Goal: Book appointment/travel/reservation

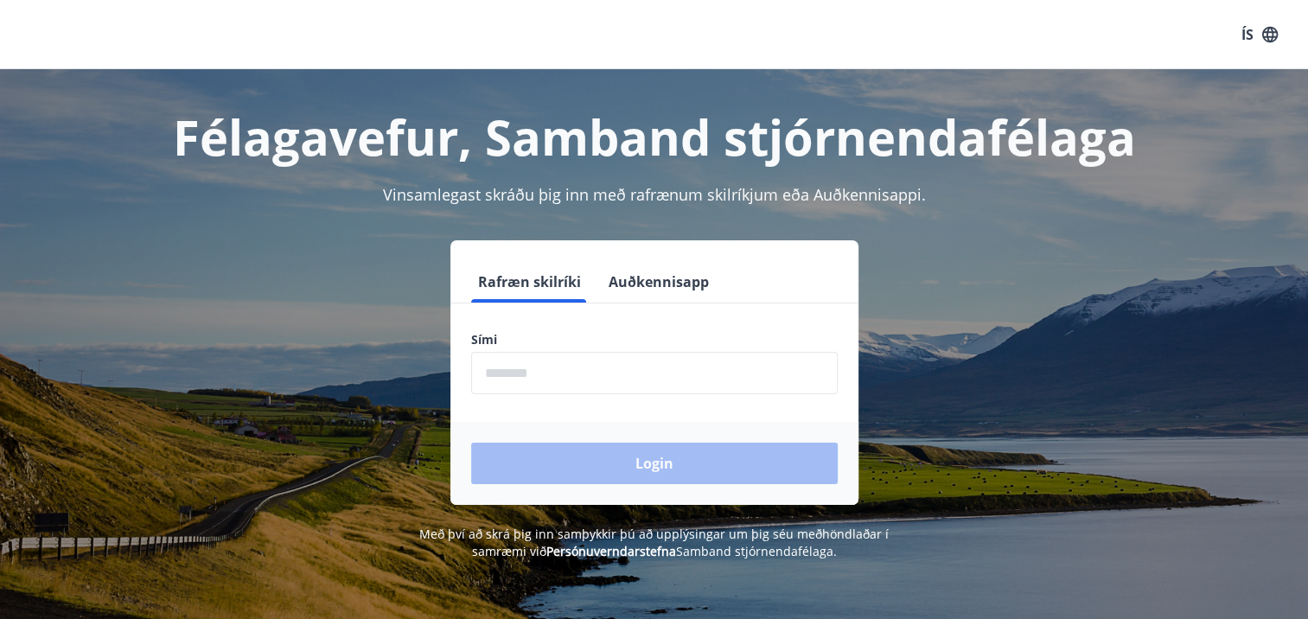
click at [509, 373] on input "phone" at bounding box center [654, 373] width 367 height 42
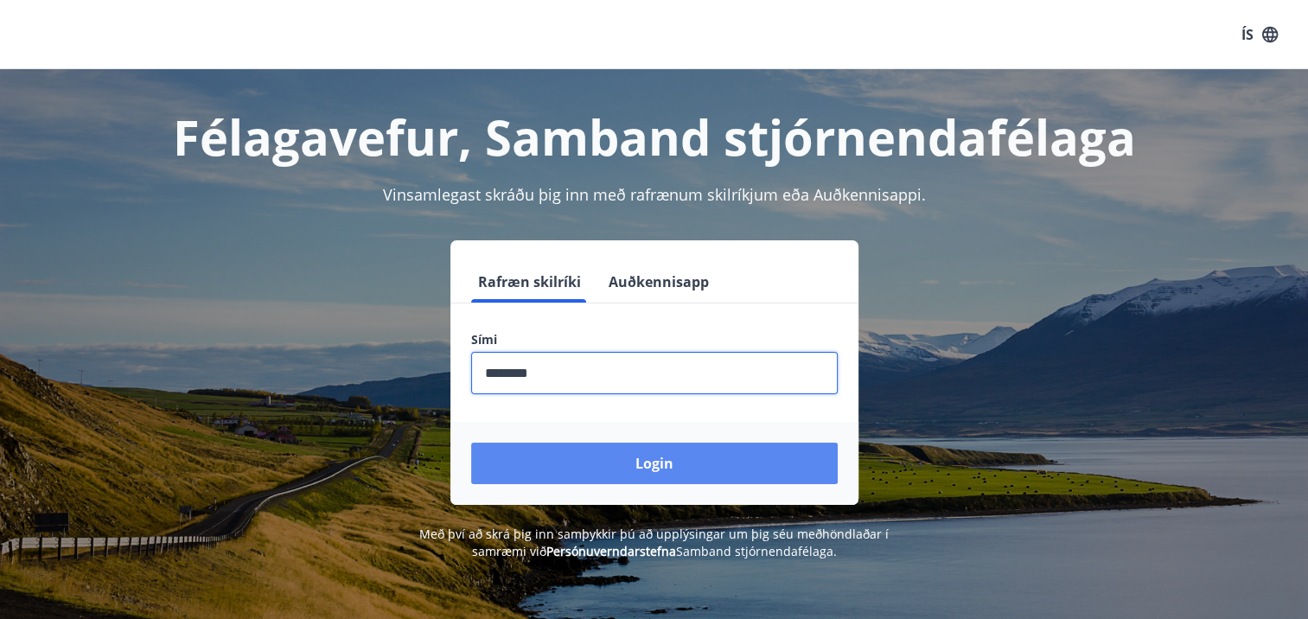
type input "********"
click at [643, 462] on button "Login" at bounding box center [654, 464] width 367 height 42
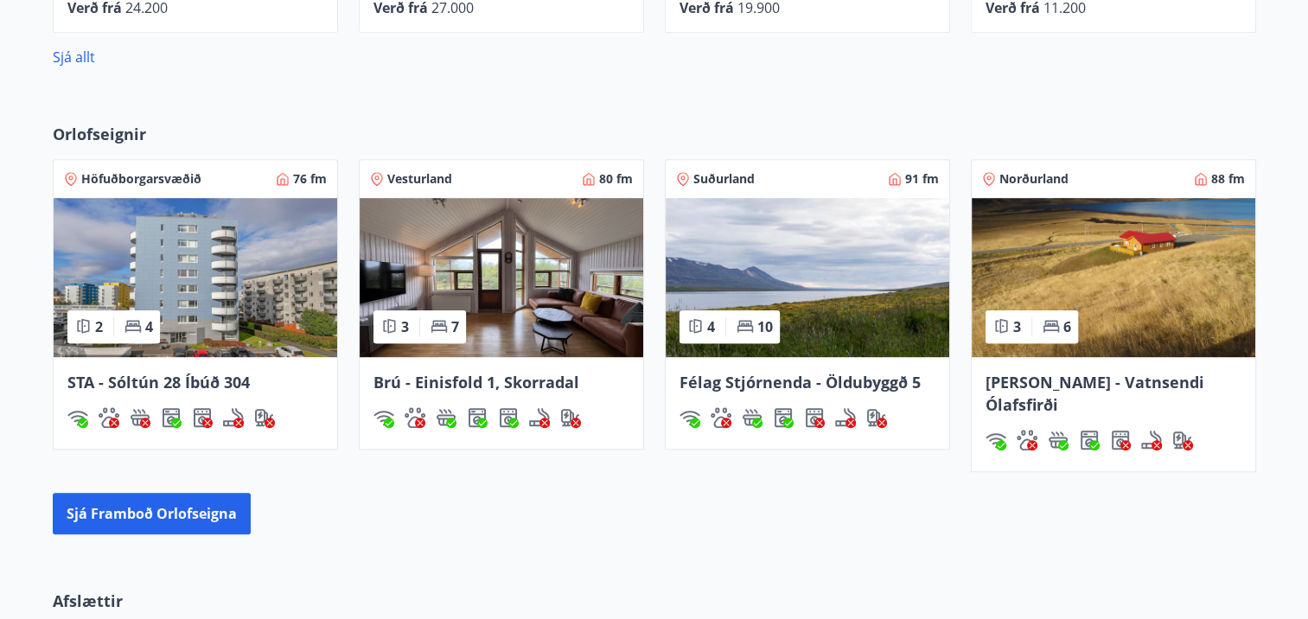
scroll to position [1038, 0]
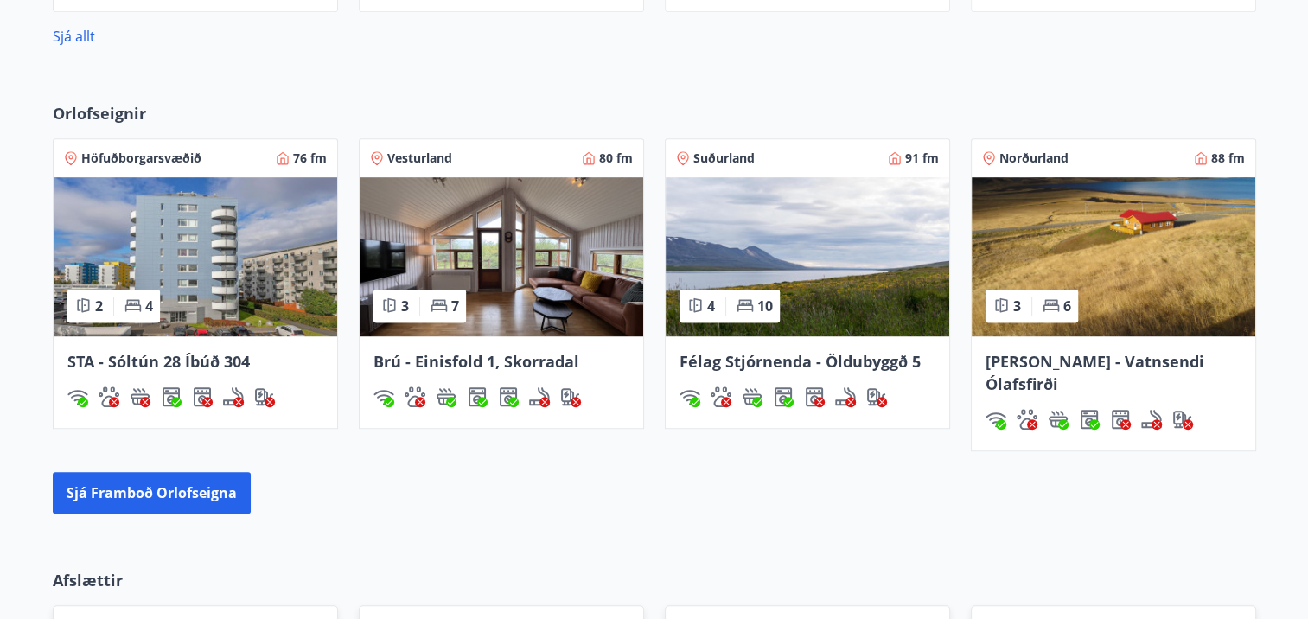
click at [207, 297] on img at bounding box center [196, 256] width 284 height 159
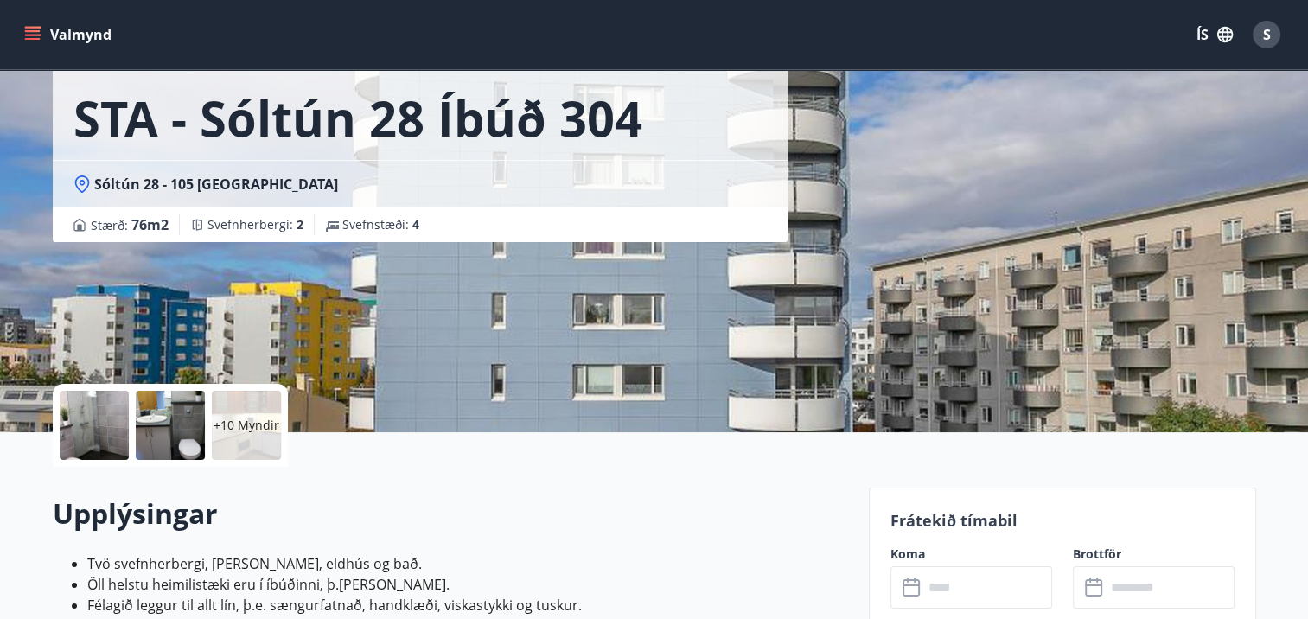
scroll to position [432, 0]
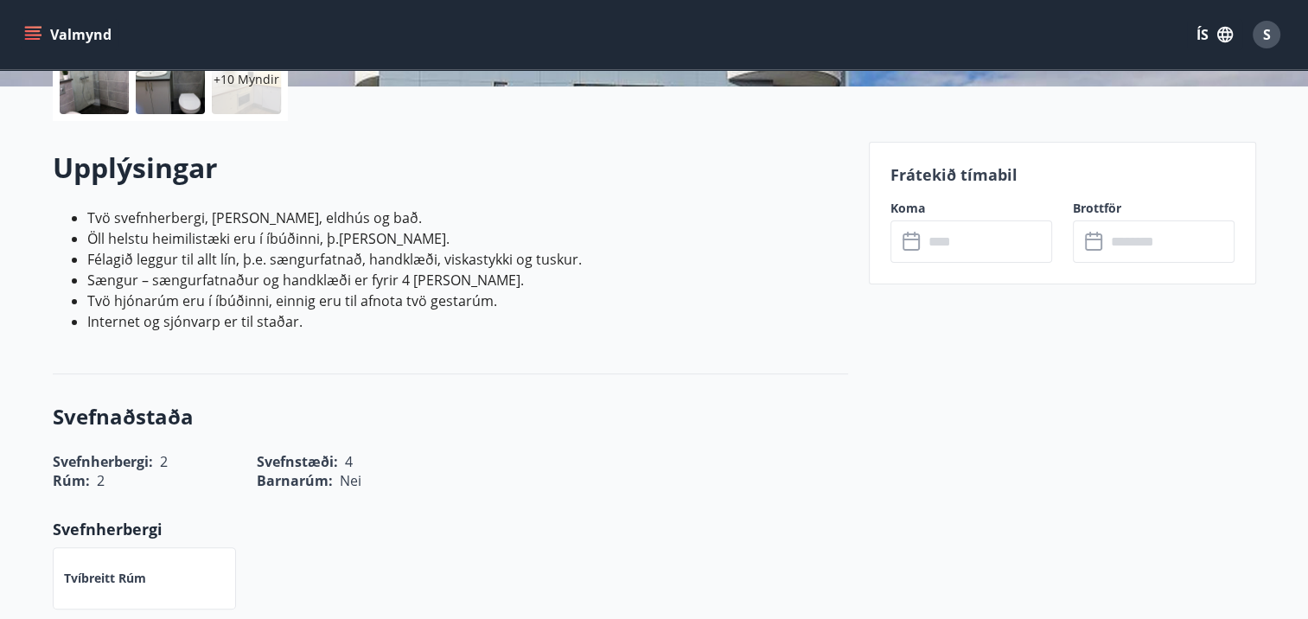
click at [933, 241] on input "text" at bounding box center [987, 241] width 129 height 42
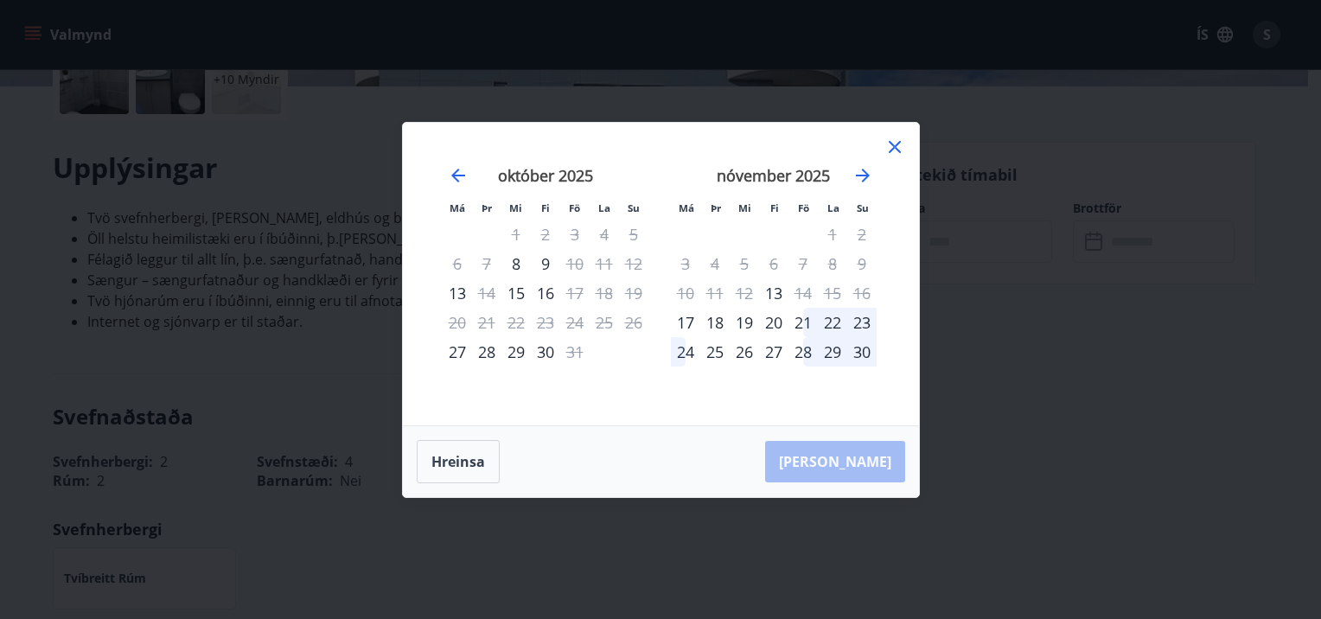
click at [896, 139] on icon at bounding box center [895, 147] width 21 height 21
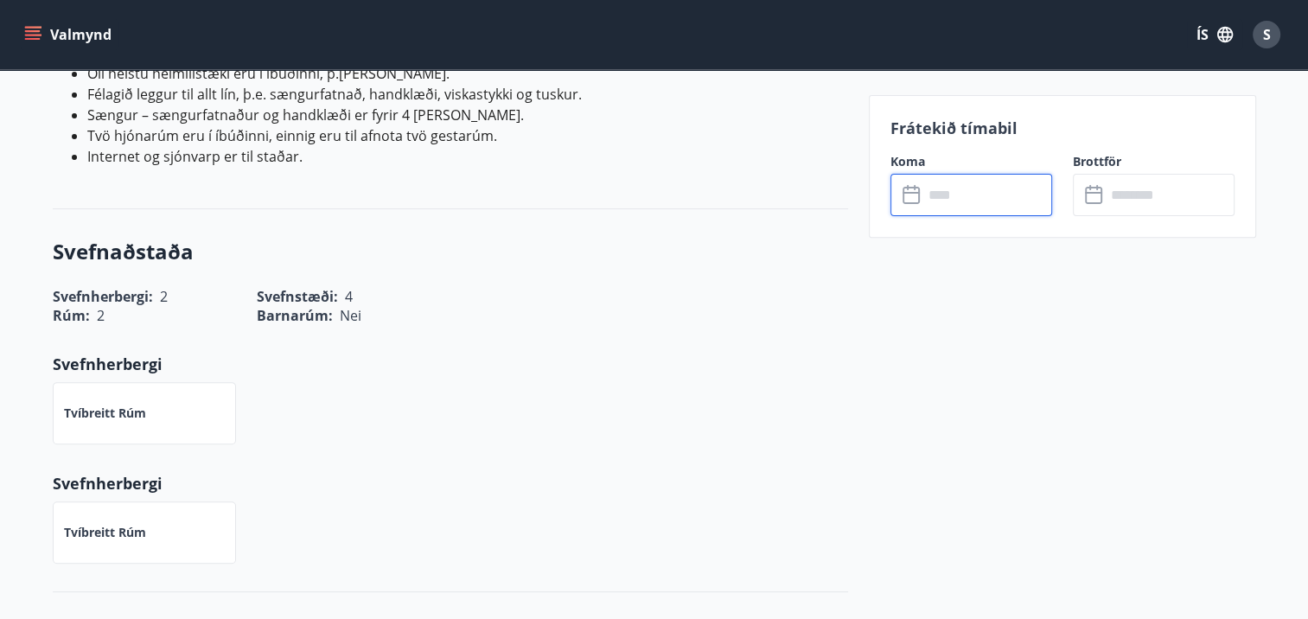
scroll to position [605, 0]
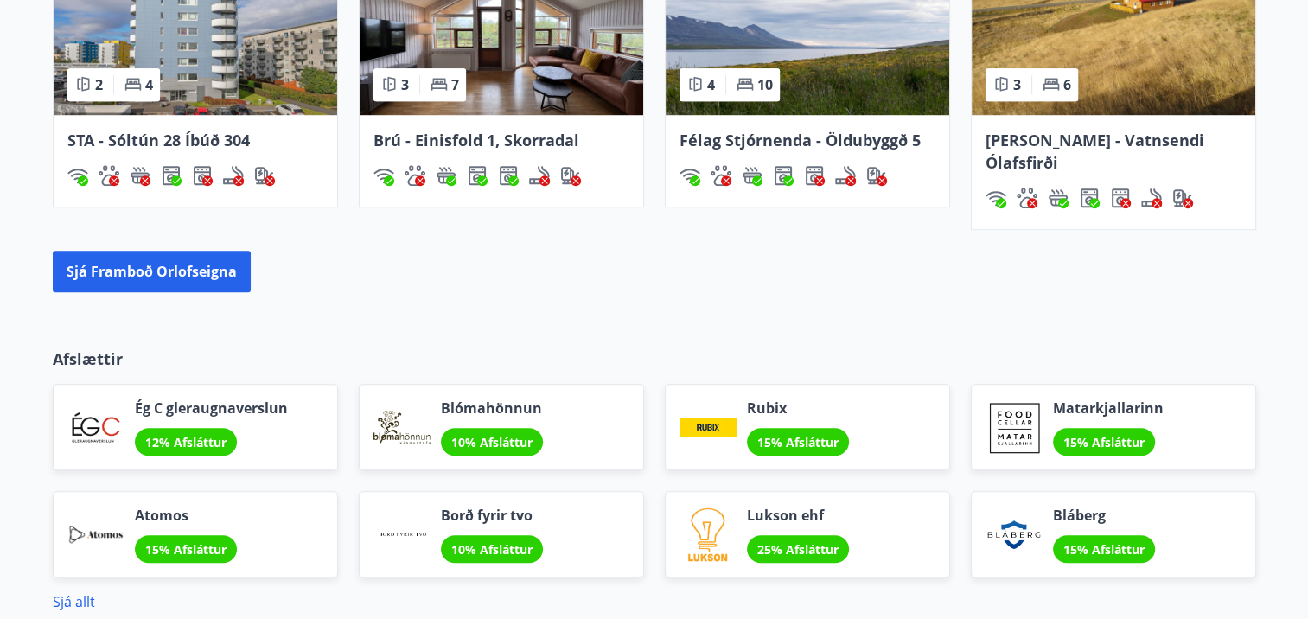
scroll to position [1229, 0]
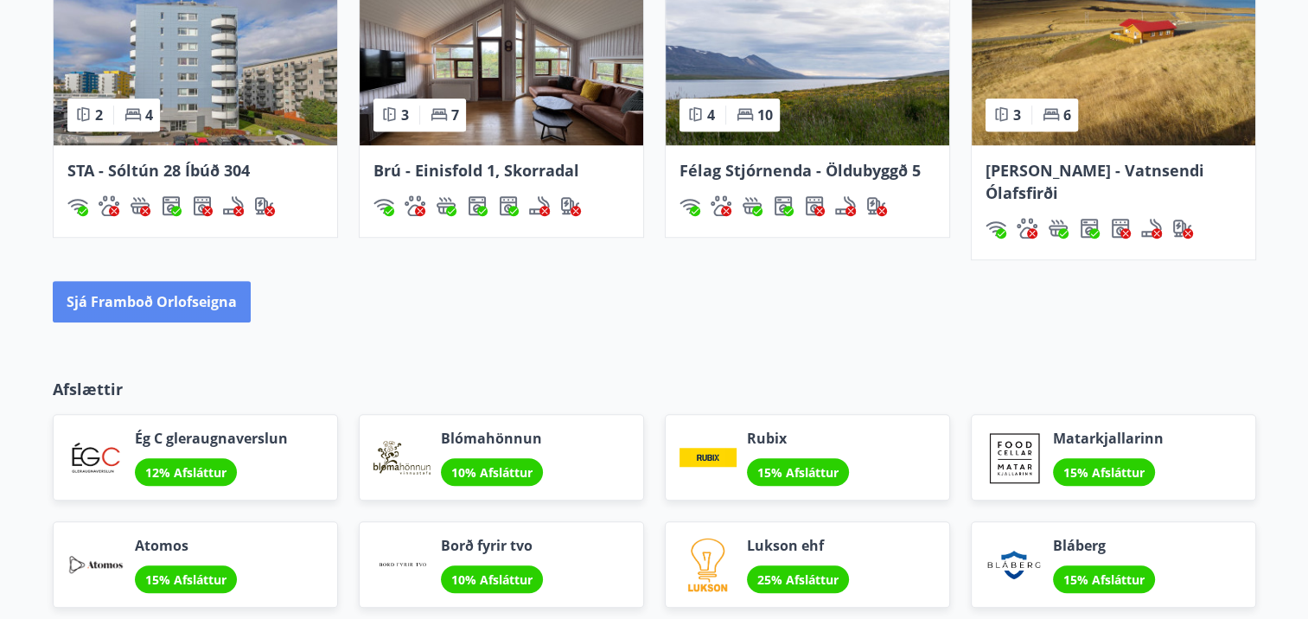
click at [175, 281] on button "Sjá framboð orlofseigna" at bounding box center [152, 302] width 198 height 42
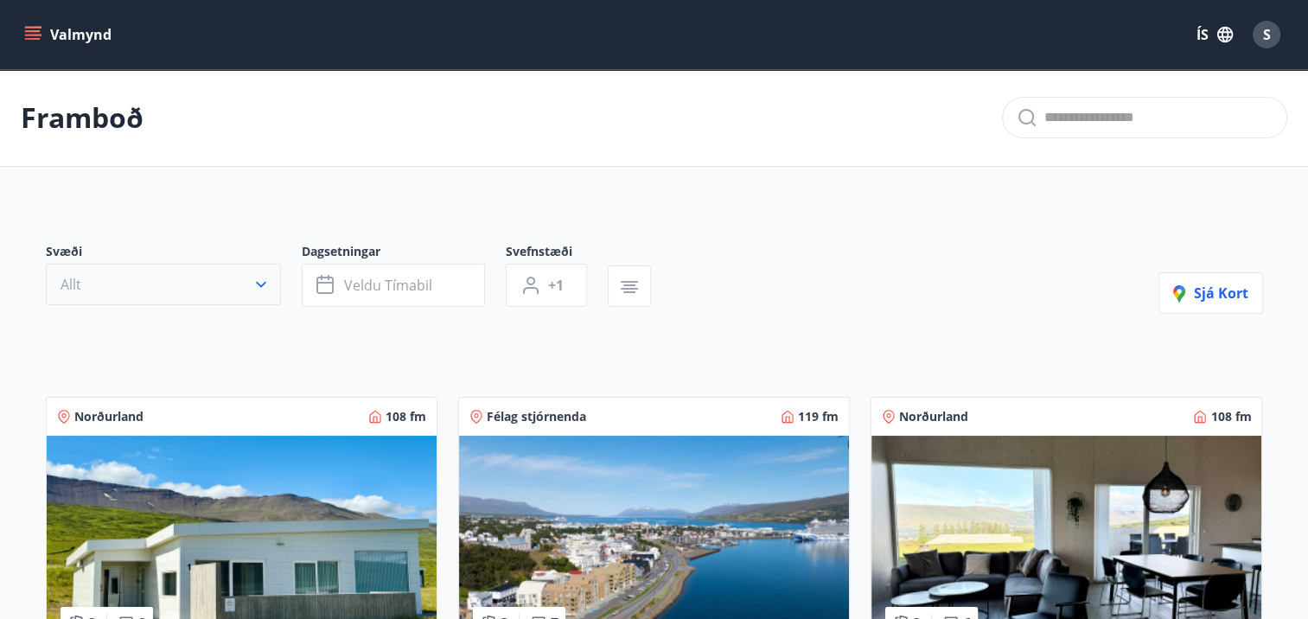
click at [210, 281] on button "Allt" at bounding box center [163, 285] width 235 height 42
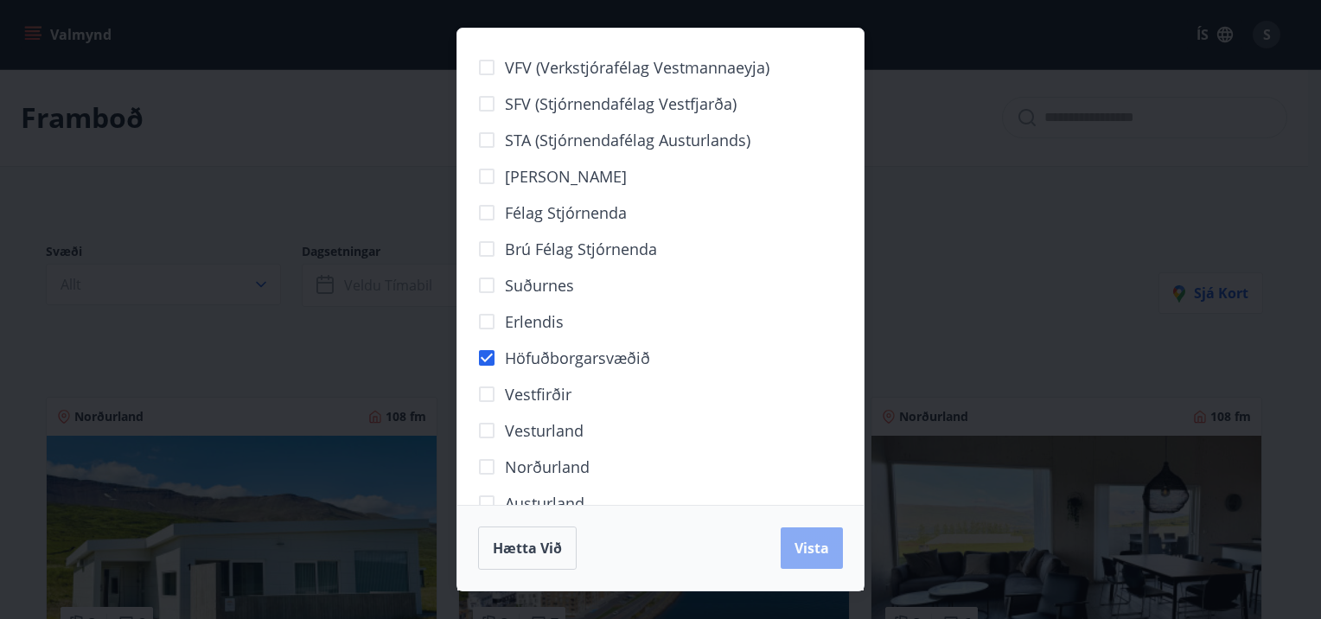
click at [795, 538] on button "Vista" at bounding box center [812, 548] width 62 height 42
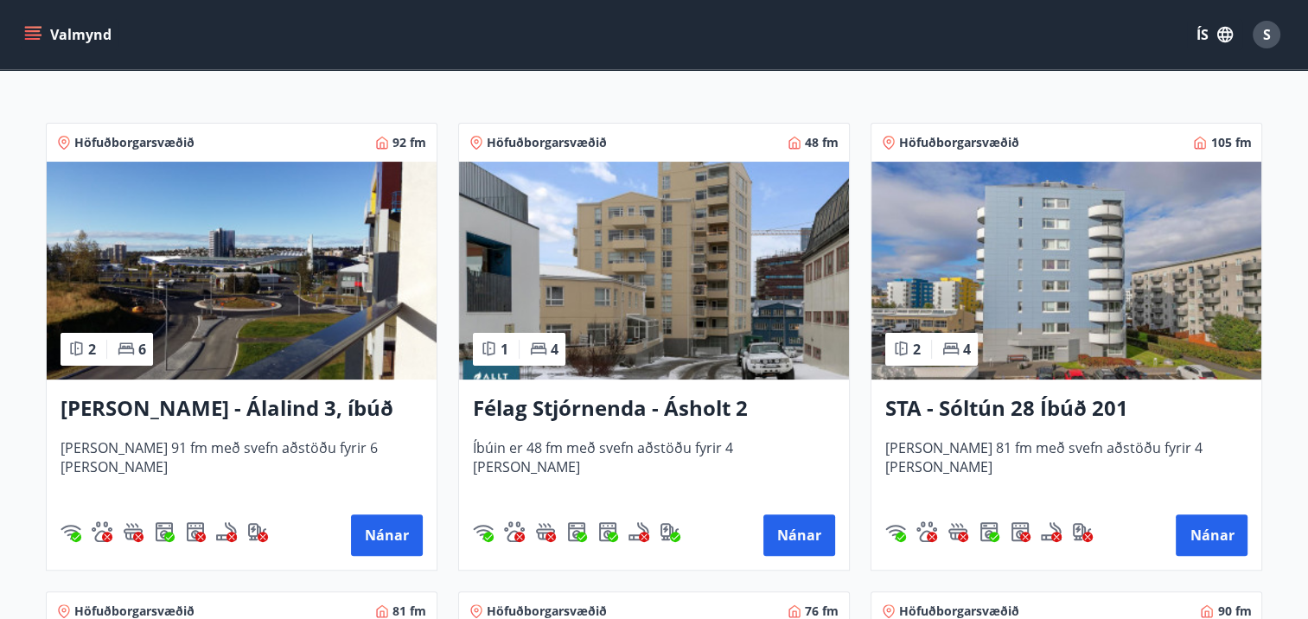
scroll to position [346, 0]
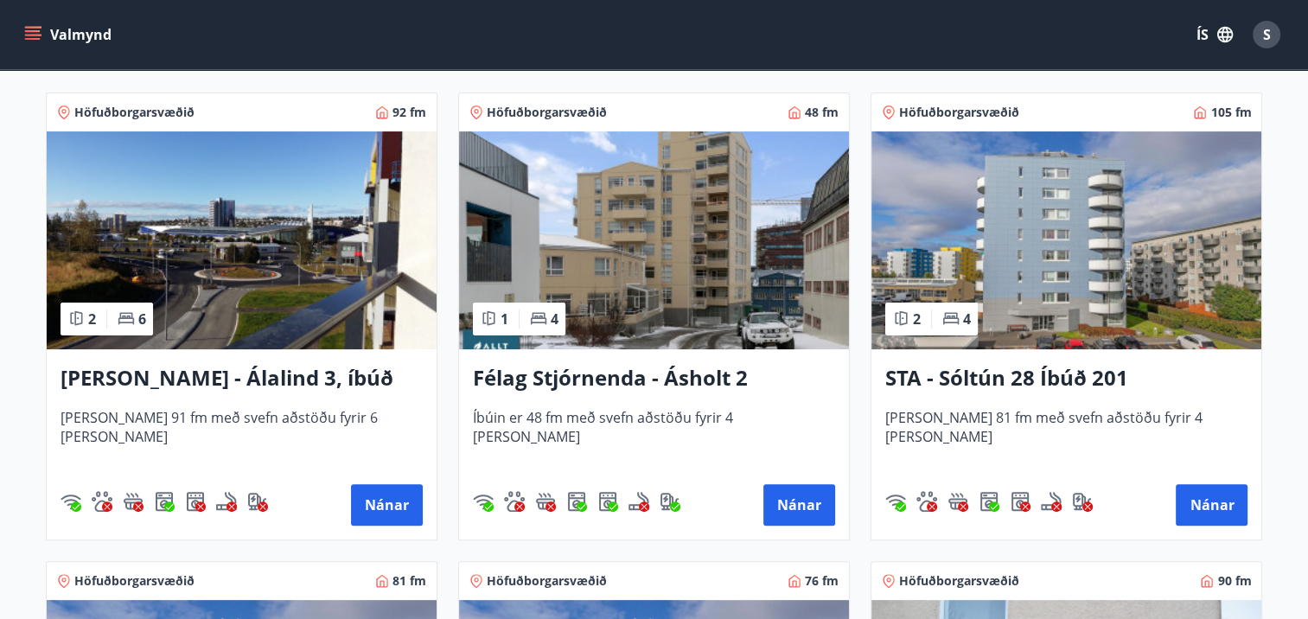
click at [223, 370] on h3 "[PERSON_NAME] - Álalind 3, íbúð 307" at bounding box center [242, 378] width 362 height 31
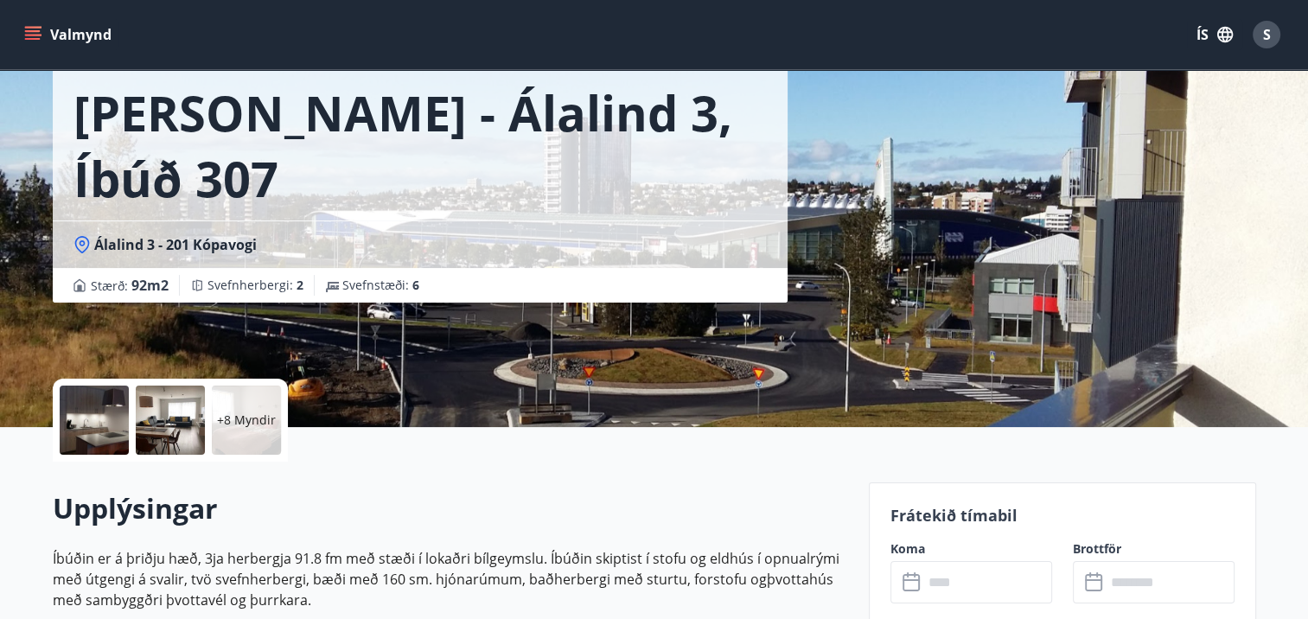
scroll to position [173, 0]
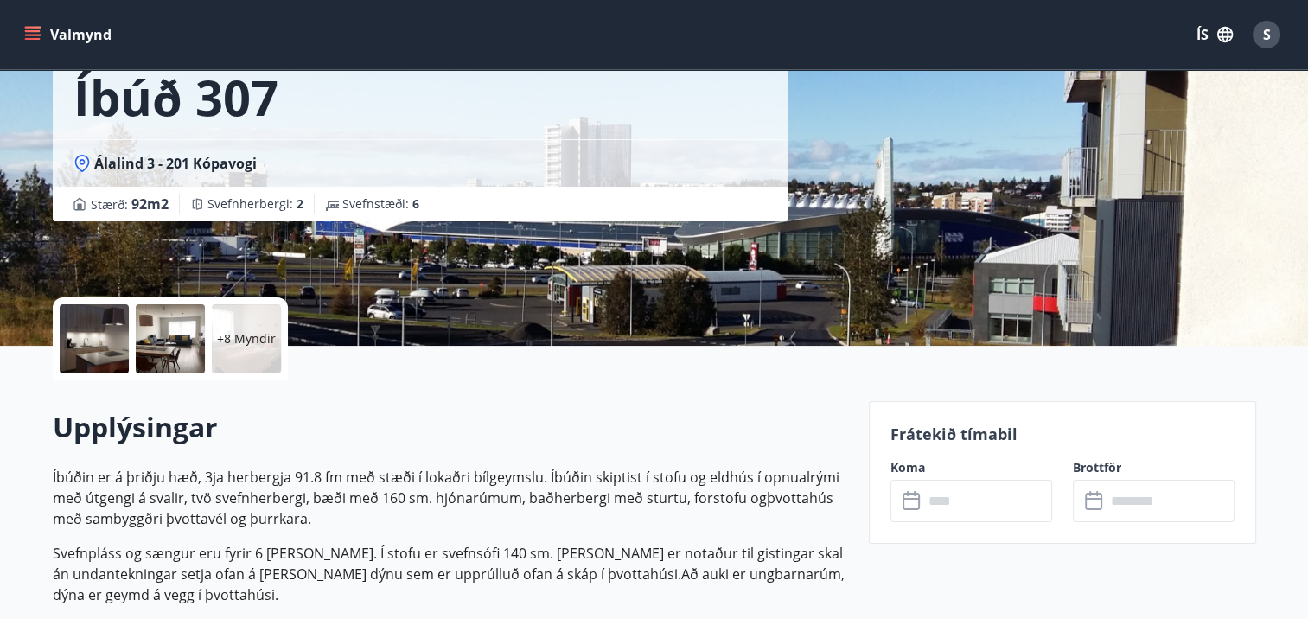
click at [910, 499] on icon at bounding box center [913, 501] width 21 height 21
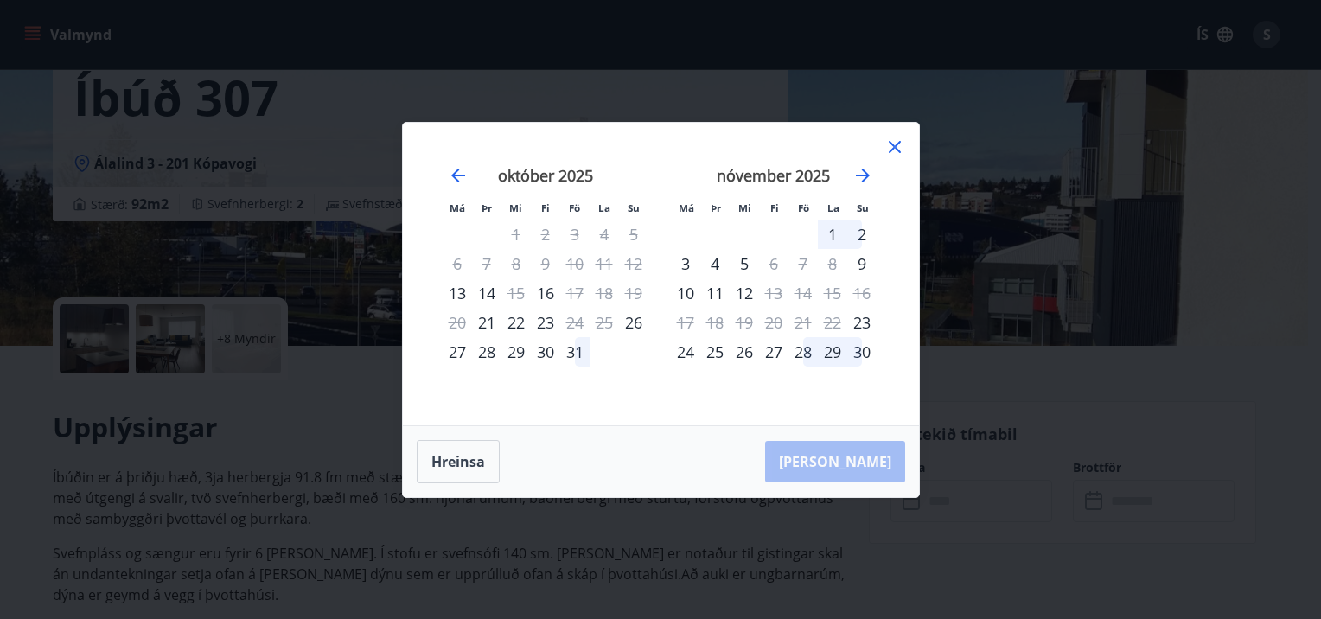
click at [892, 152] on icon at bounding box center [895, 147] width 21 height 21
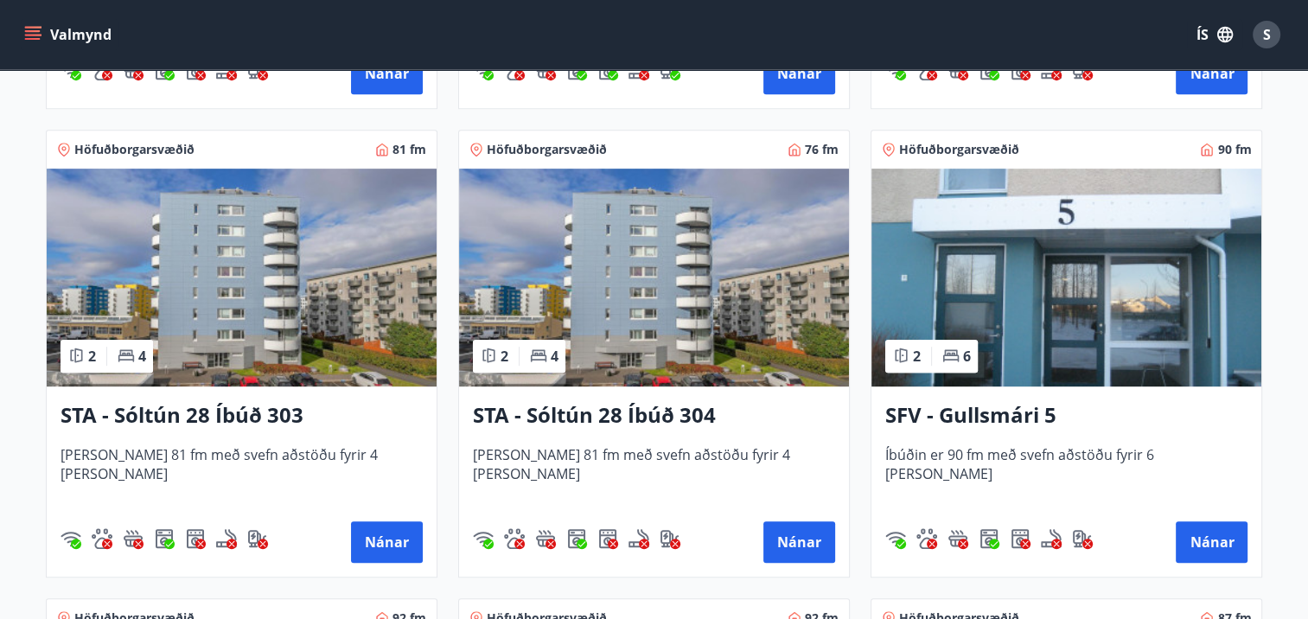
scroll to position [778, 0]
click at [974, 418] on h3 "SFV - Gullsmári 5" at bounding box center [1066, 414] width 362 height 31
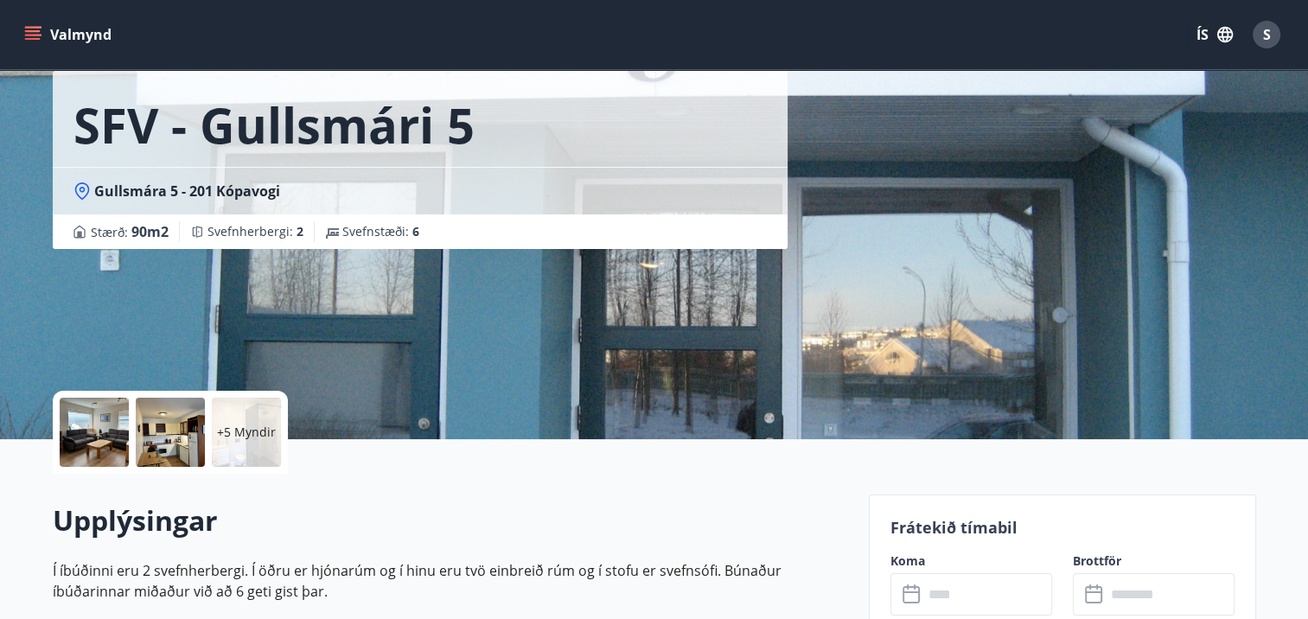
scroll to position [173, 0]
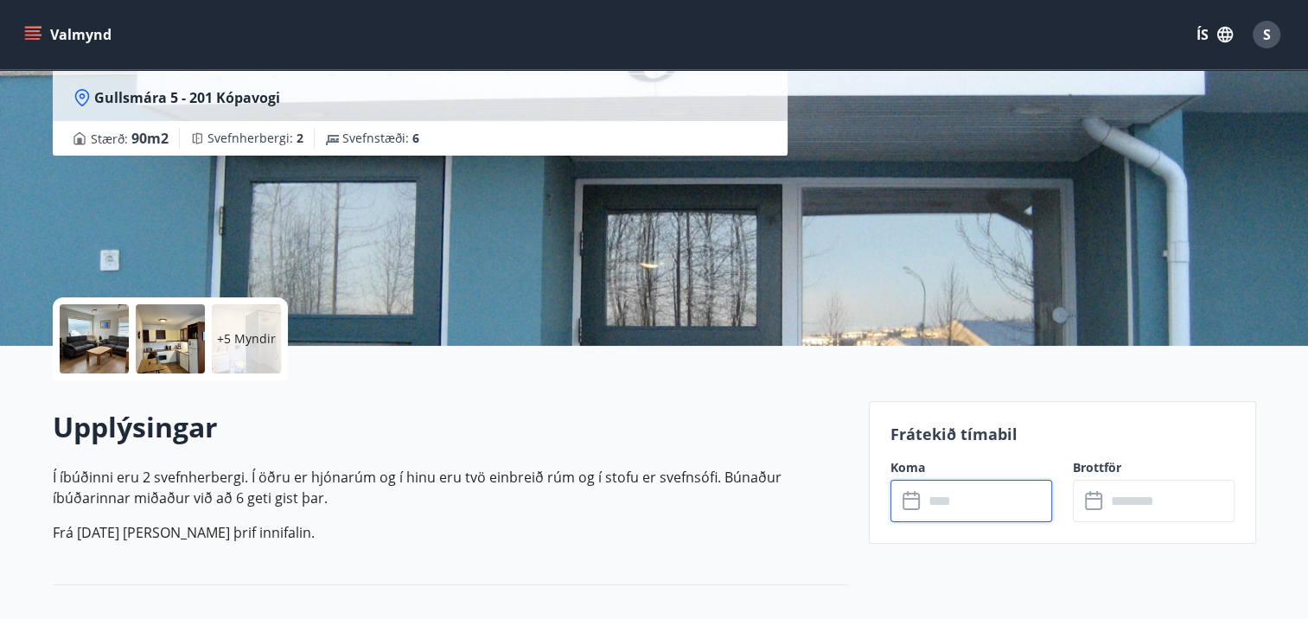
click at [935, 500] on input "text" at bounding box center [987, 501] width 129 height 42
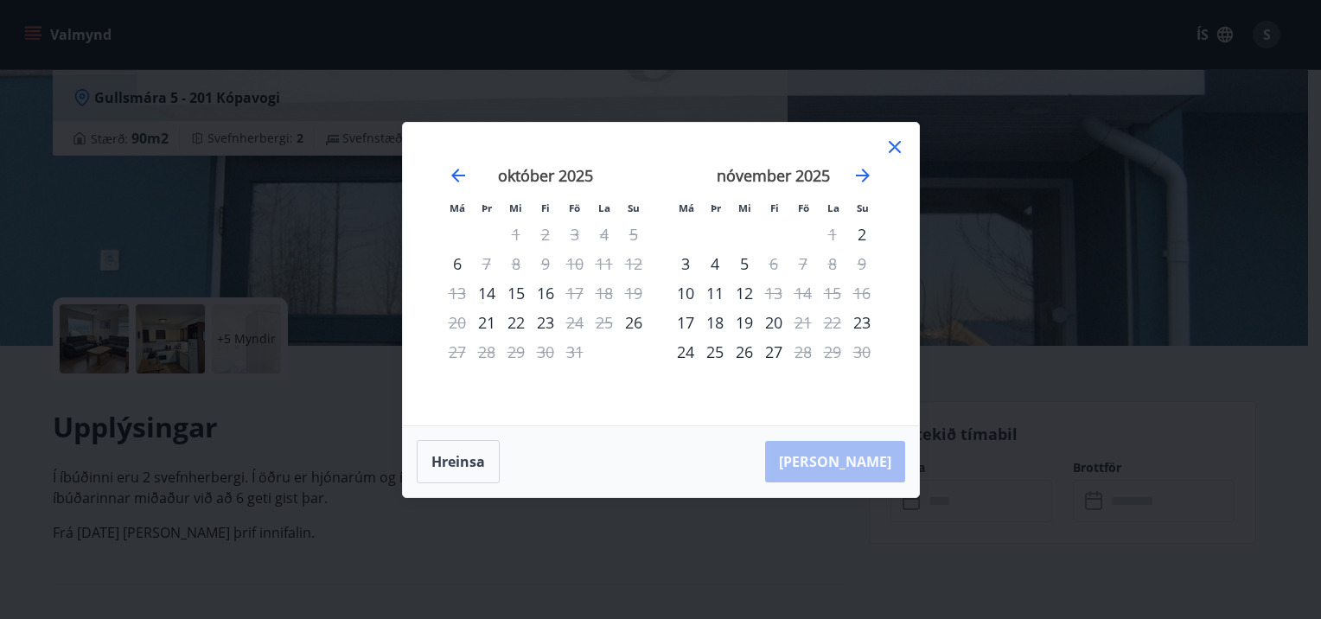
click at [893, 150] on icon at bounding box center [895, 147] width 21 height 21
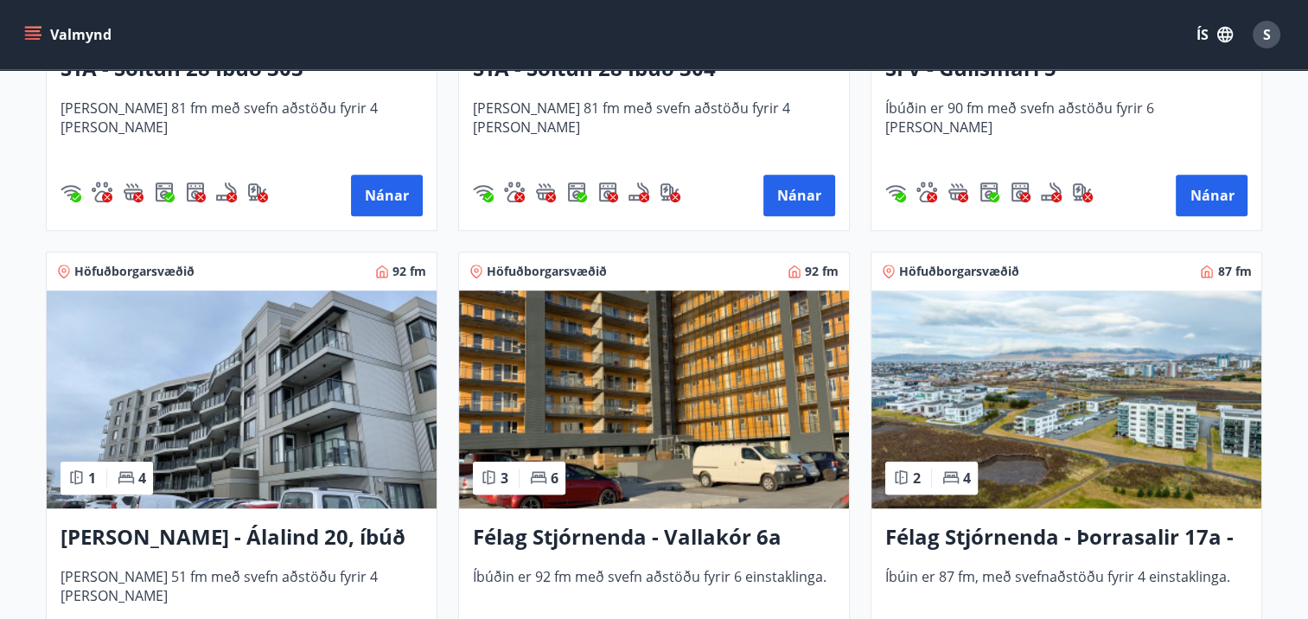
scroll to position [1210, 0]
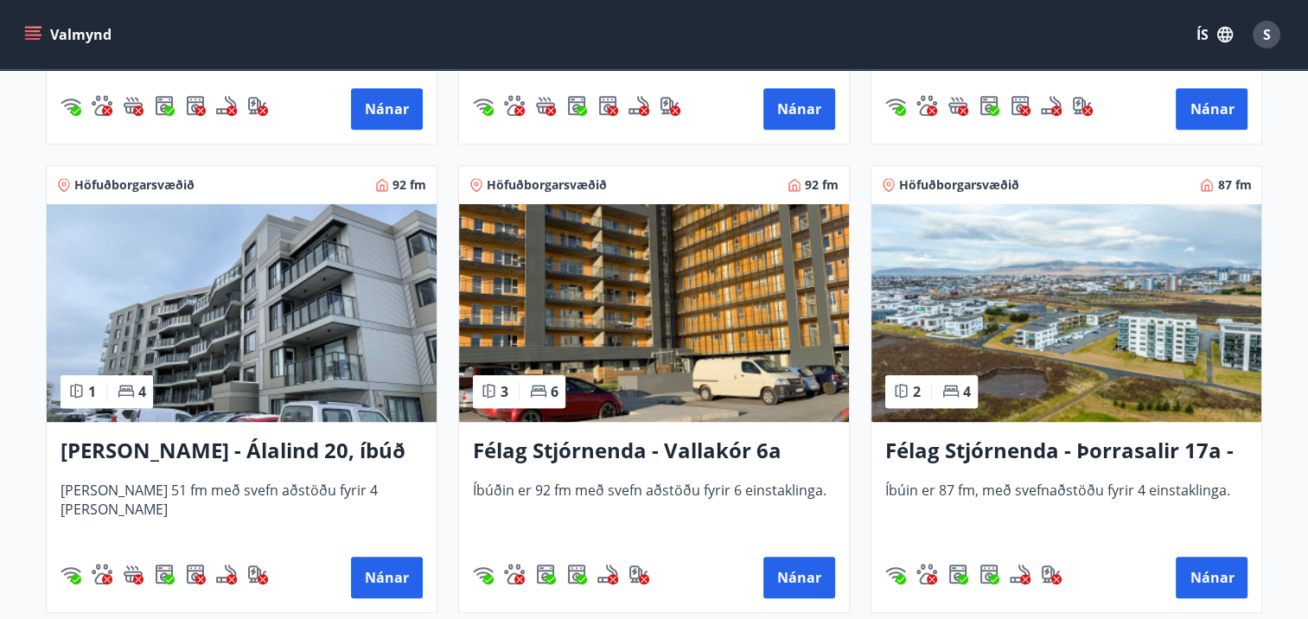
click at [633, 449] on h3 "Félag Stjórnenda - Vallakór 6a" at bounding box center [654, 451] width 362 height 31
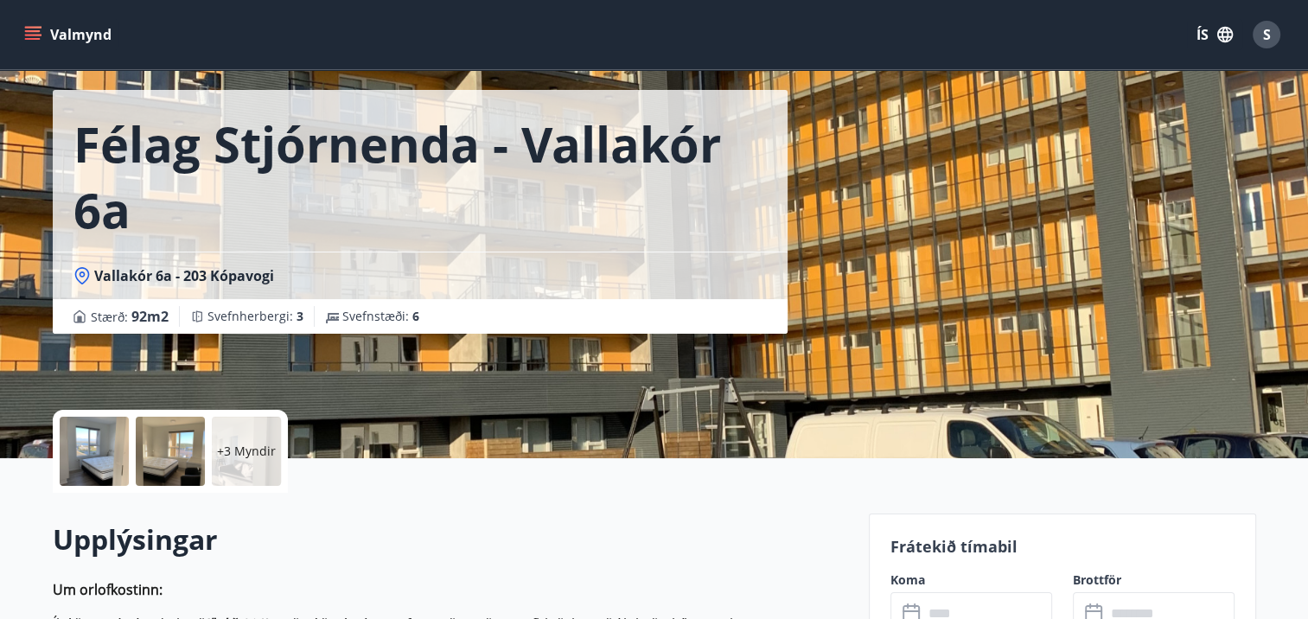
scroll to position [173, 0]
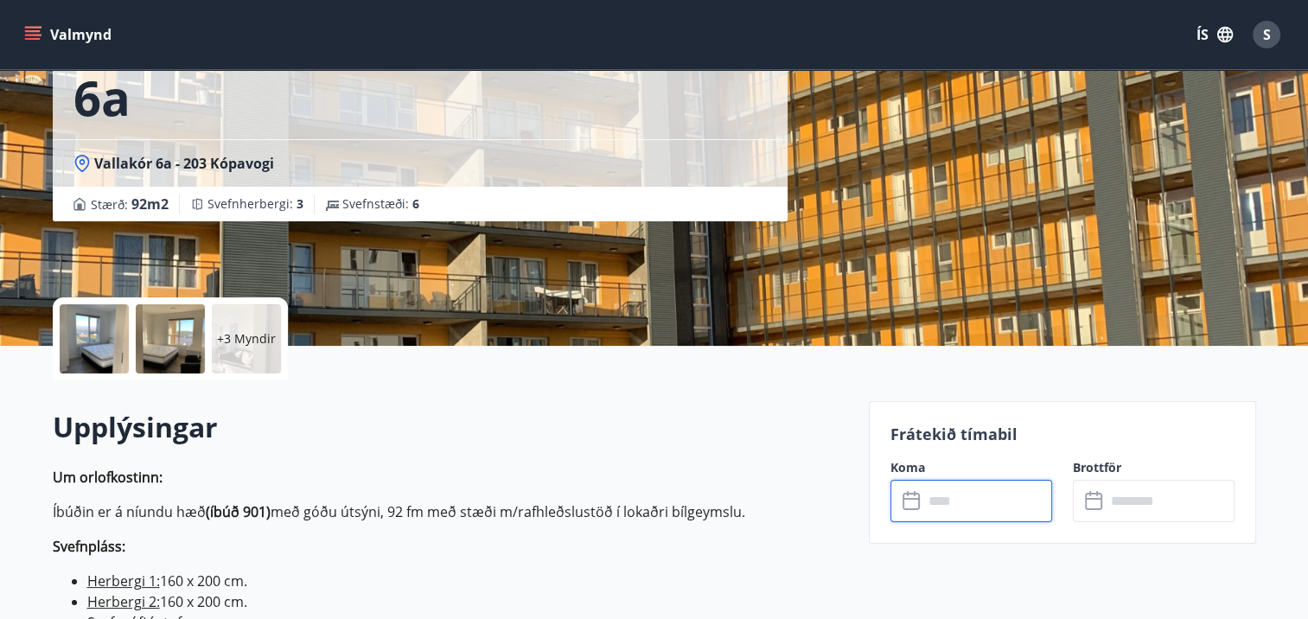
click at [951, 514] on input "text" at bounding box center [987, 501] width 129 height 42
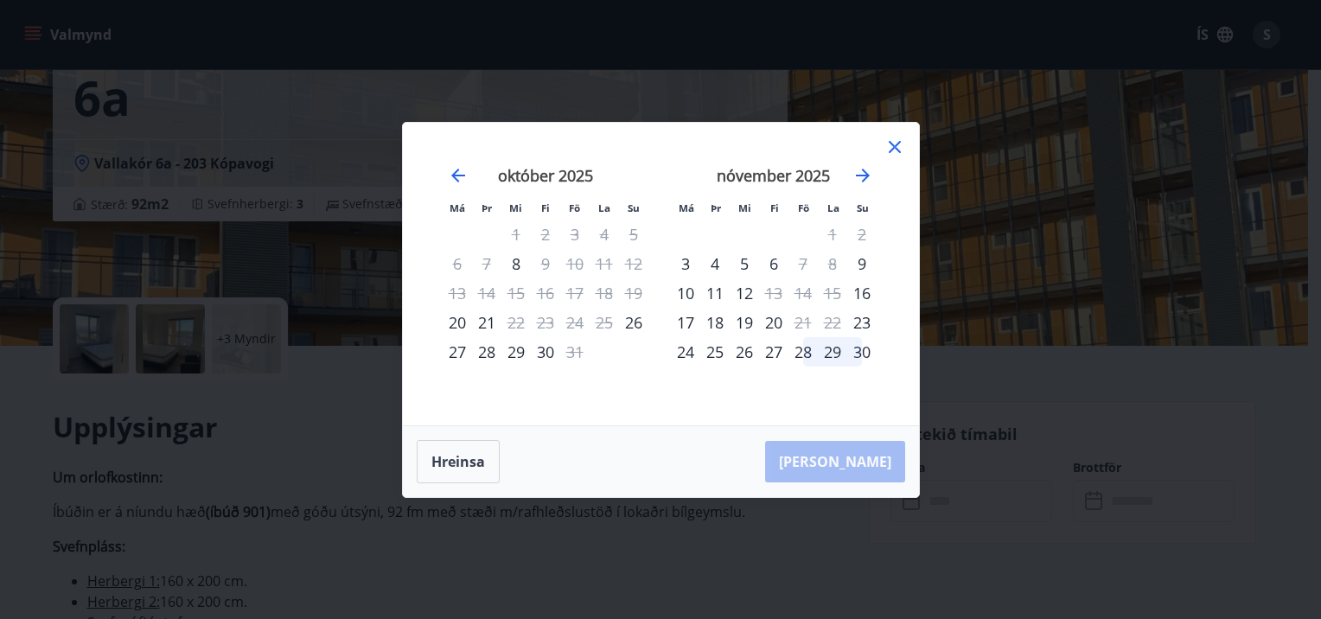
click at [893, 152] on icon at bounding box center [895, 147] width 21 height 21
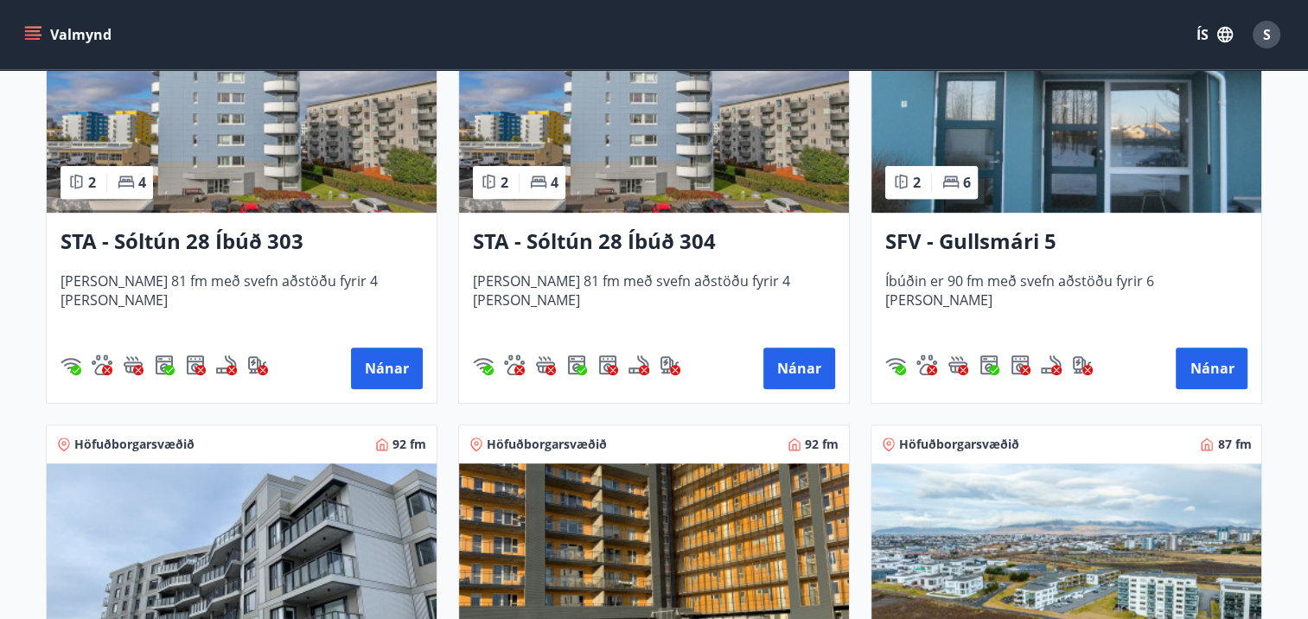
scroll to position [1383, 0]
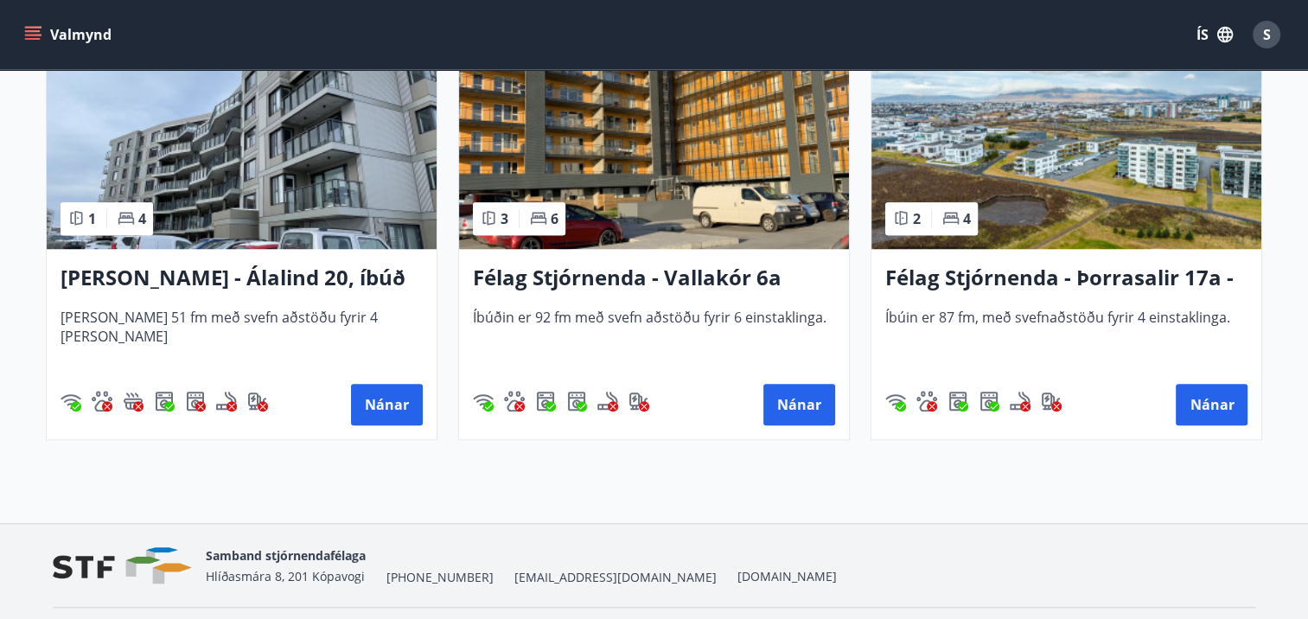
click at [1015, 273] on h3 "Félag Stjórnenda - Þorrasalir 17a - 211" at bounding box center [1066, 278] width 362 height 31
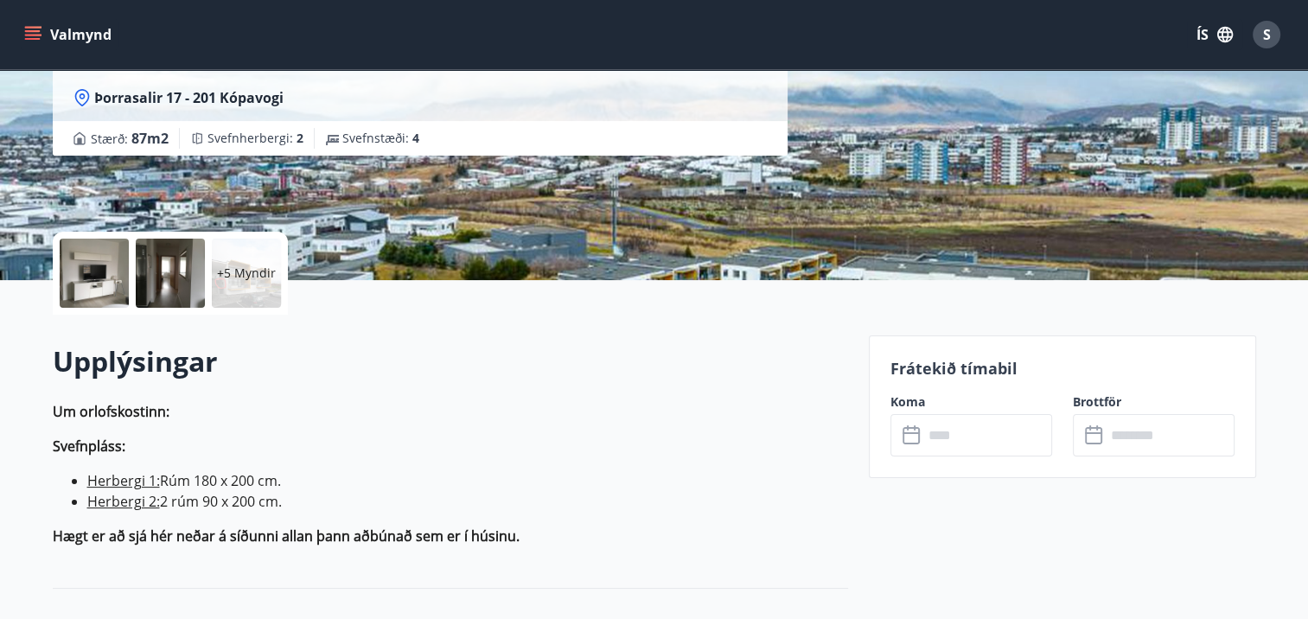
scroll to position [346, 0]
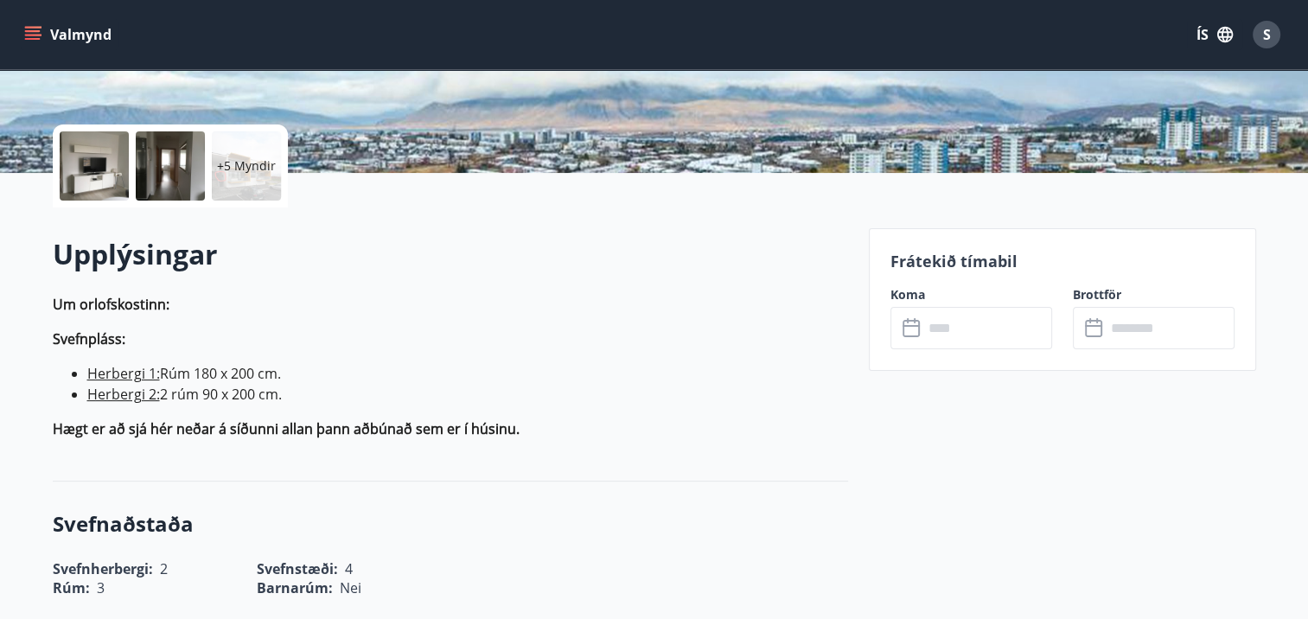
click at [970, 327] on input "text" at bounding box center [987, 328] width 129 height 42
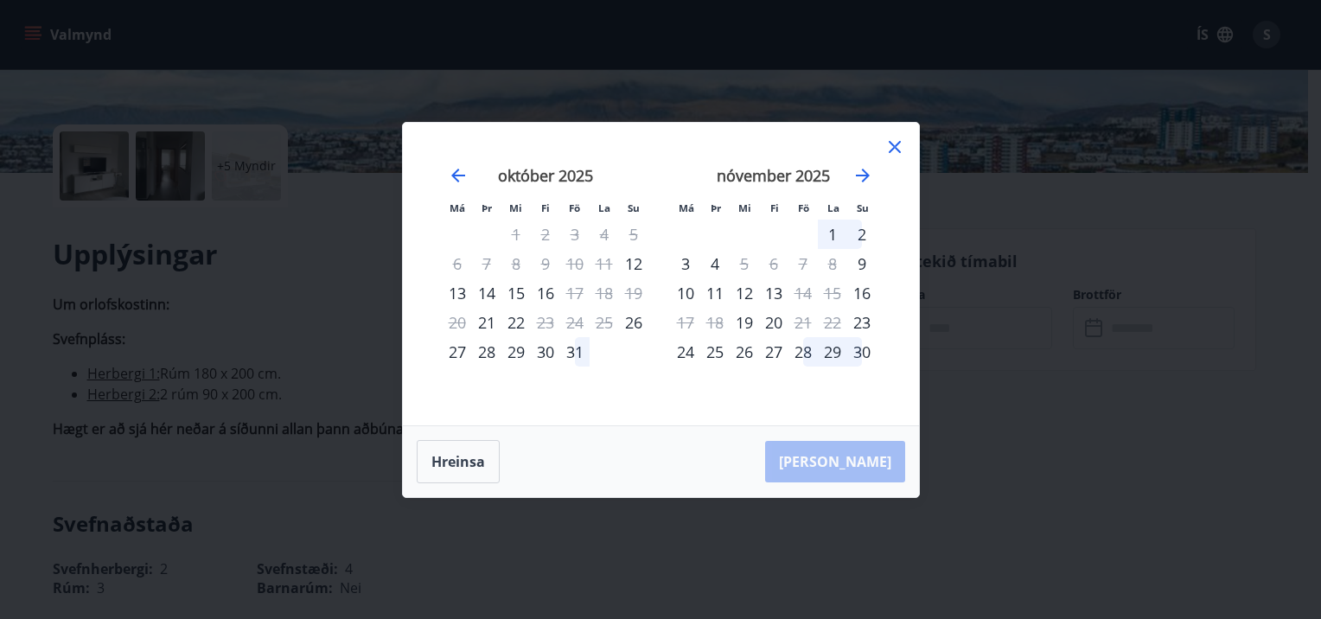
click at [893, 145] on icon at bounding box center [895, 147] width 12 height 12
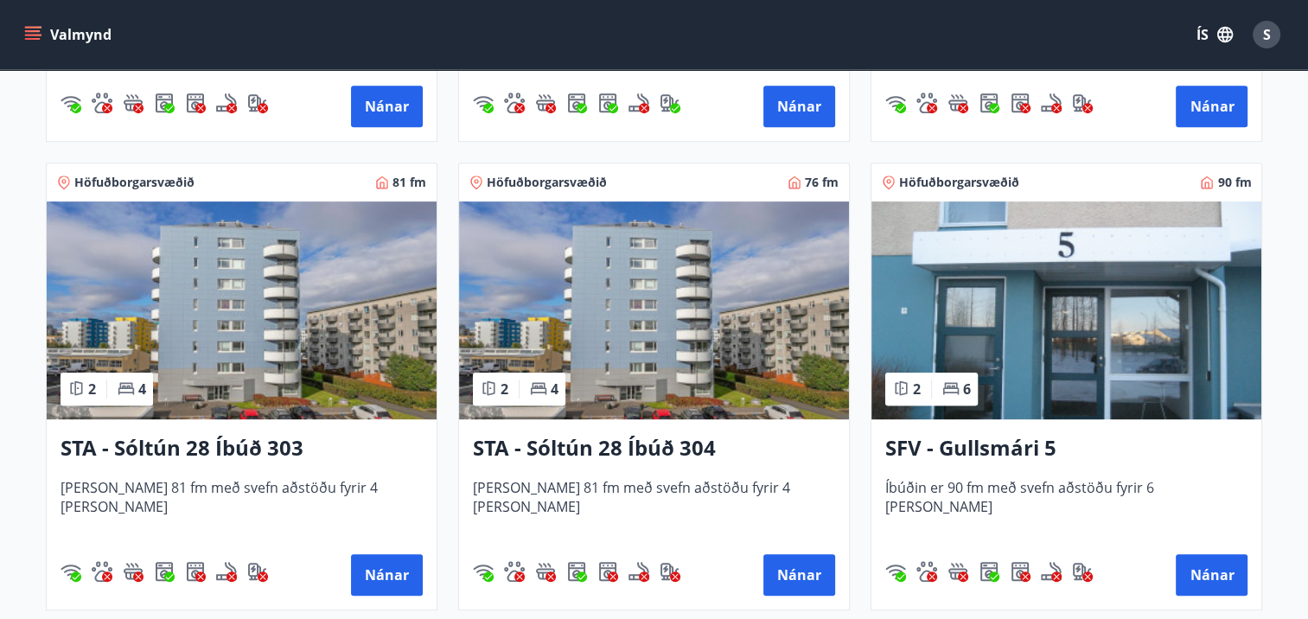
scroll to position [865, 0]
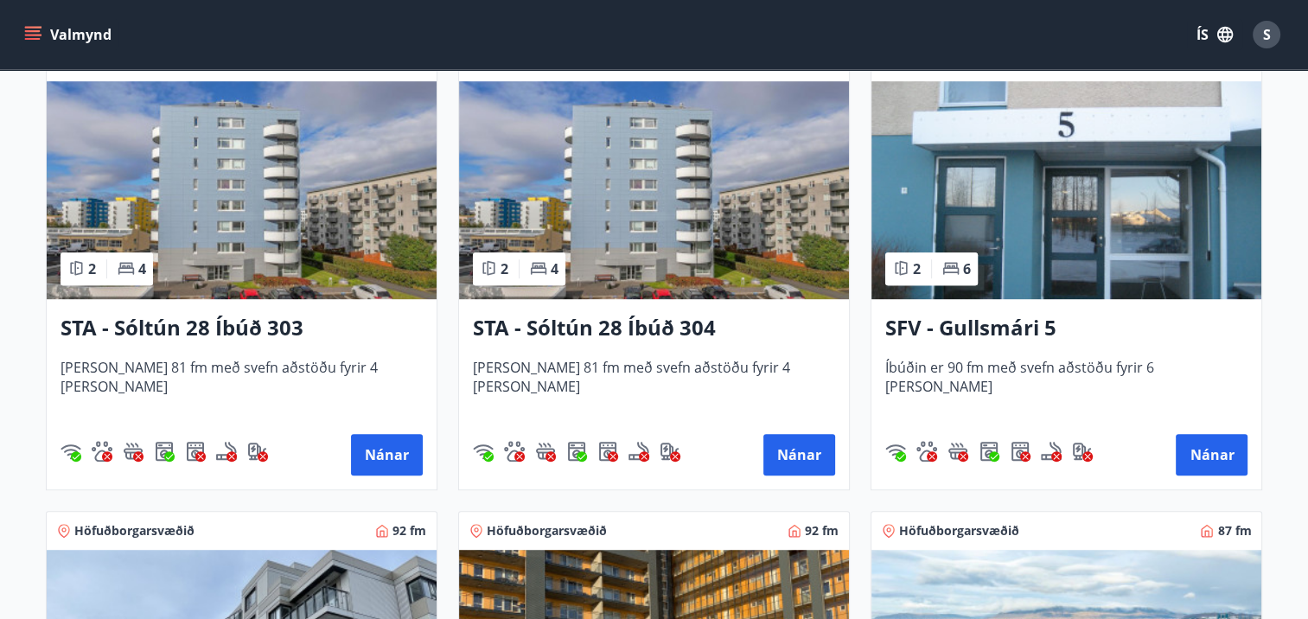
click at [275, 325] on h3 "STA - Sóltún 28 Íbúð 303" at bounding box center [242, 328] width 362 height 31
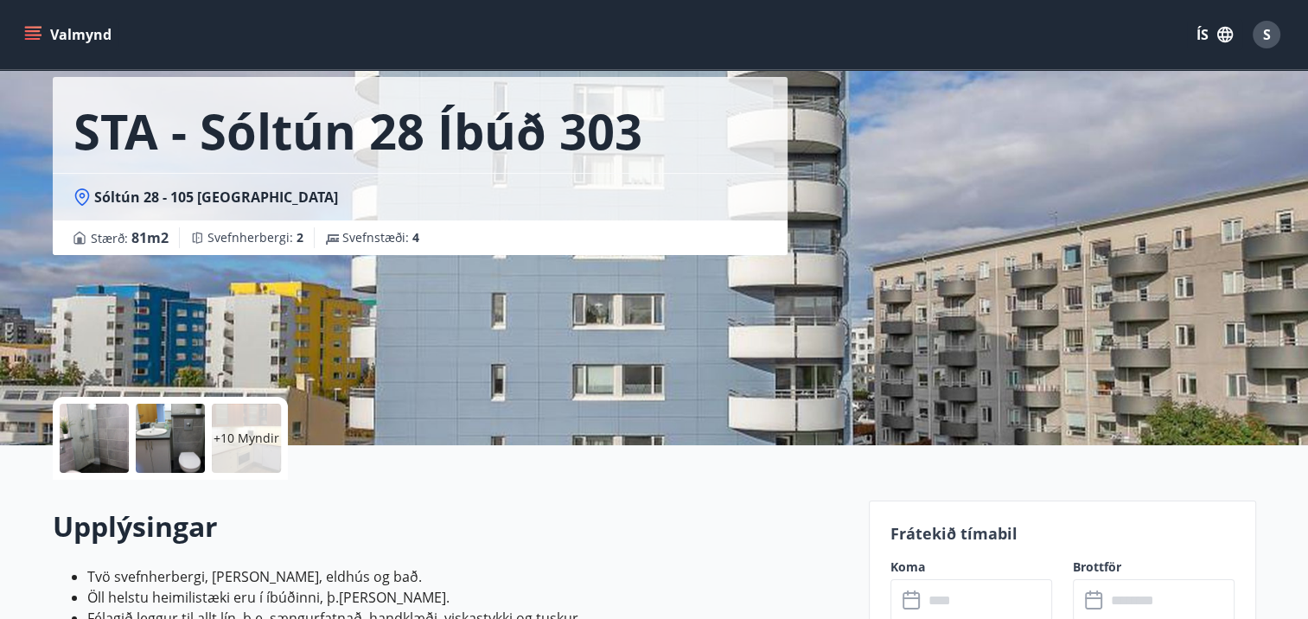
scroll to position [259, 0]
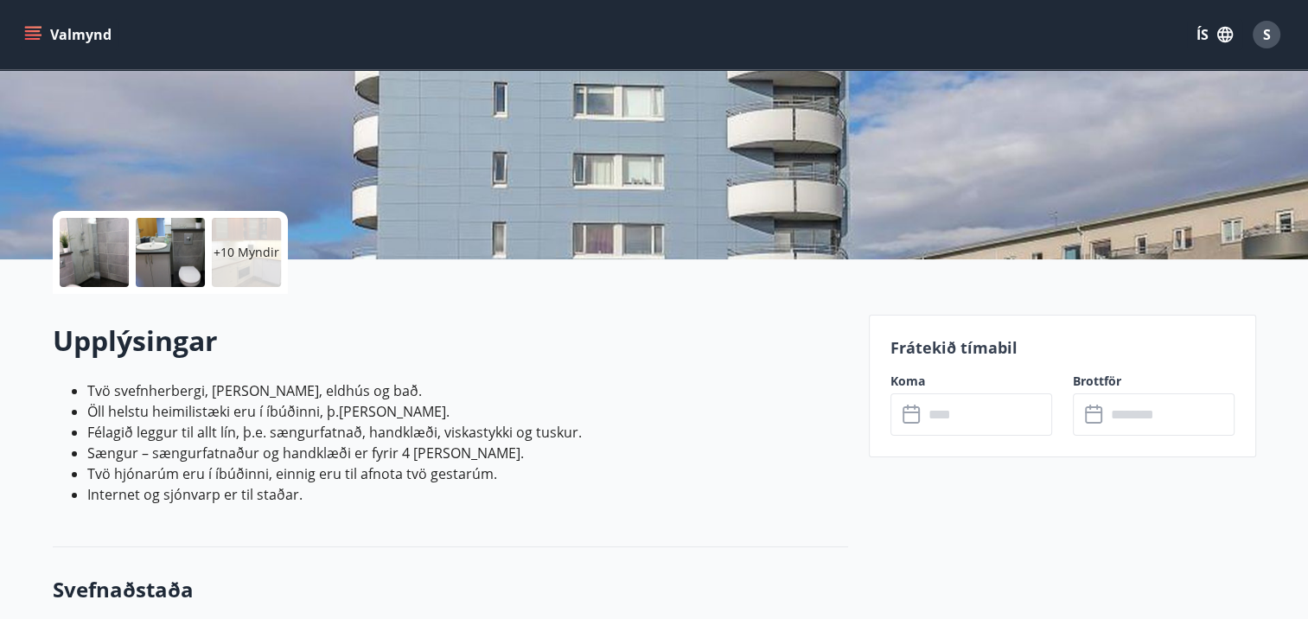
click at [953, 405] on input "text" at bounding box center [987, 414] width 129 height 42
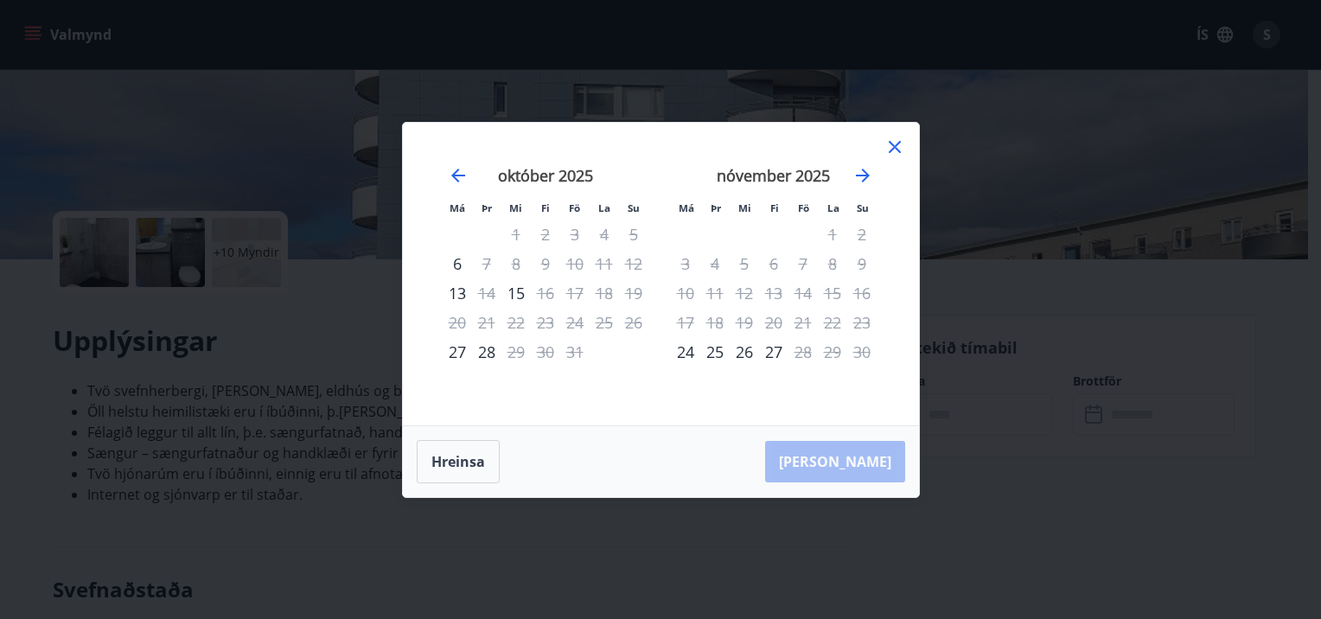
drag, startPoint x: 892, startPoint y: 152, endPoint x: 777, endPoint y: 118, distance: 119.8
click at [893, 150] on icon at bounding box center [895, 147] width 21 height 21
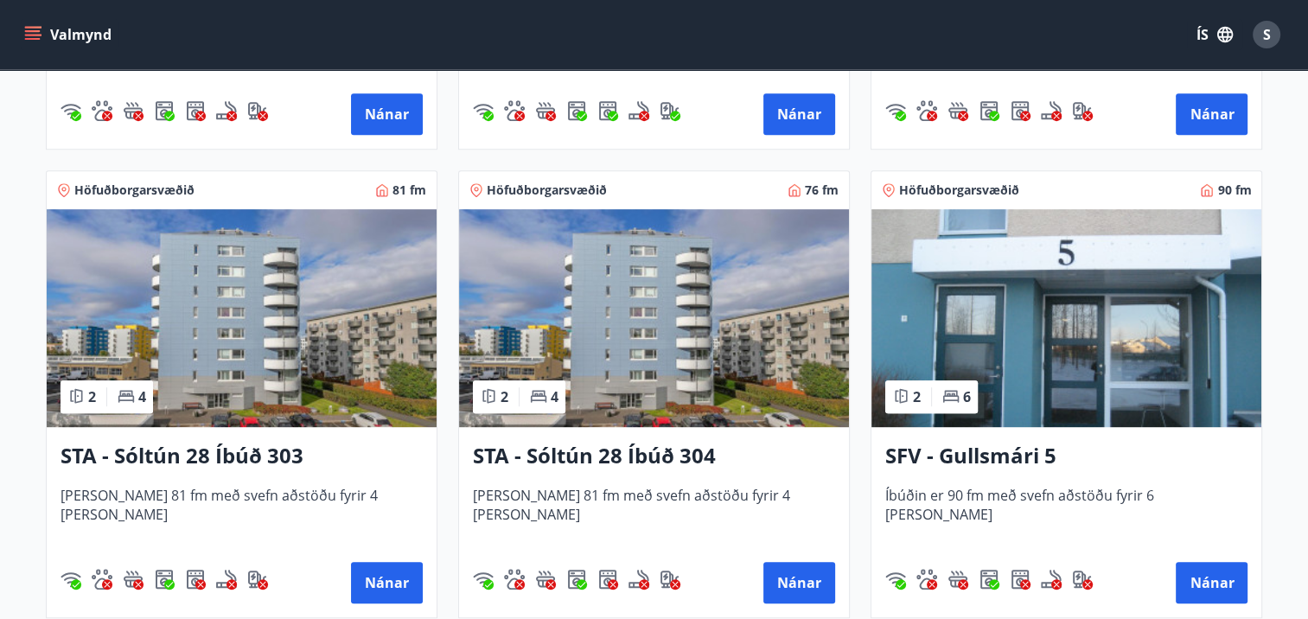
scroll to position [778, 0]
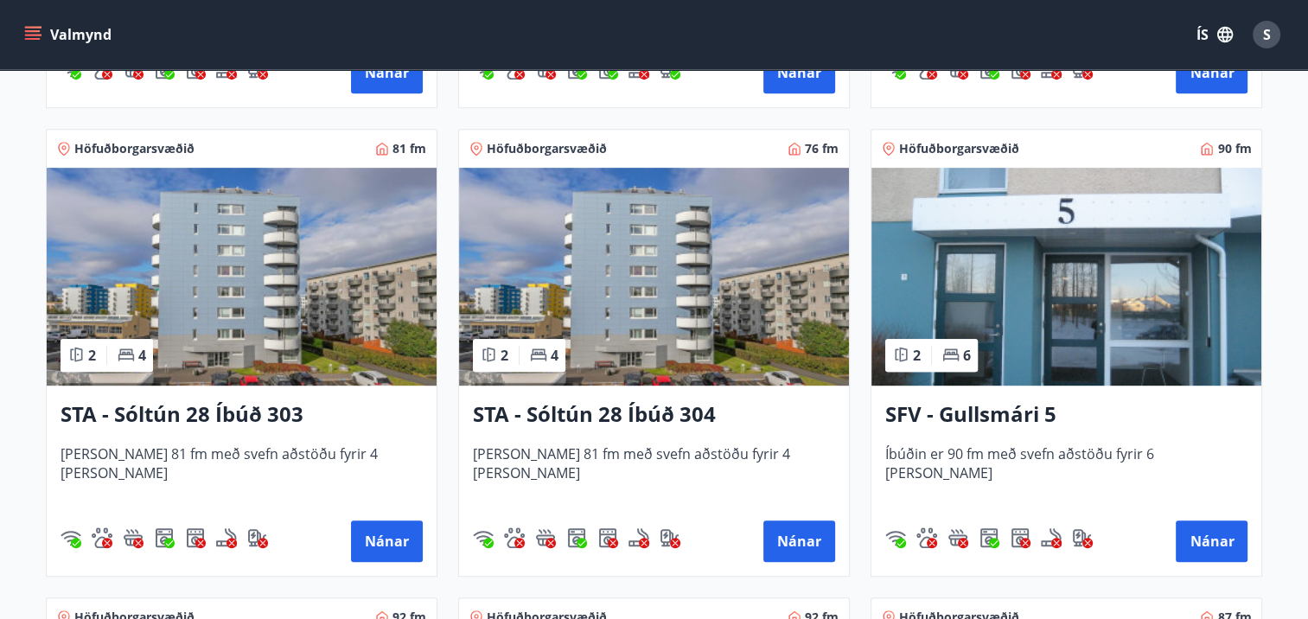
click at [685, 412] on h3 "STA - Sóltún 28 Íbúð 304" at bounding box center [654, 414] width 362 height 31
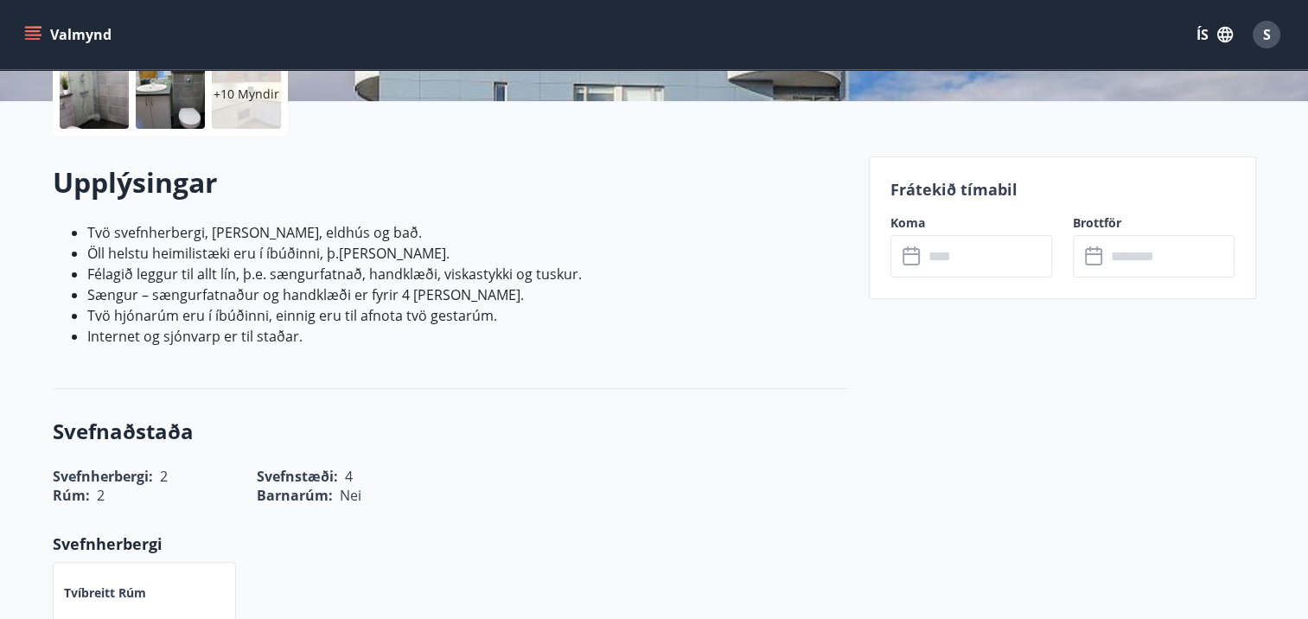
scroll to position [432, 0]
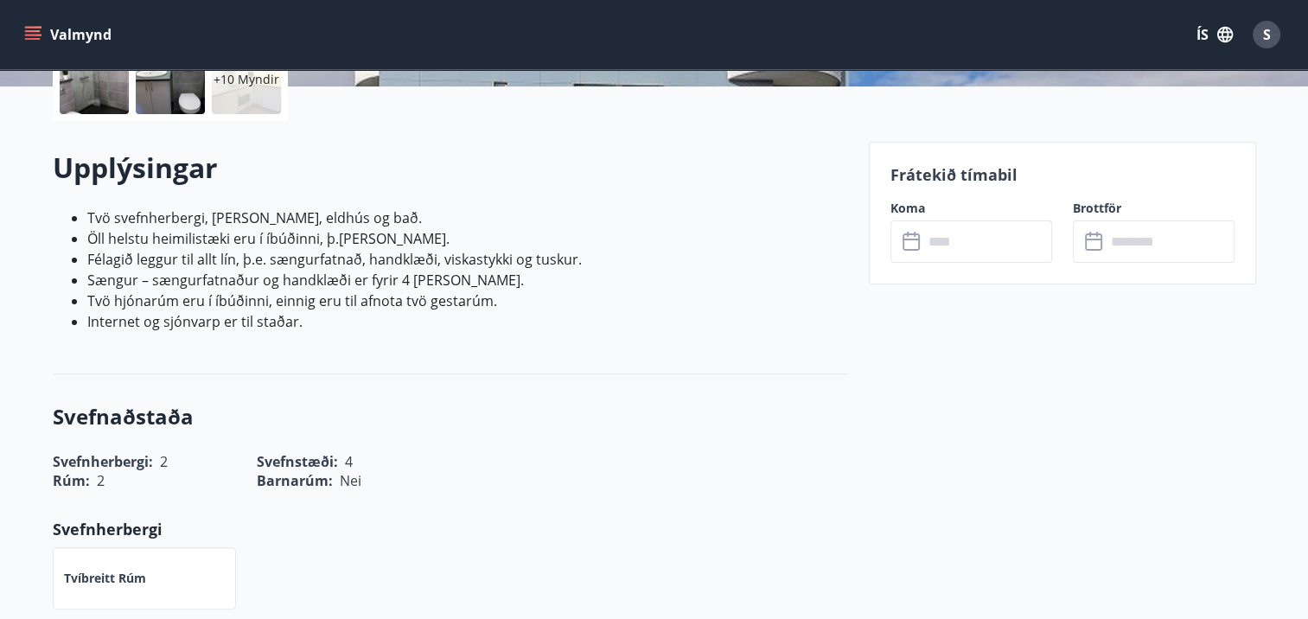
click at [964, 246] on input "text" at bounding box center [987, 241] width 129 height 42
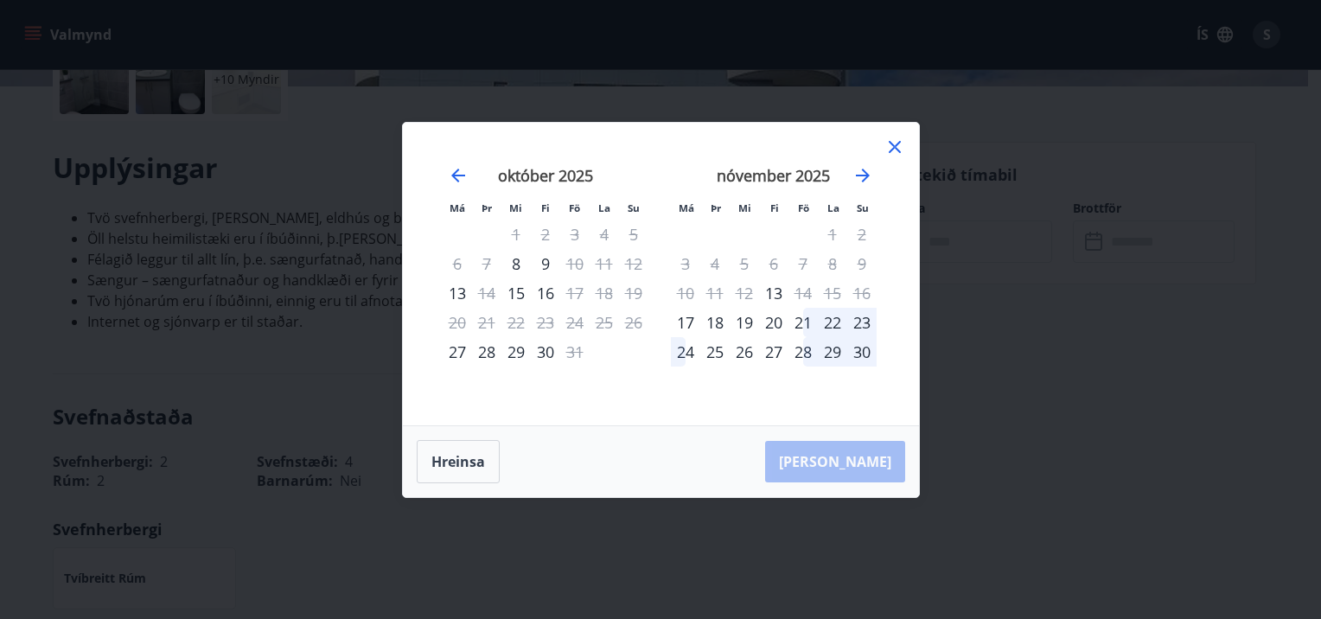
click at [892, 139] on icon at bounding box center [895, 147] width 21 height 21
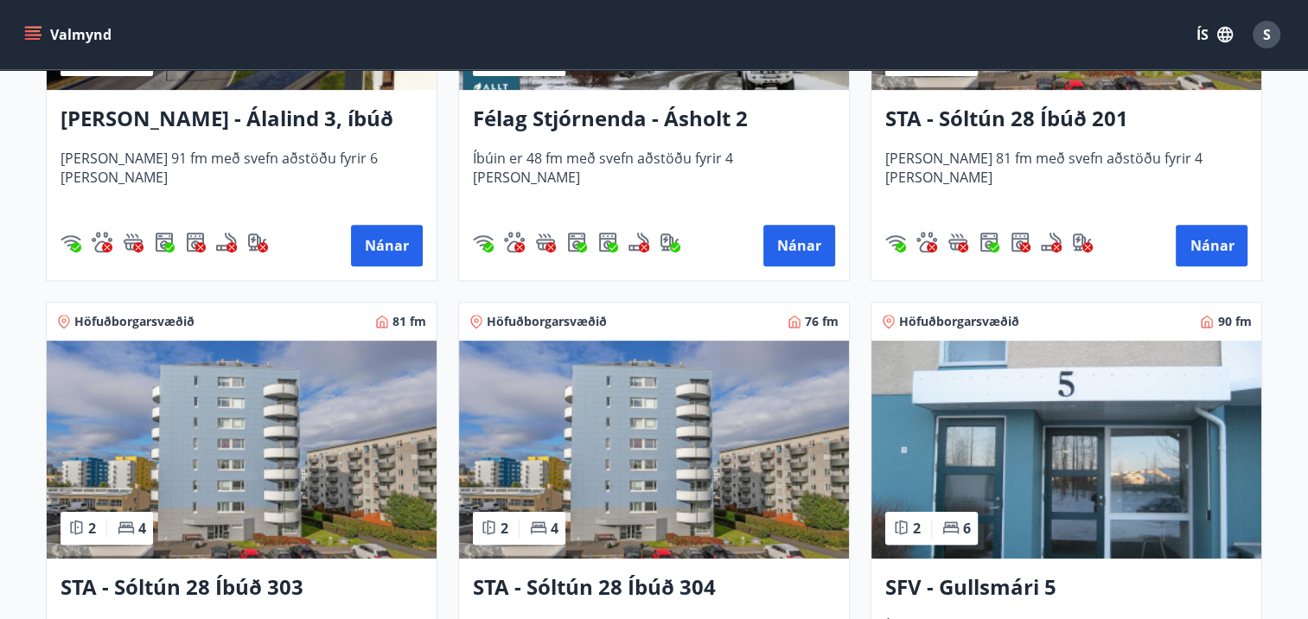
scroll to position [865, 0]
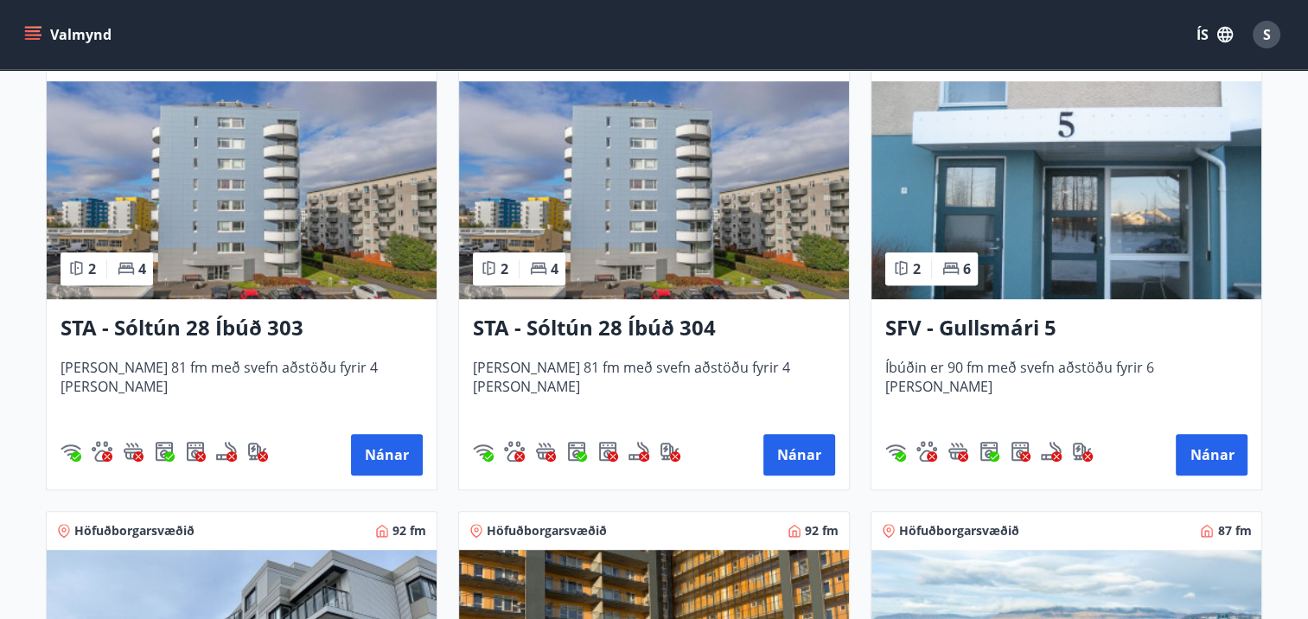
click at [982, 328] on h3 "SFV - Gullsmári 5" at bounding box center [1066, 328] width 362 height 31
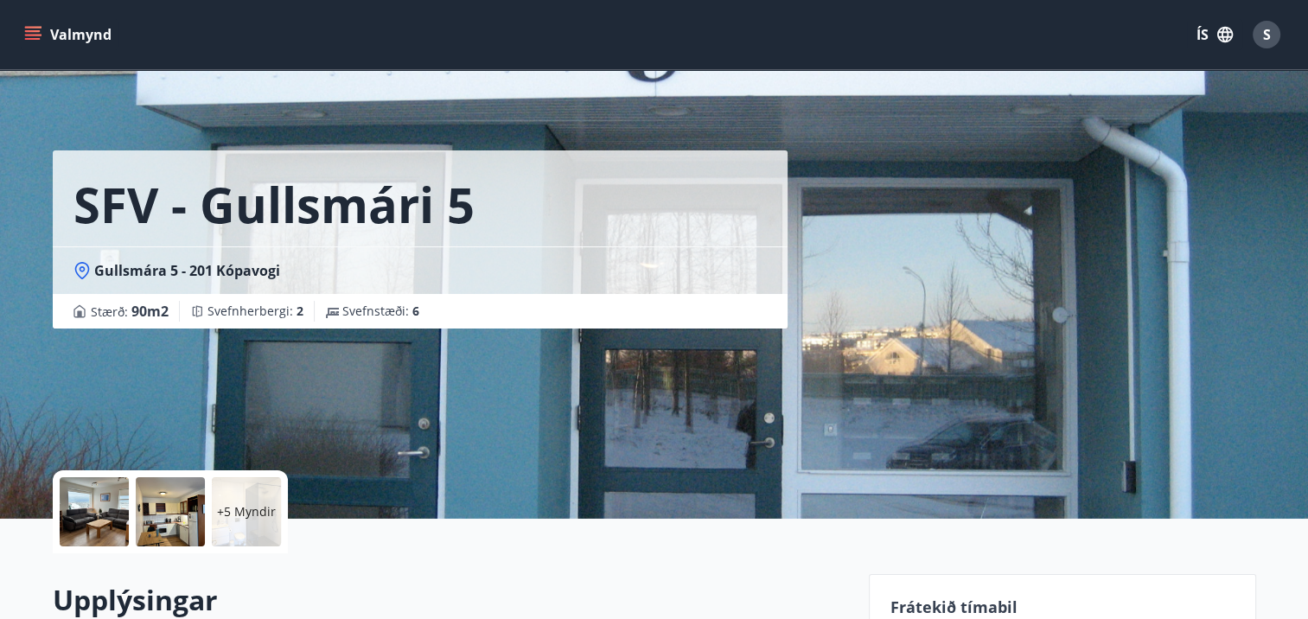
scroll to position [346, 0]
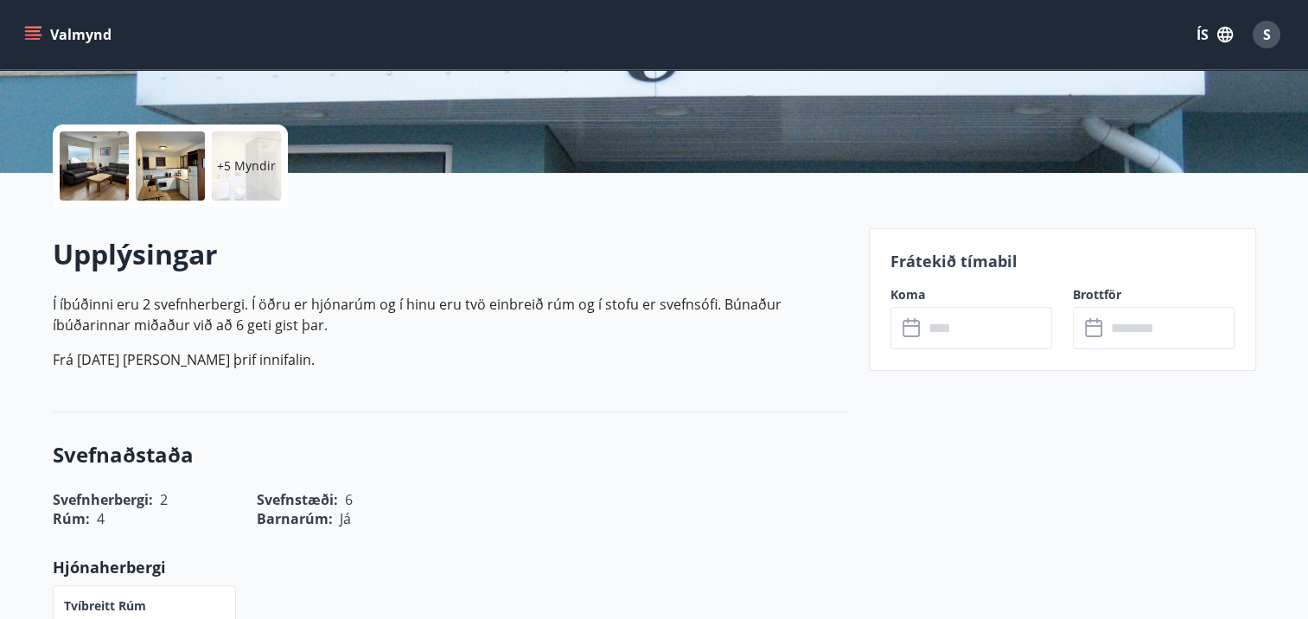
click at [961, 318] on input "text" at bounding box center [987, 328] width 129 height 42
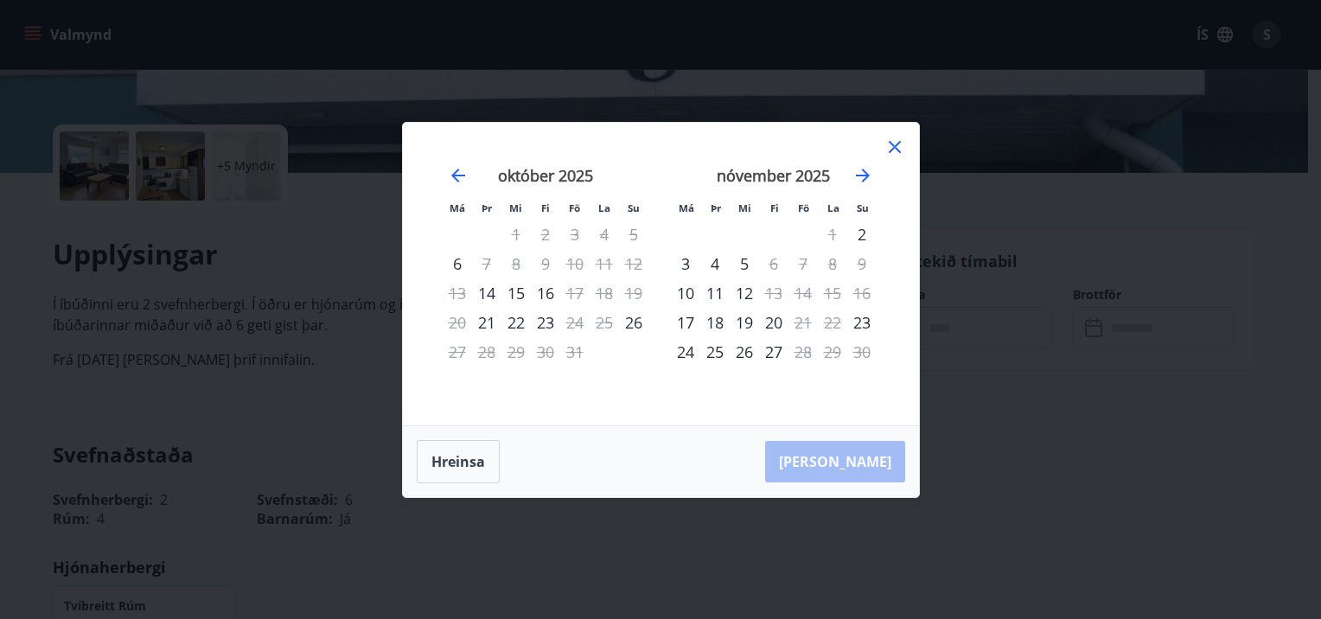
click at [892, 149] on icon at bounding box center [895, 147] width 12 height 12
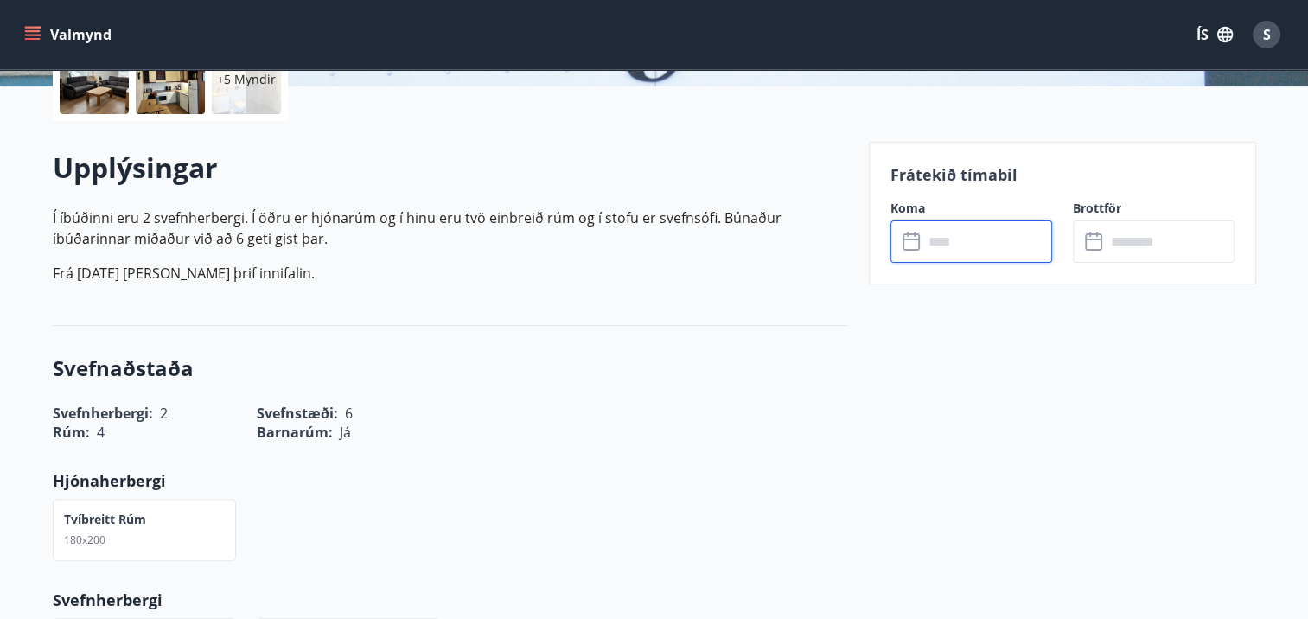
scroll to position [605, 0]
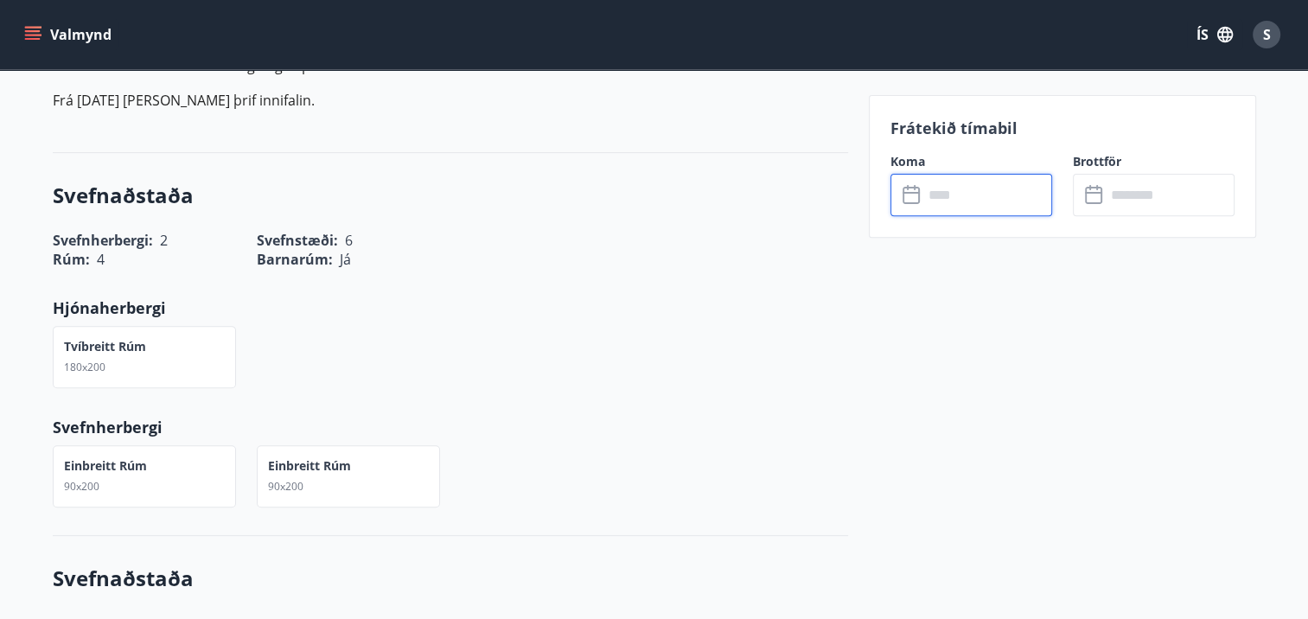
click at [967, 194] on input "text" at bounding box center [987, 195] width 129 height 42
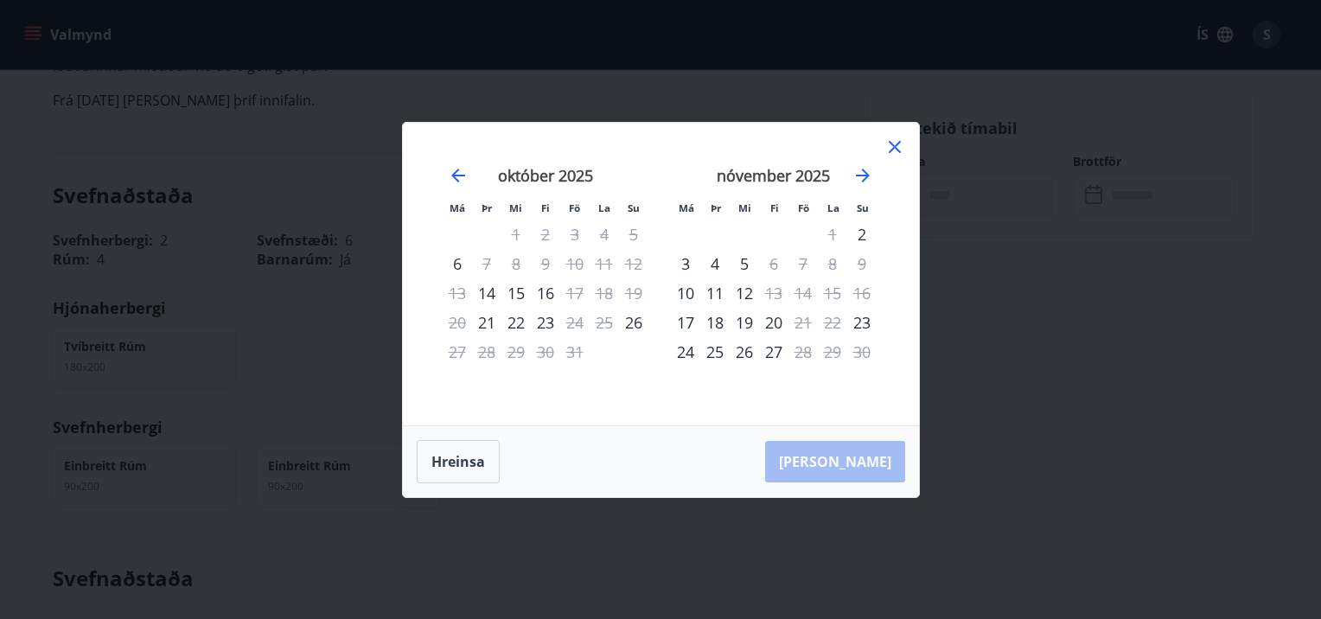
click at [896, 142] on icon at bounding box center [895, 147] width 21 height 21
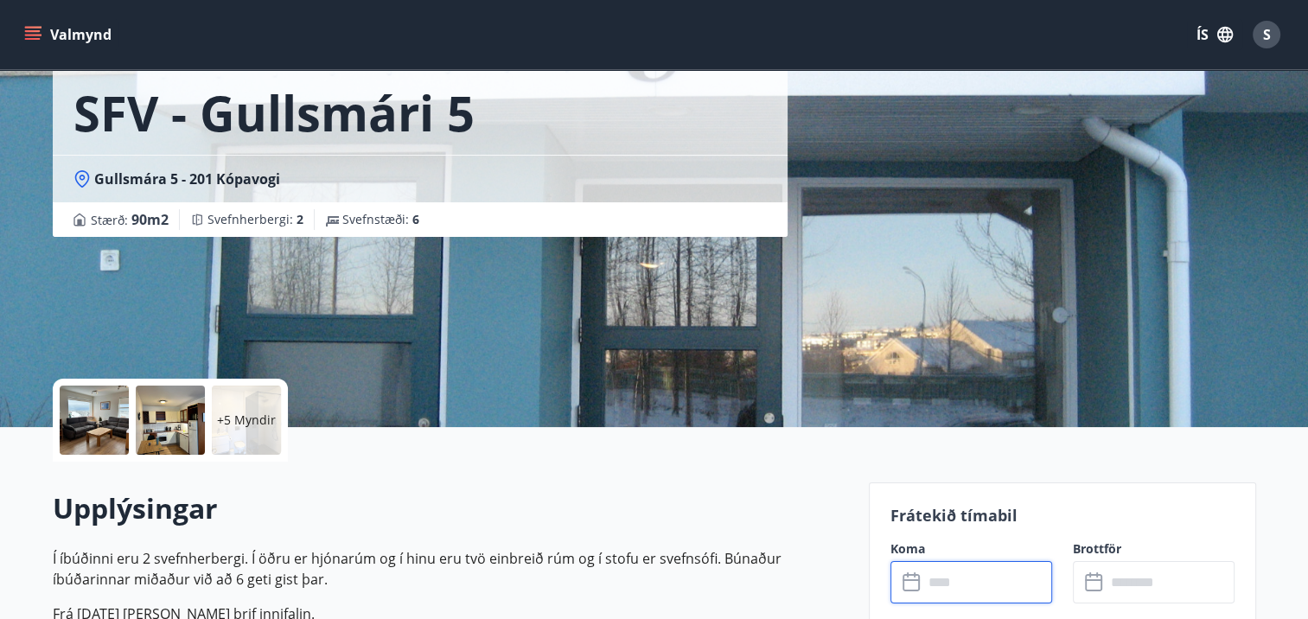
scroll to position [0, 0]
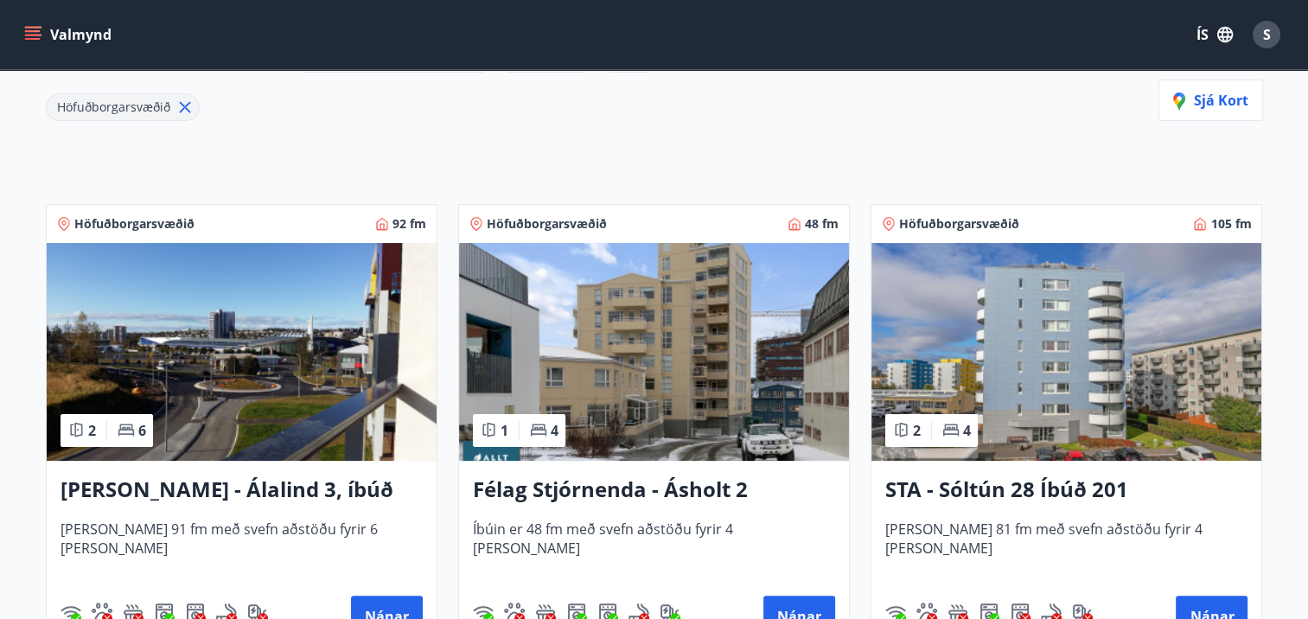
scroll to position [432, 0]
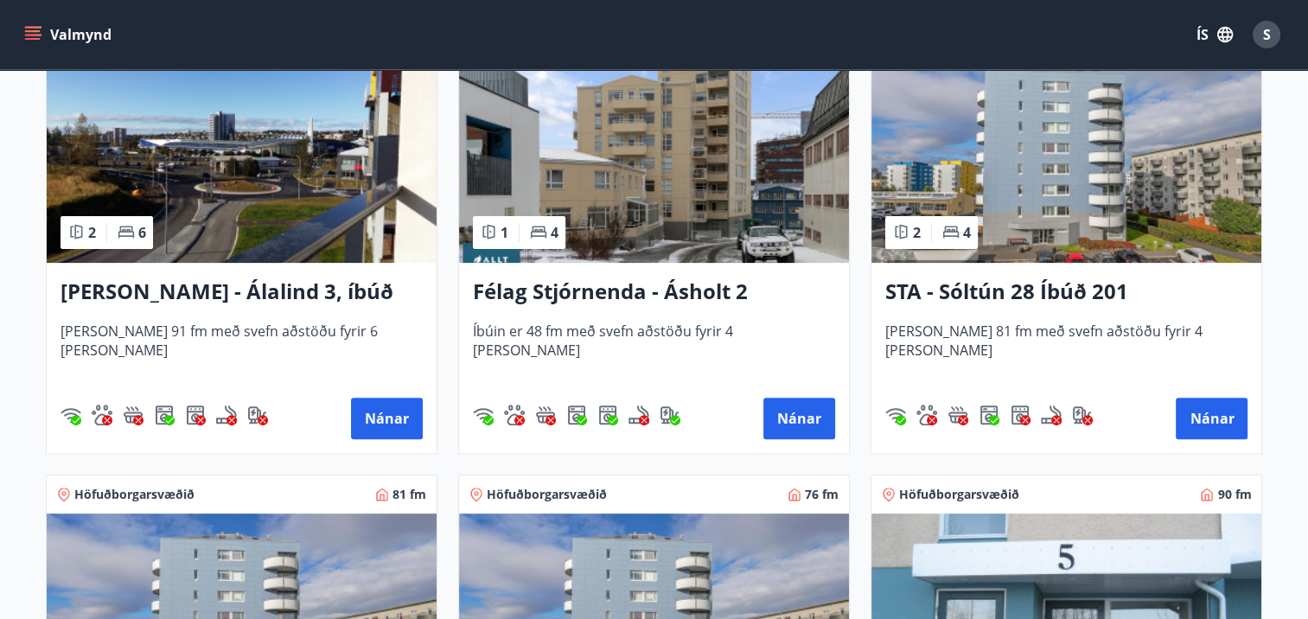
click at [228, 295] on h3 "[PERSON_NAME] - Álalind 3, íbúð 307" at bounding box center [242, 292] width 362 height 31
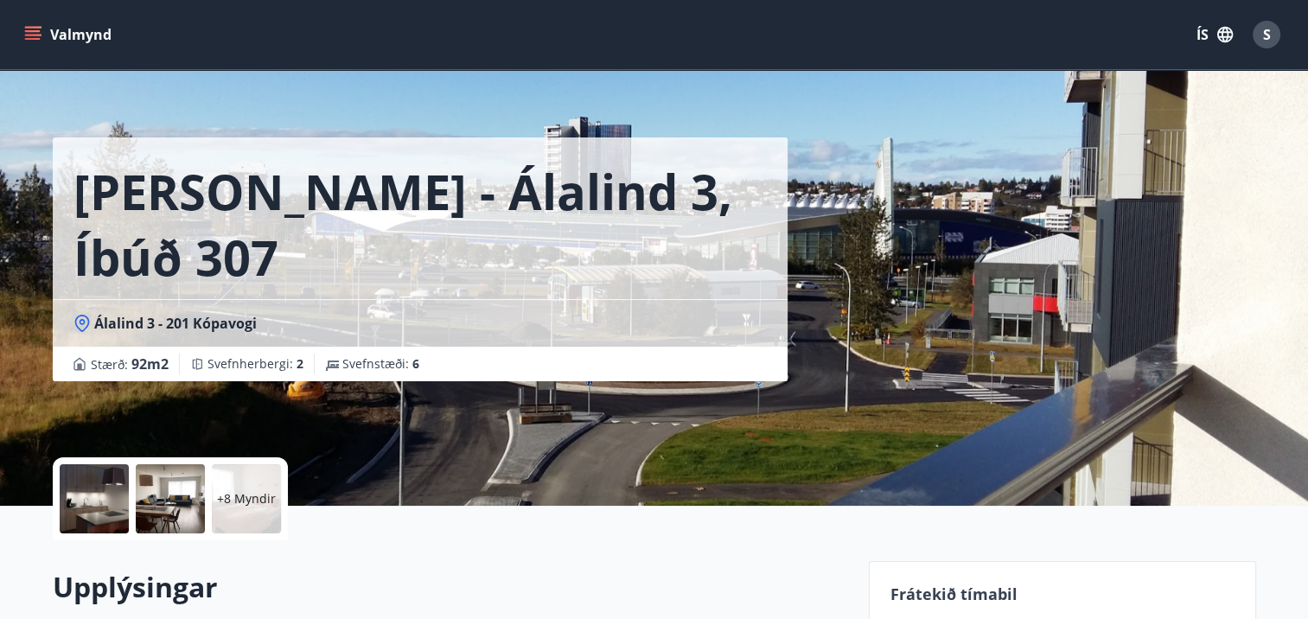
scroll to position [259, 0]
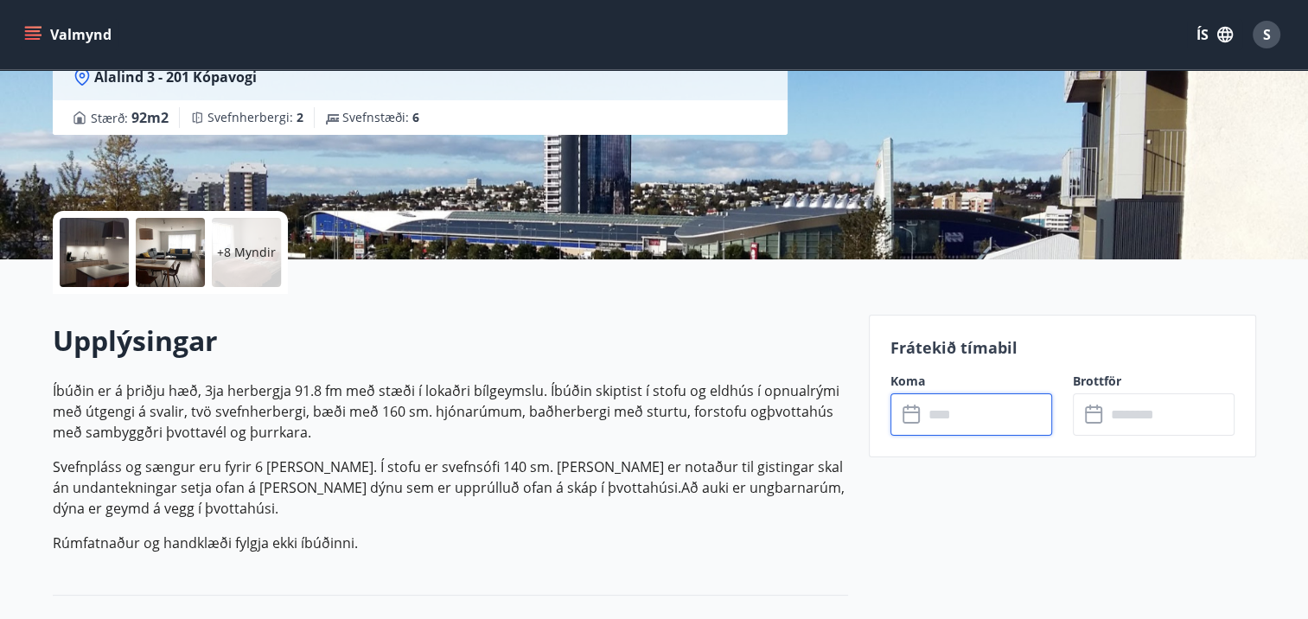
click at [944, 418] on input "text" at bounding box center [987, 414] width 129 height 42
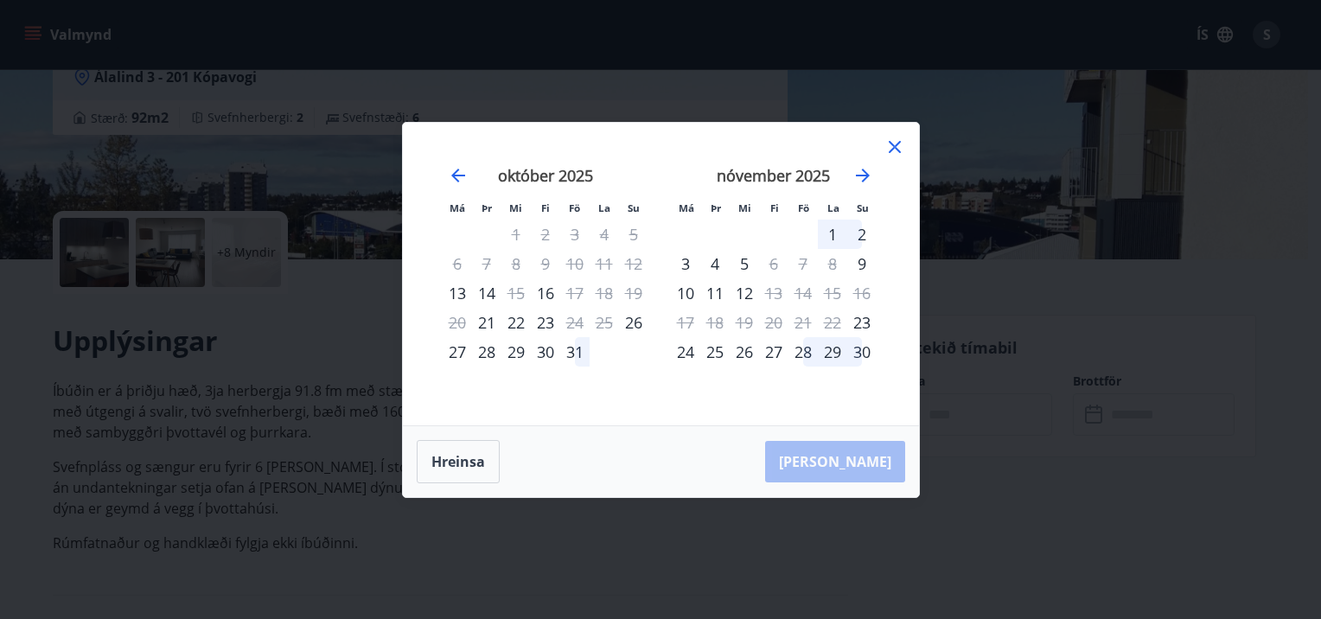
click at [892, 148] on icon at bounding box center [895, 147] width 12 height 12
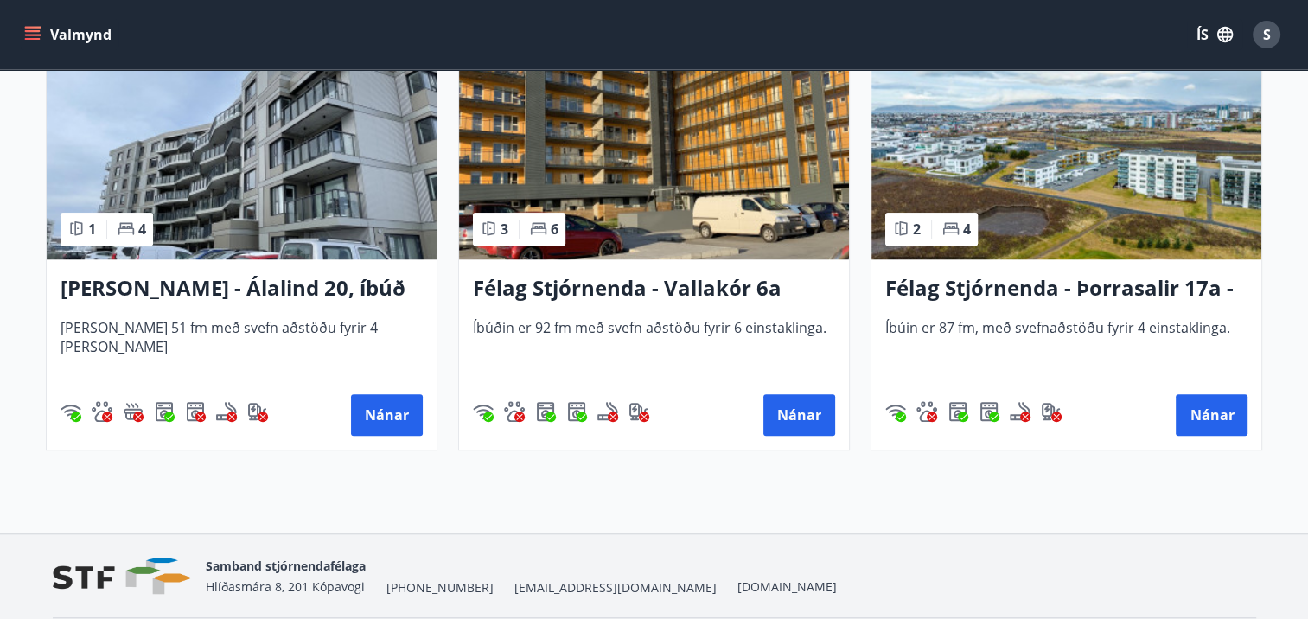
scroll to position [1259, 0]
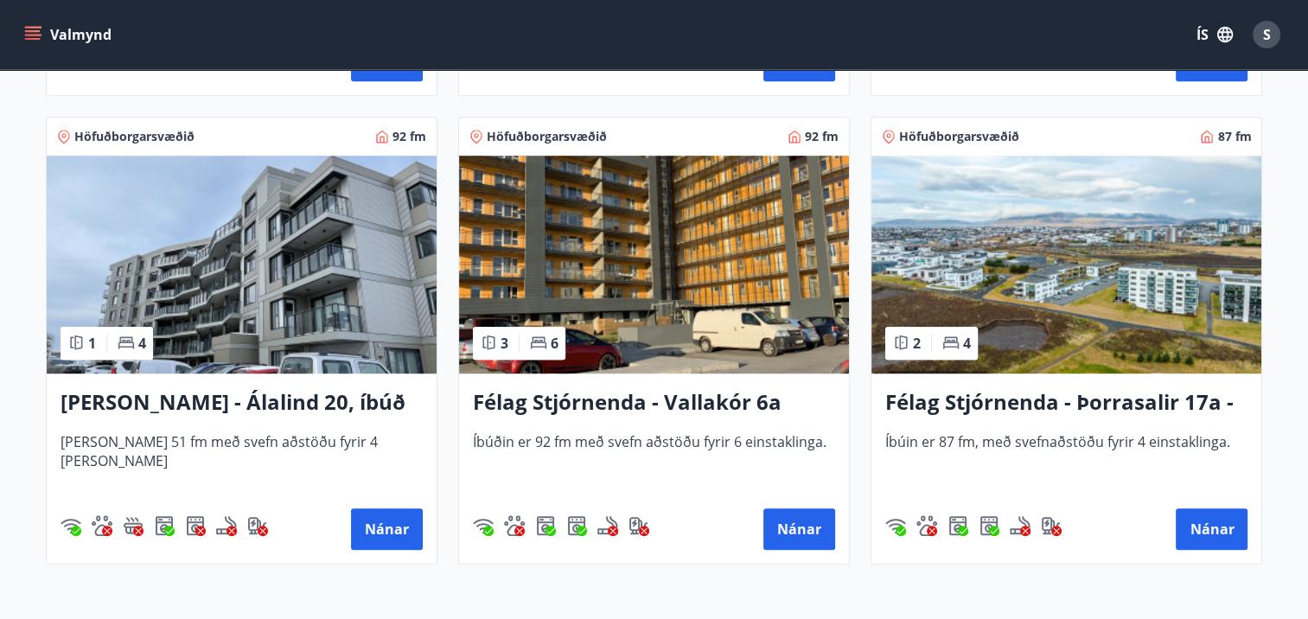
click at [277, 401] on h3 "[PERSON_NAME] - Álalind 20, íbúð 406" at bounding box center [242, 402] width 362 height 31
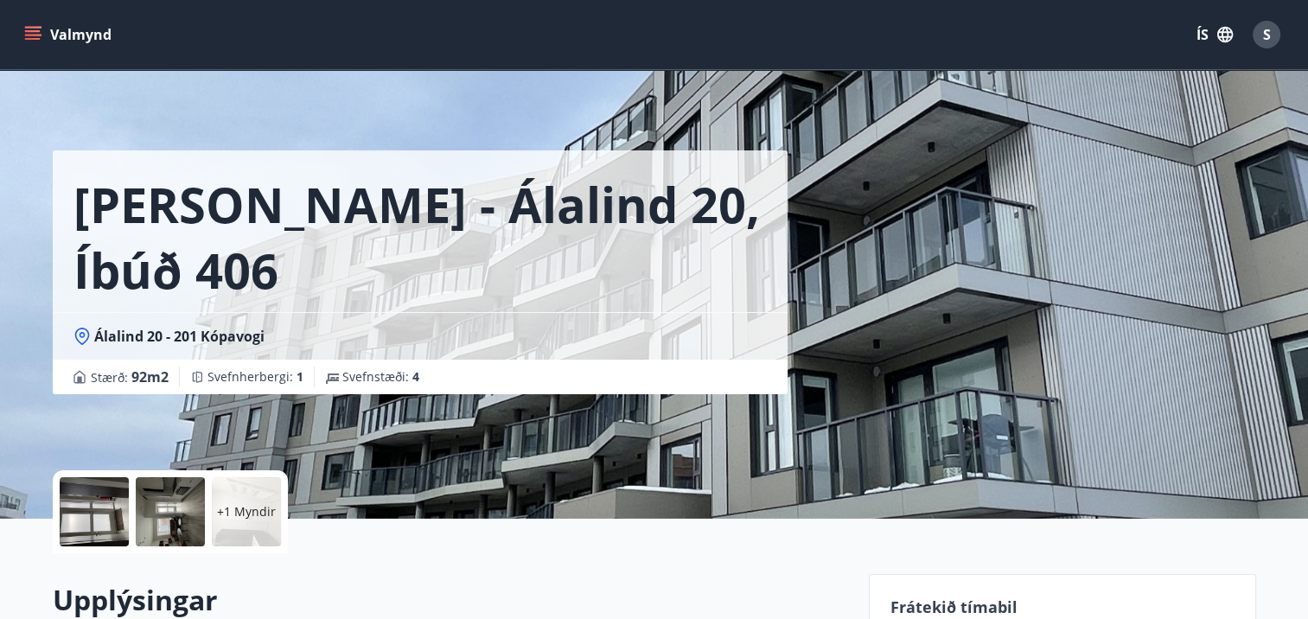
scroll to position [346, 0]
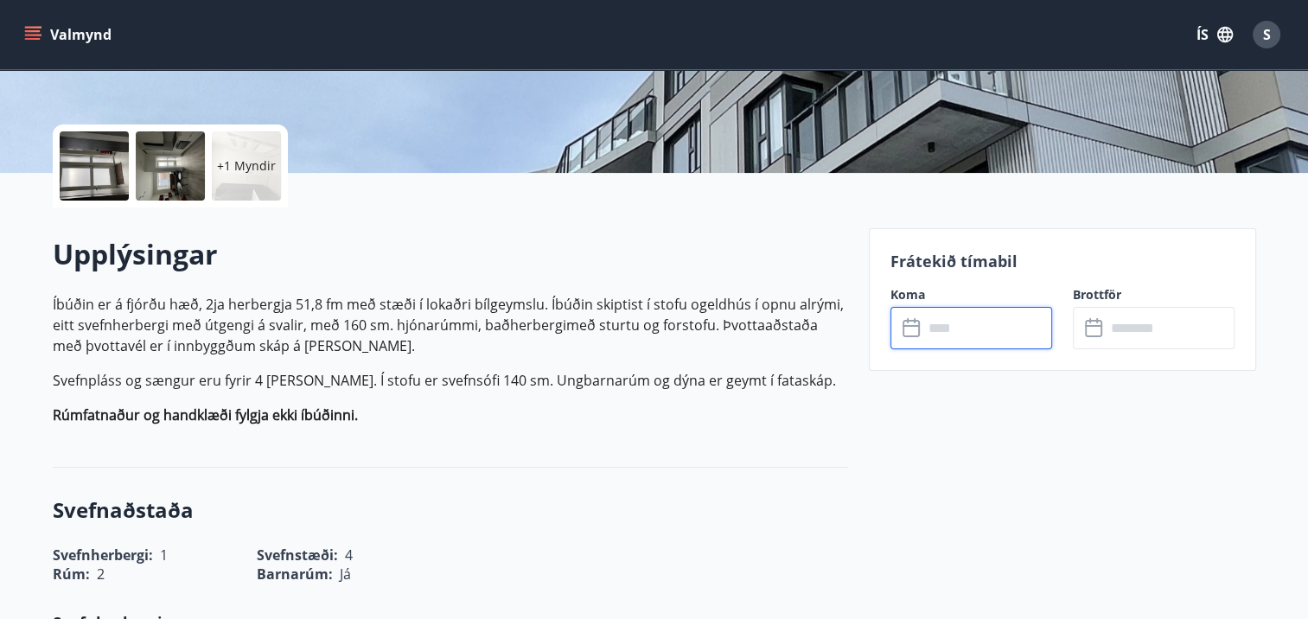
click at [949, 329] on input "text" at bounding box center [987, 328] width 129 height 42
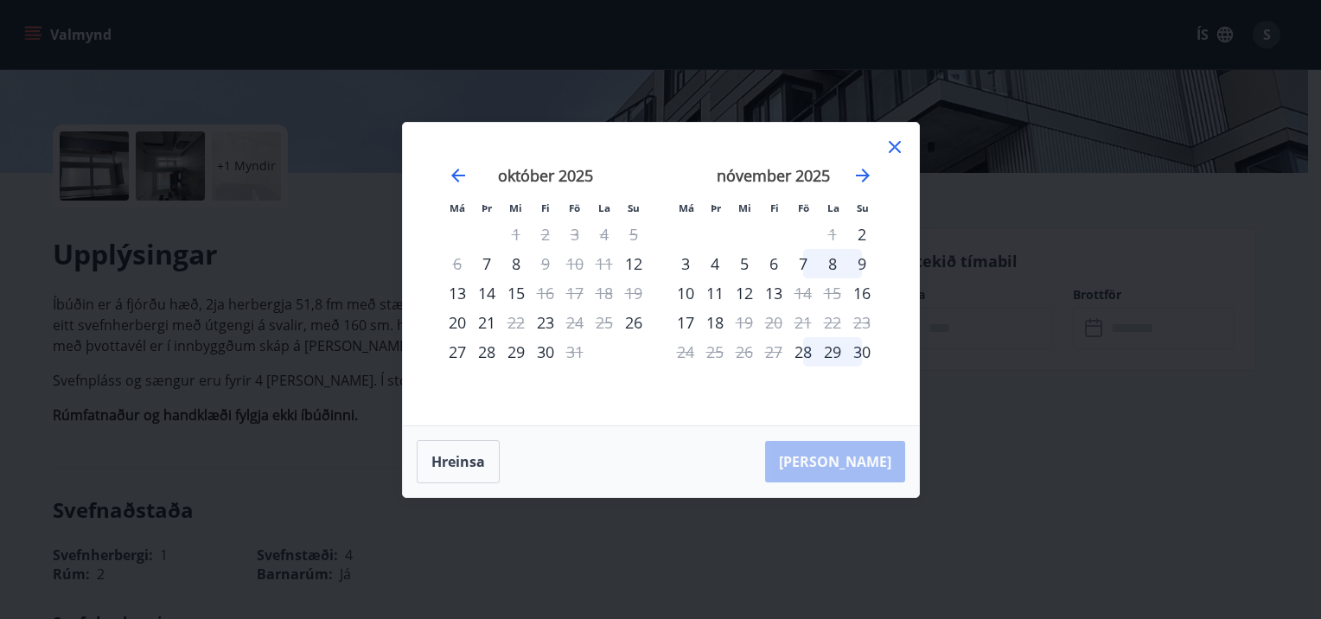
click at [895, 146] on icon at bounding box center [894, 146] width 3 height 3
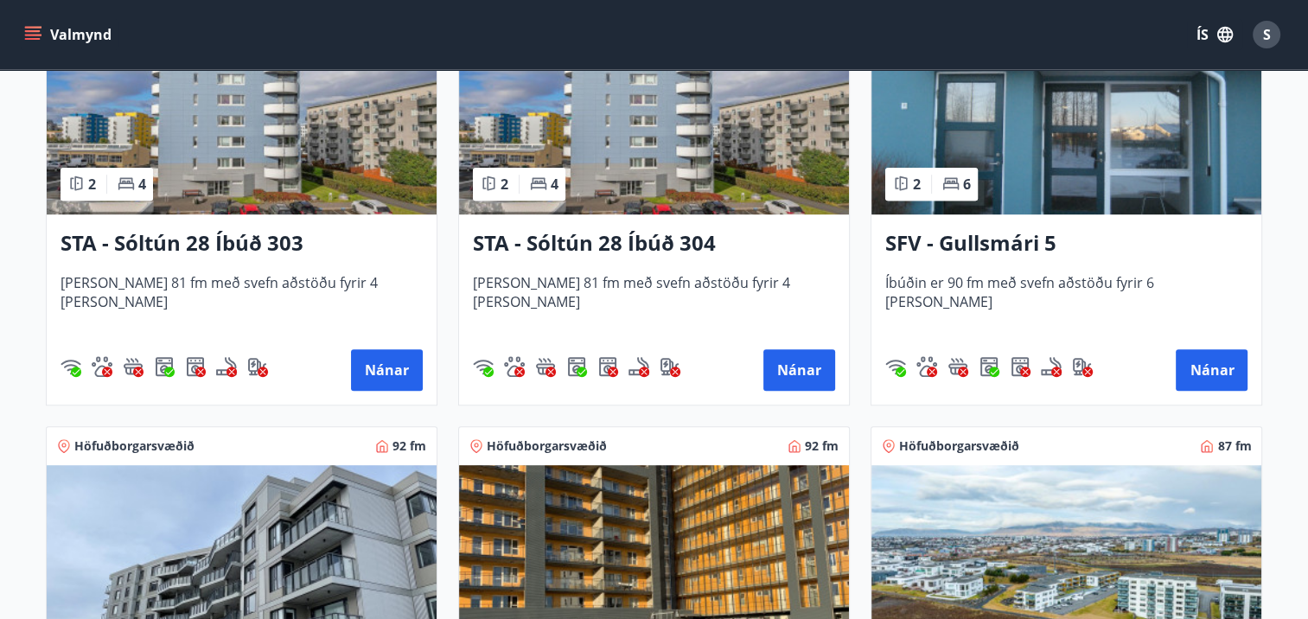
scroll to position [951, 0]
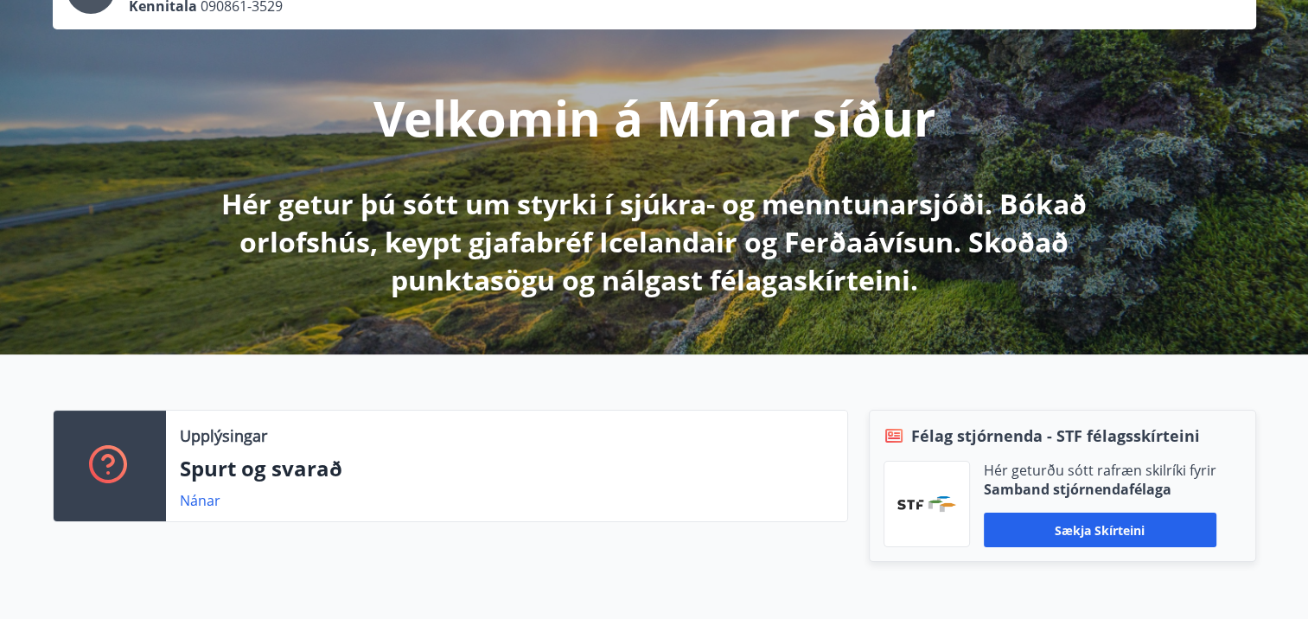
scroll to position [346, 0]
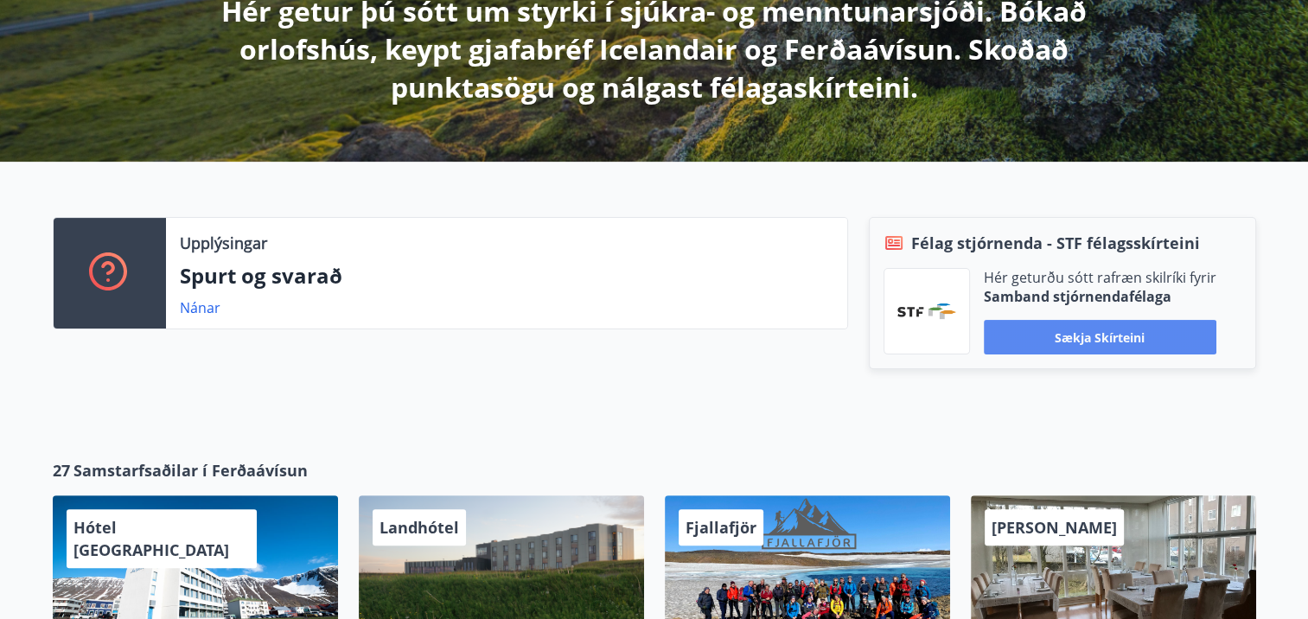
click at [1087, 331] on button "Sækja skírteini" at bounding box center [1100, 337] width 233 height 35
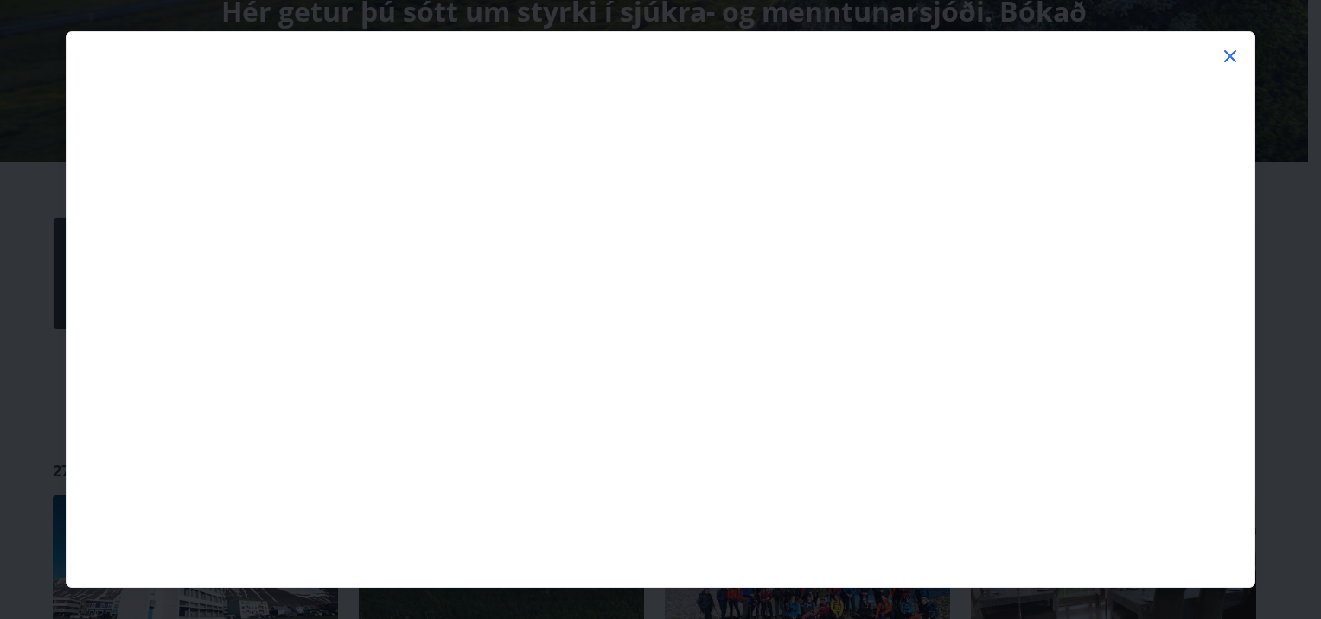
click at [1229, 54] on icon at bounding box center [1230, 56] width 12 height 12
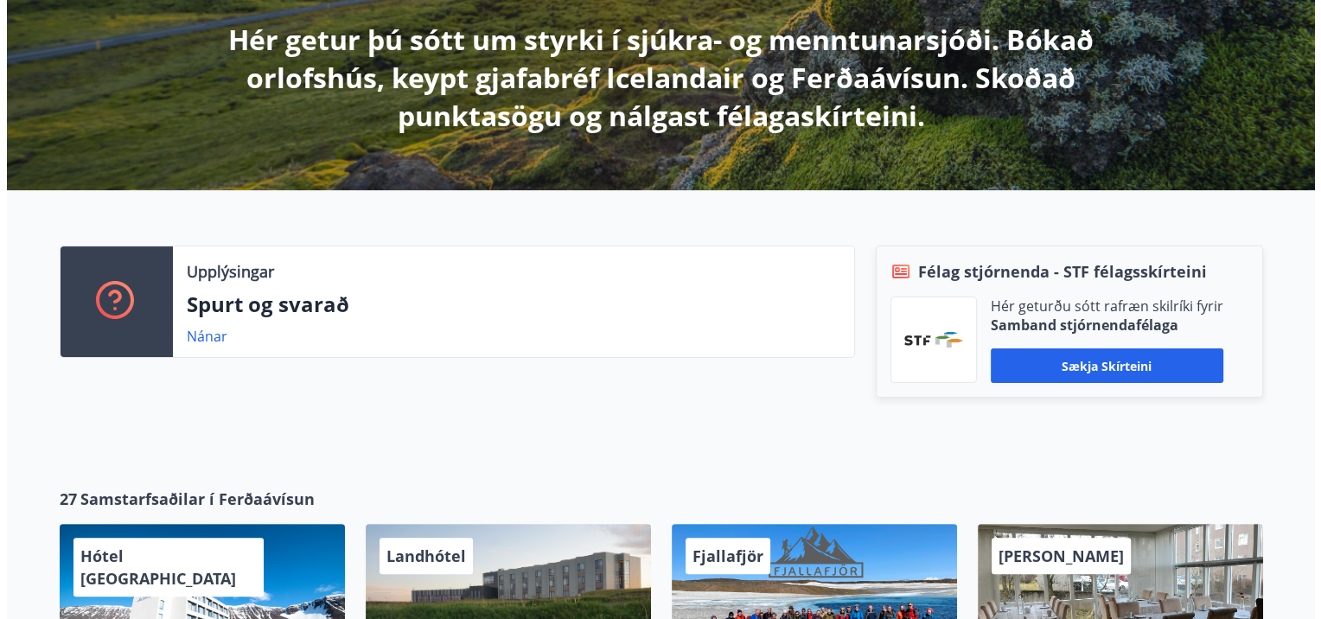
scroll to position [663, 0]
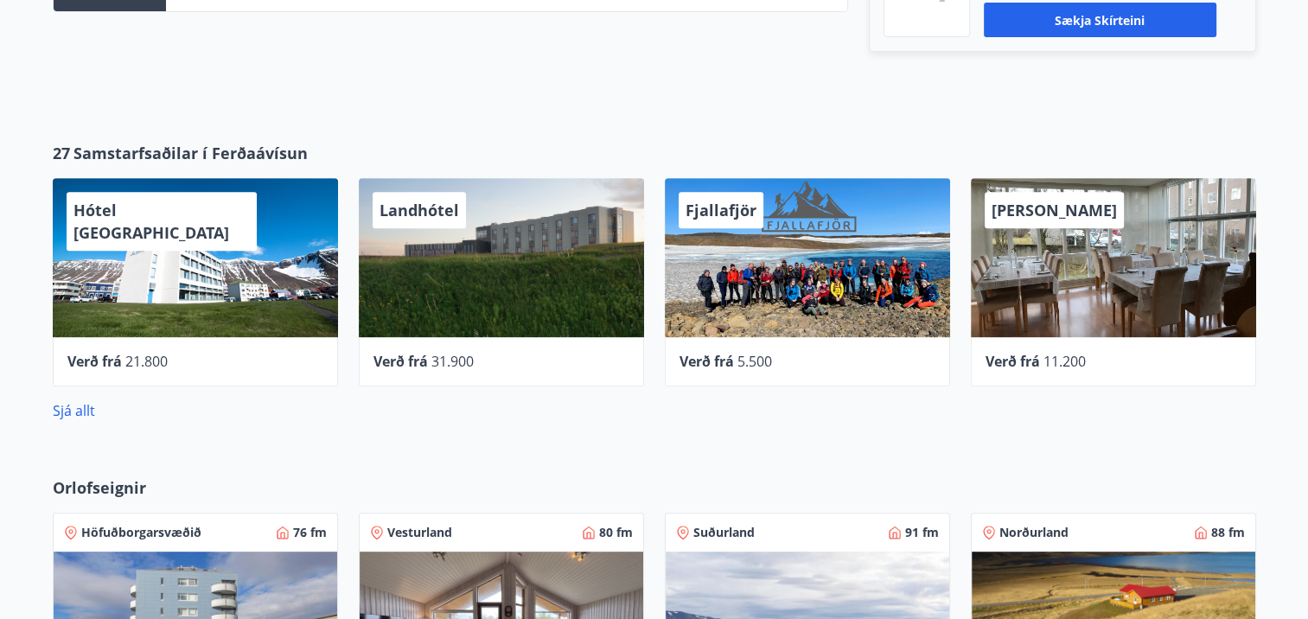
click at [1038, 273] on div "[PERSON_NAME]" at bounding box center [1113, 257] width 285 height 159
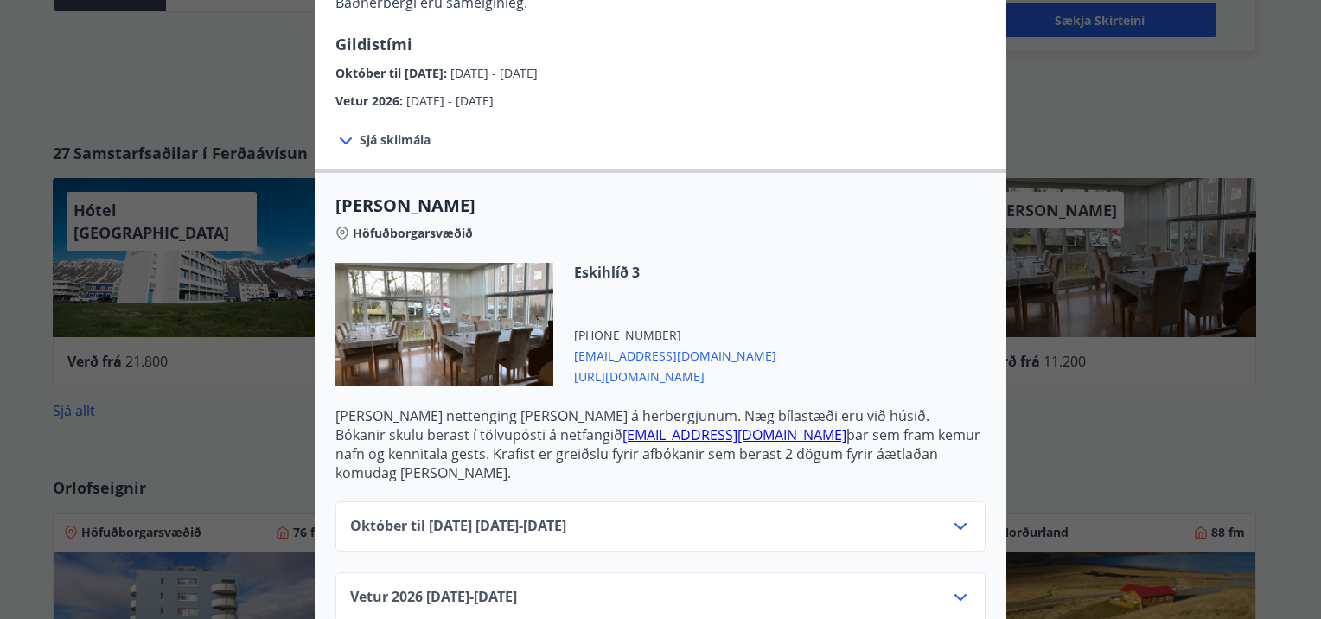
scroll to position [292, 0]
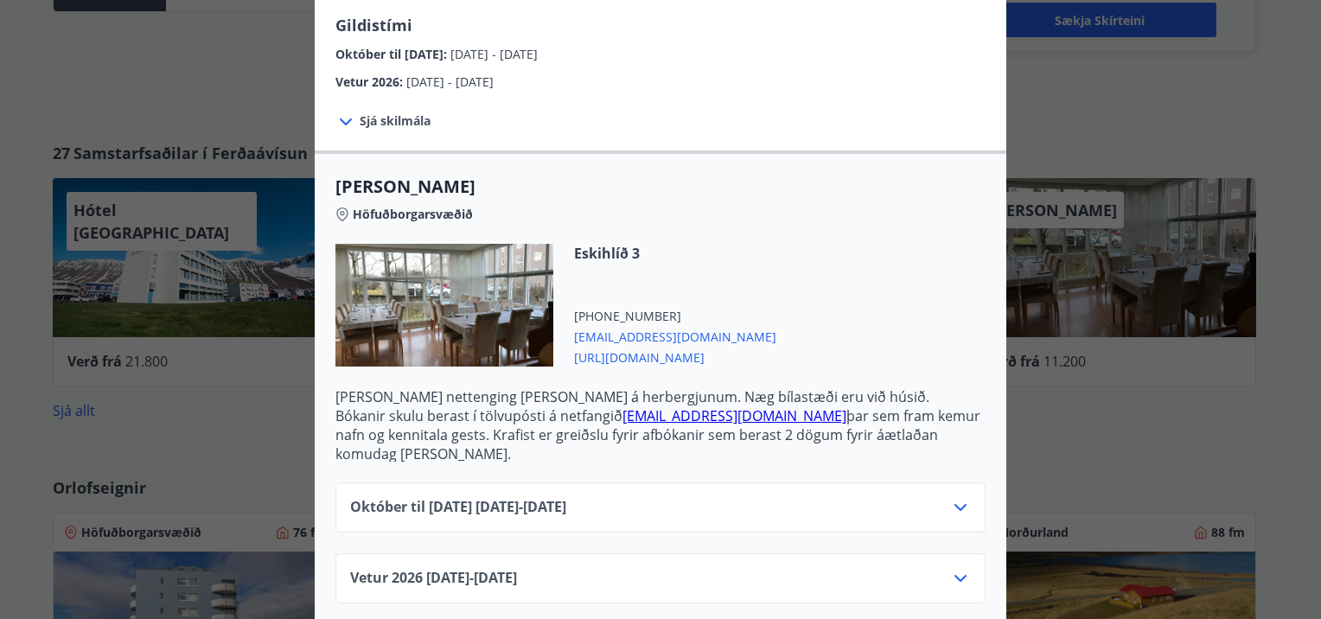
click at [1134, 97] on div "Alba gistiheimili Bókanir skulu berast í tölvupósti á netfangið [EMAIL_ADDRESS]…" at bounding box center [660, 17] width 1321 height 619
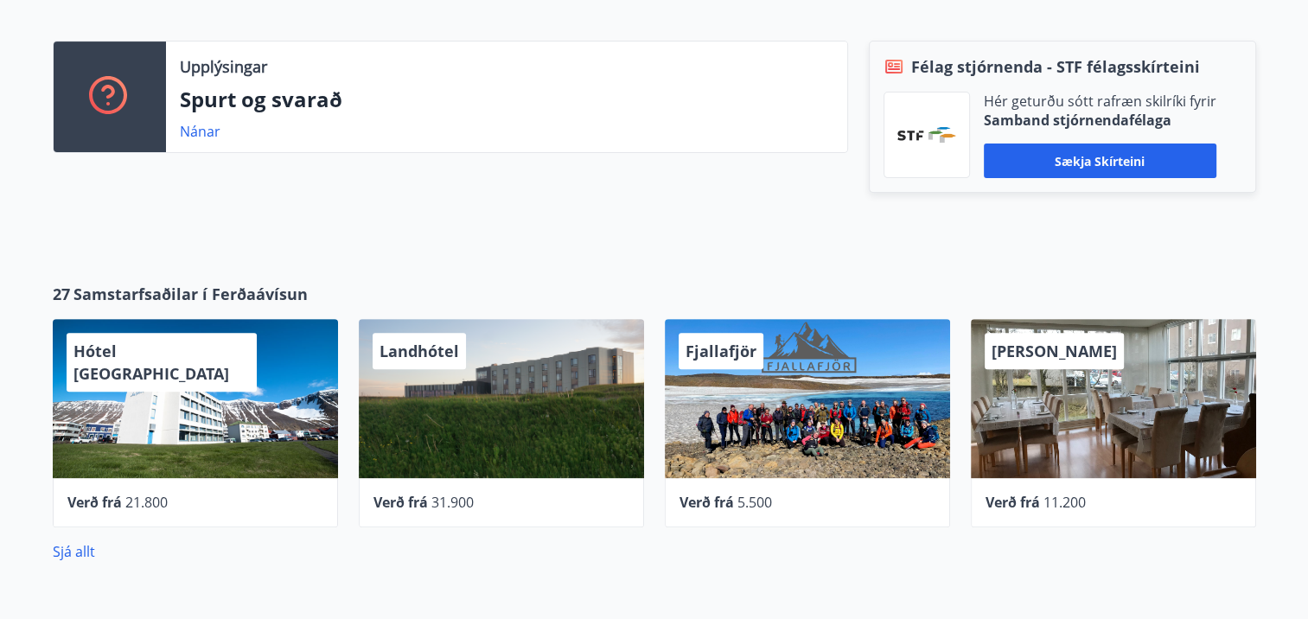
scroll to position [519, 0]
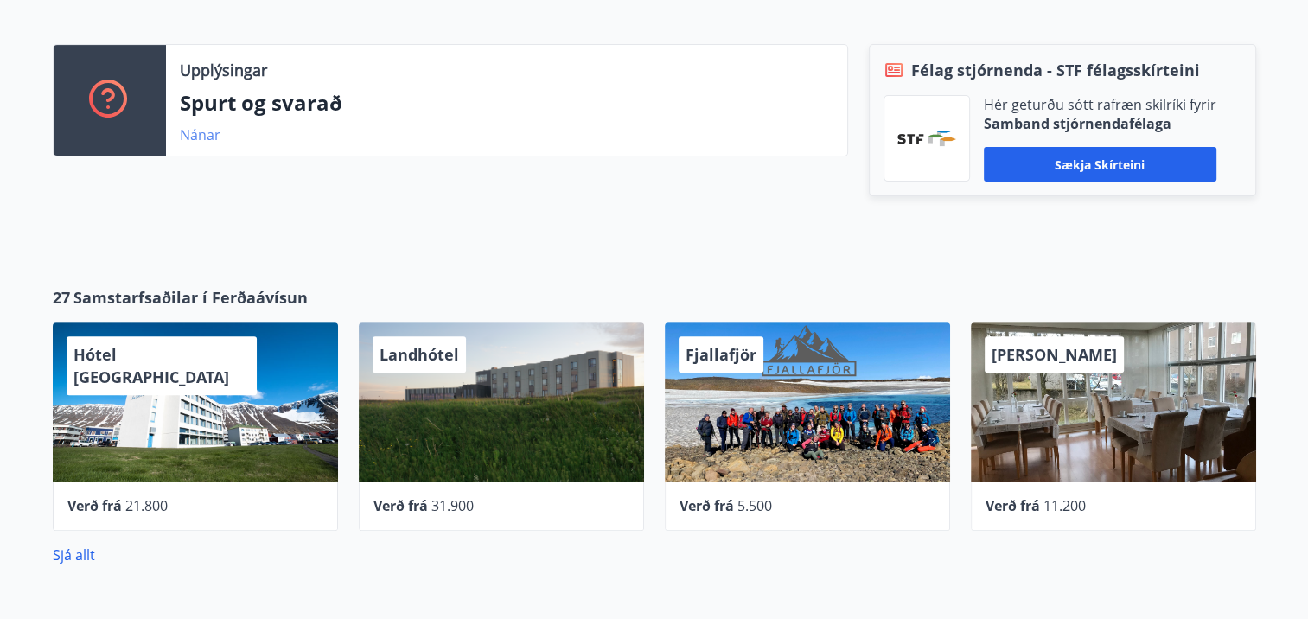
click at [192, 137] on link "Nánar" at bounding box center [200, 134] width 41 height 19
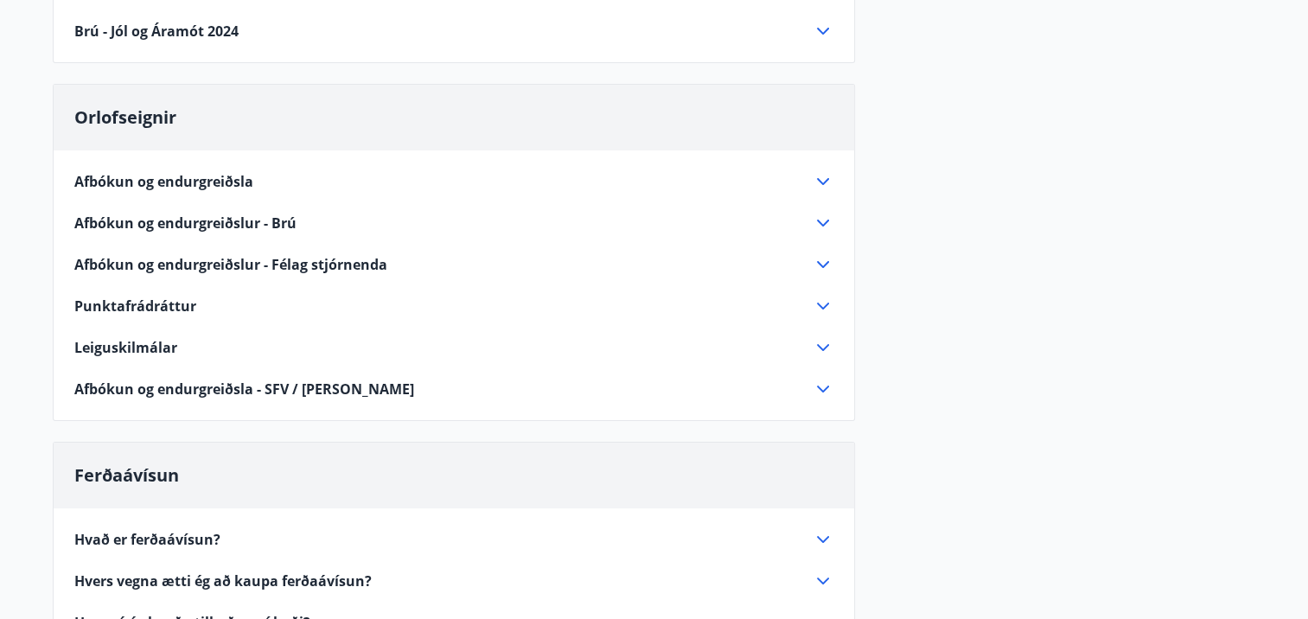
scroll to position [86, 0]
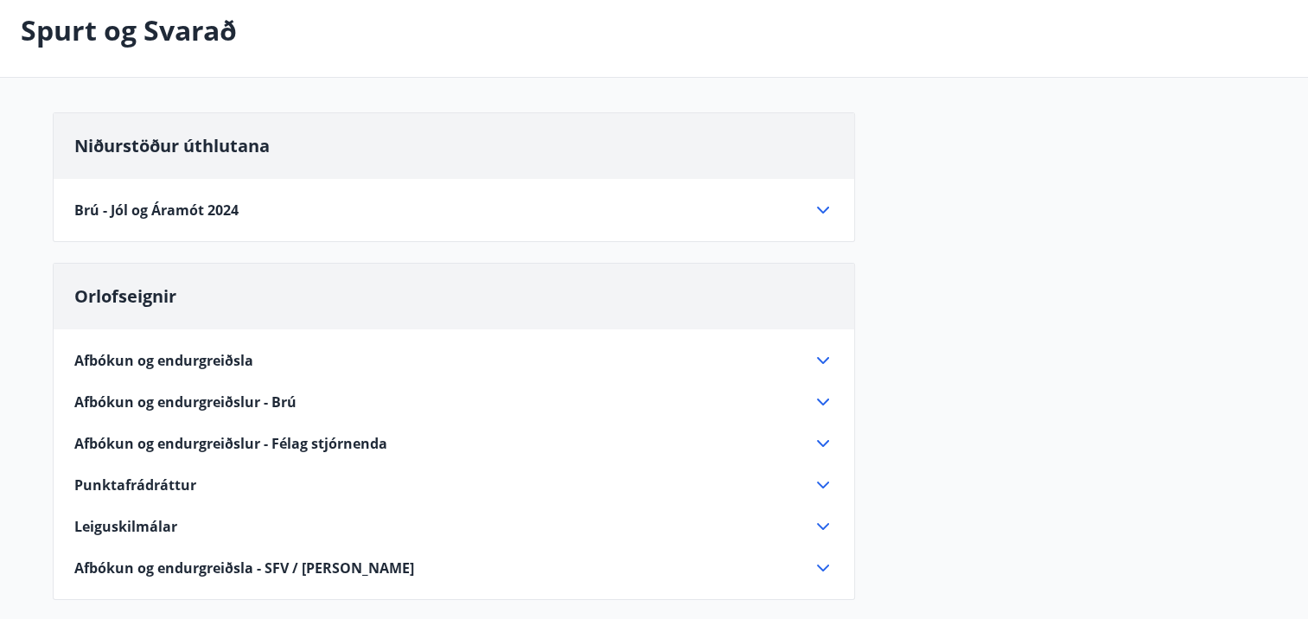
click at [823, 209] on icon at bounding box center [823, 210] width 21 height 21
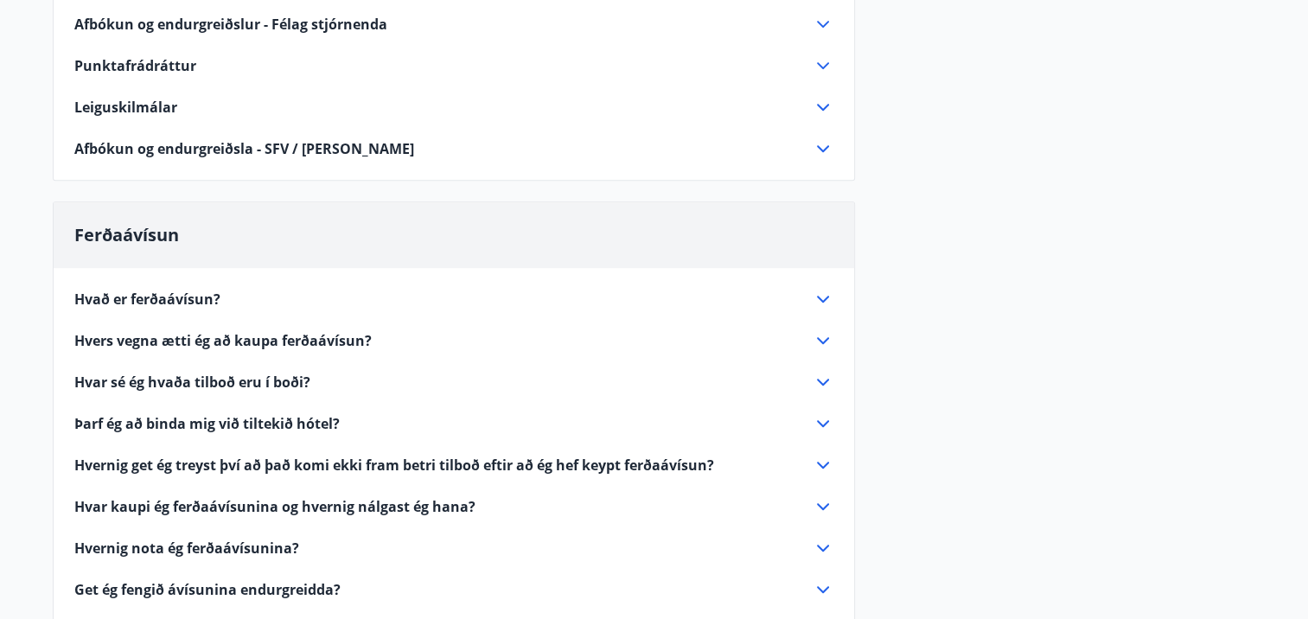
scroll to position [1124, 0]
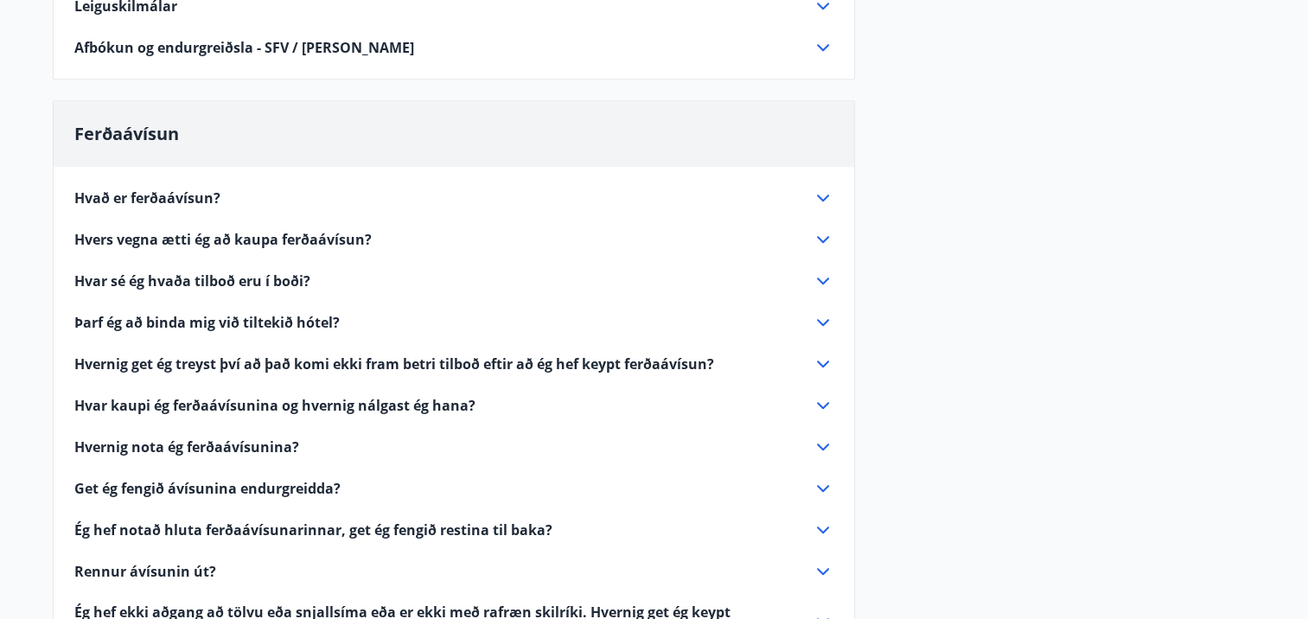
click at [822, 200] on icon at bounding box center [823, 198] width 12 height 7
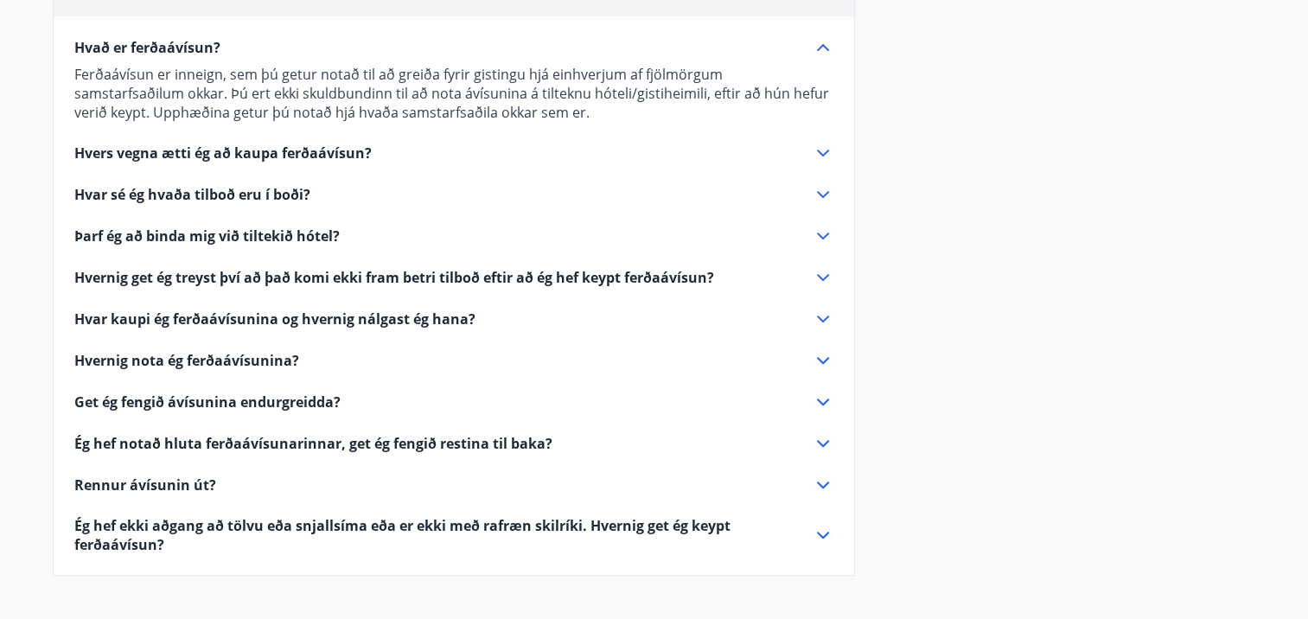
scroll to position [779, 0]
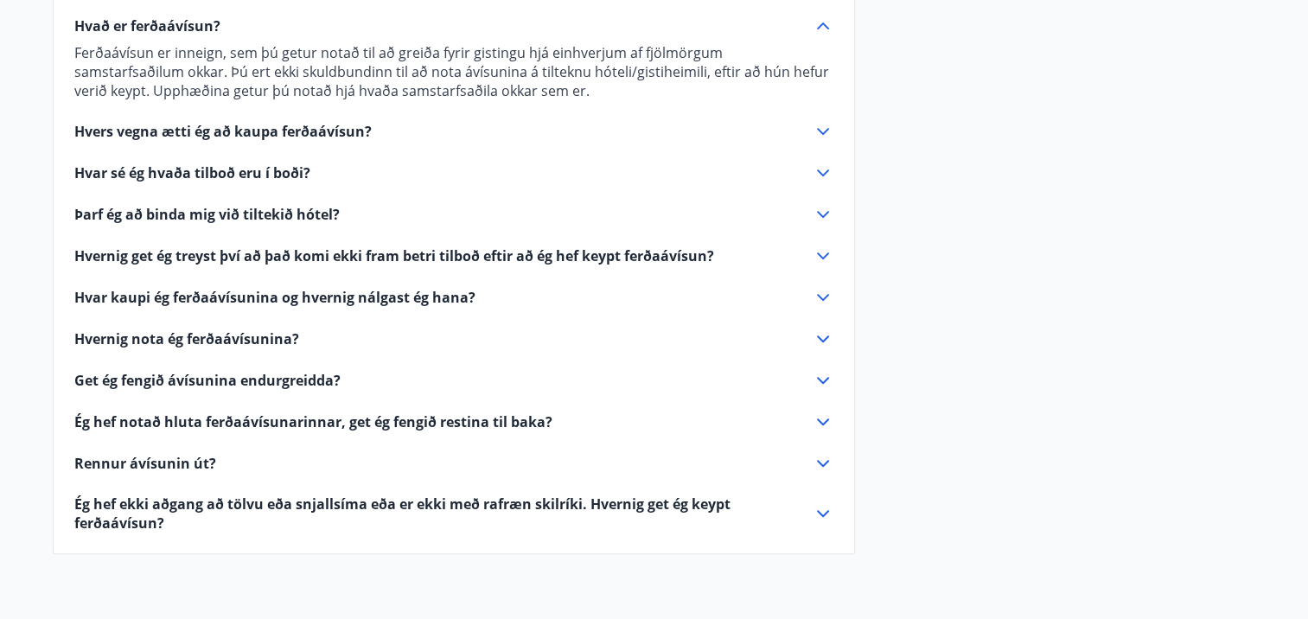
click at [823, 173] on icon at bounding box center [823, 172] width 12 height 7
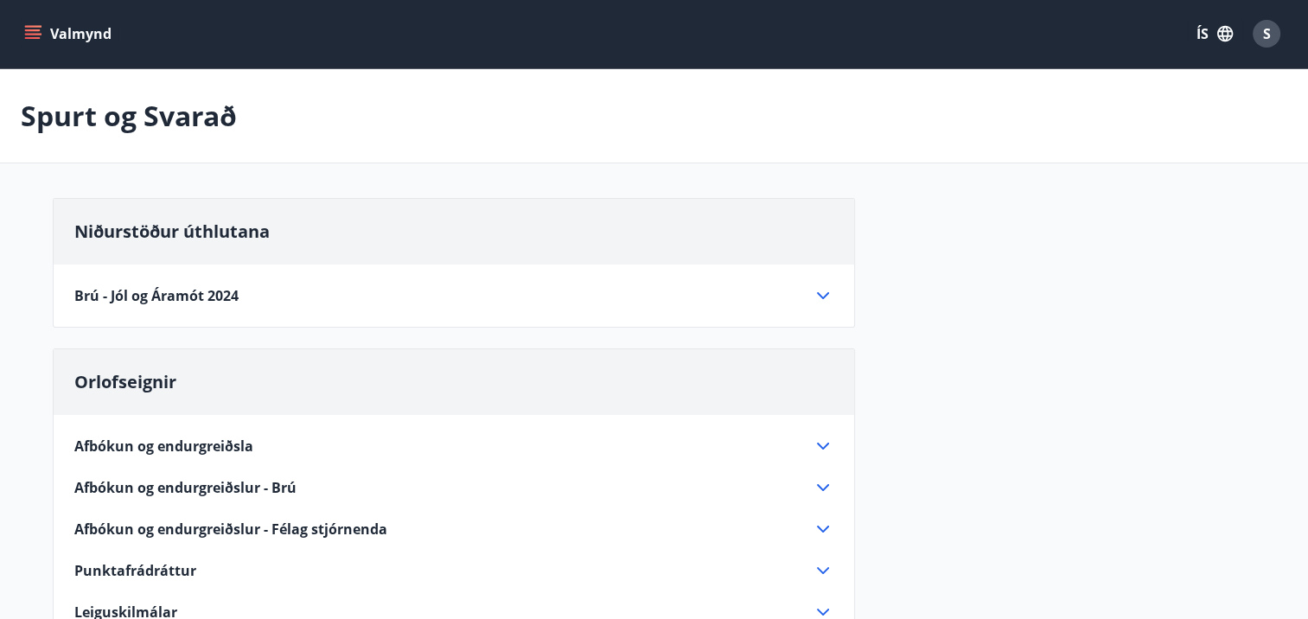
scroll to position [0, 0]
click at [32, 36] on icon "menu" at bounding box center [32, 34] width 17 height 17
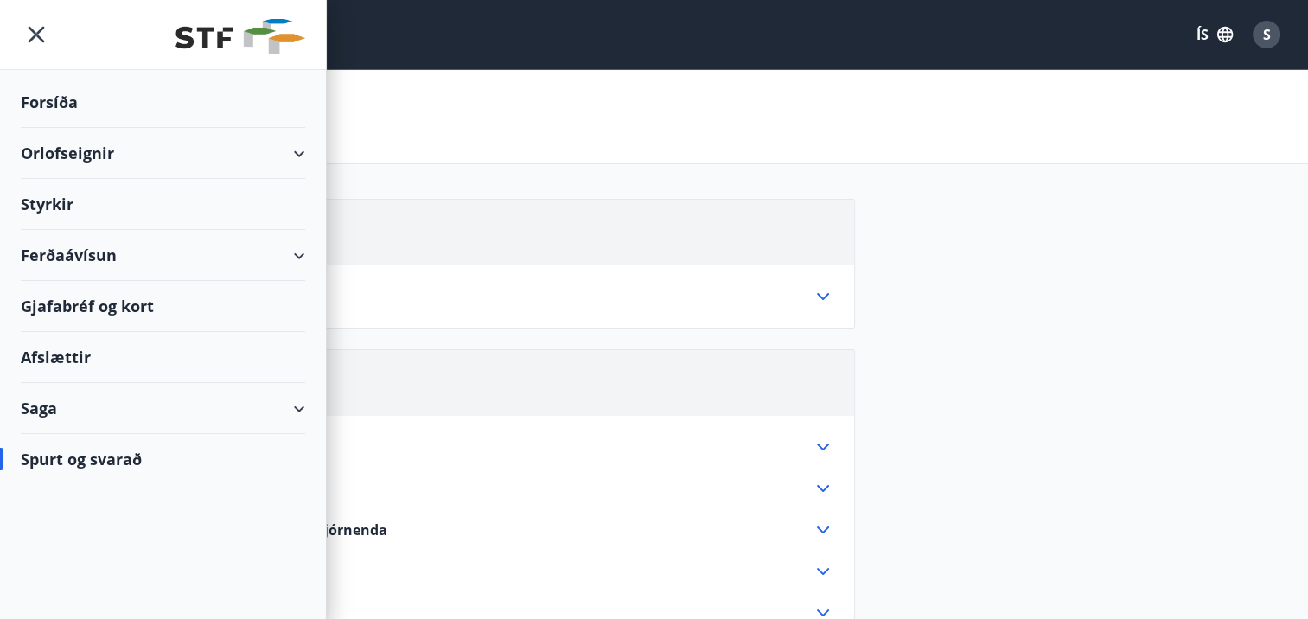
click at [294, 152] on div "Orlofseignir" at bounding box center [163, 153] width 284 height 51
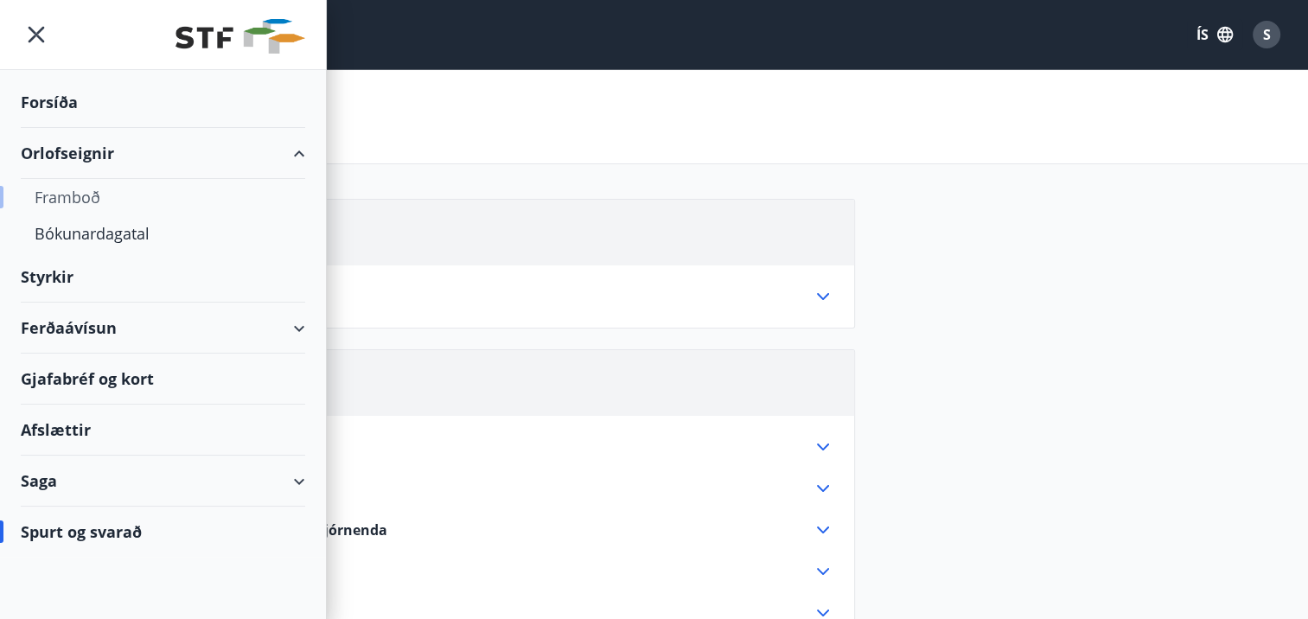
click at [72, 192] on div "Framboð" at bounding box center [163, 197] width 257 height 36
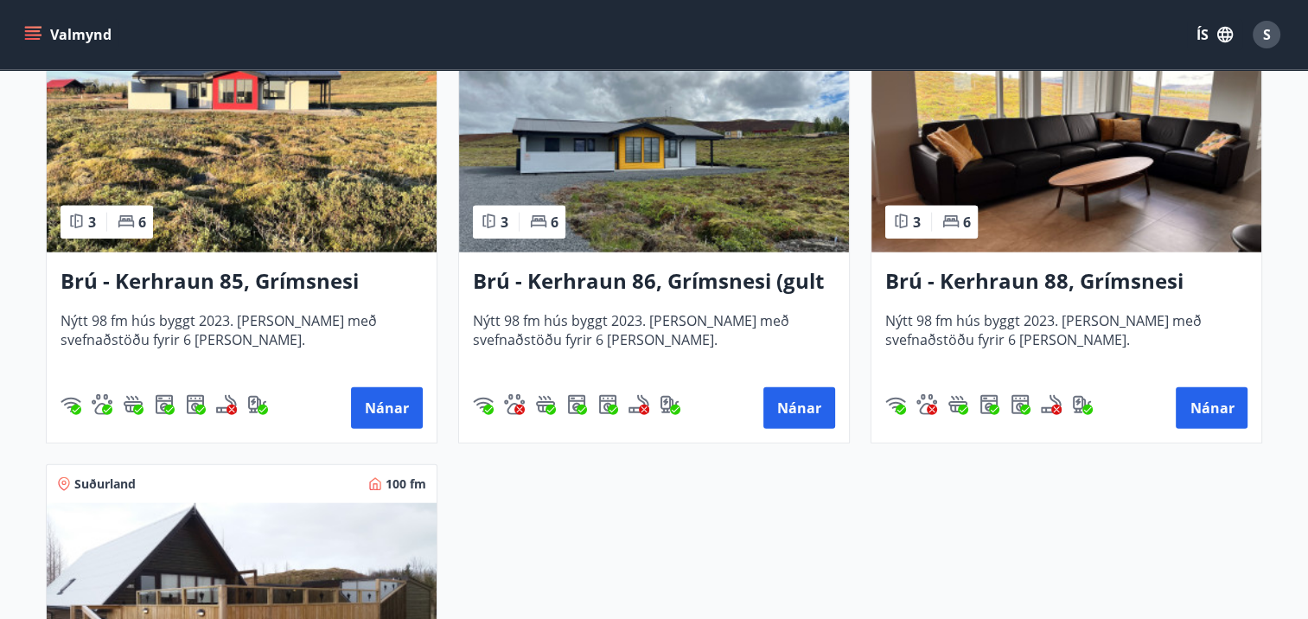
scroll to position [4064, 0]
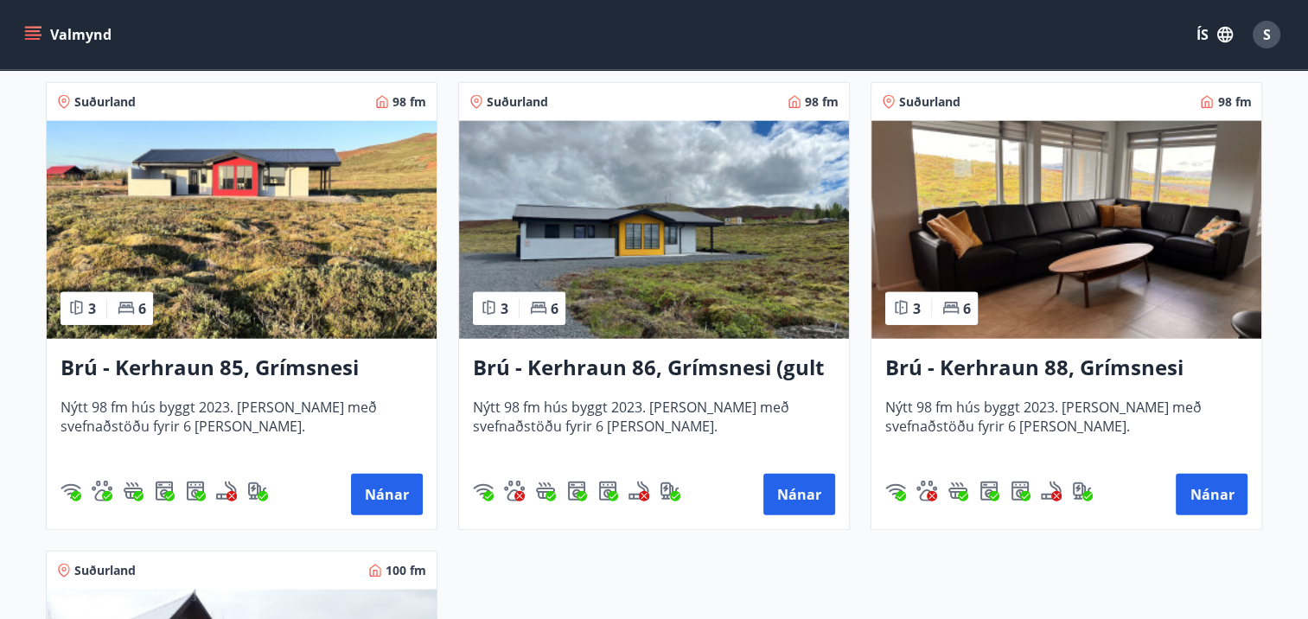
click at [599, 367] on h3 "Brú - Kerhraun 86, Grímsnesi (gult hús)" at bounding box center [654, 368] width 362 height 31
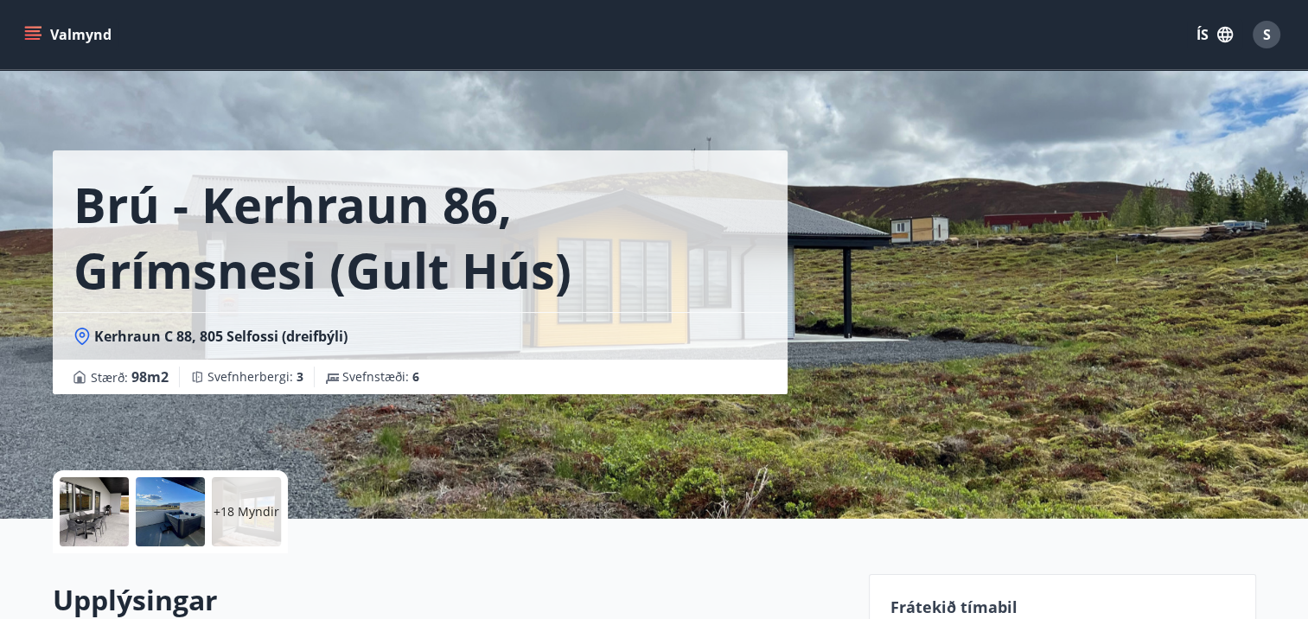
click at [860, 259] on div "Brú - Kerhraun 86, Grímsnesi (gult hús) Kerhraun C 88, 805 Selfossi (dreifbýli)…" at bounding box center [655, 259] width 1204 height 519
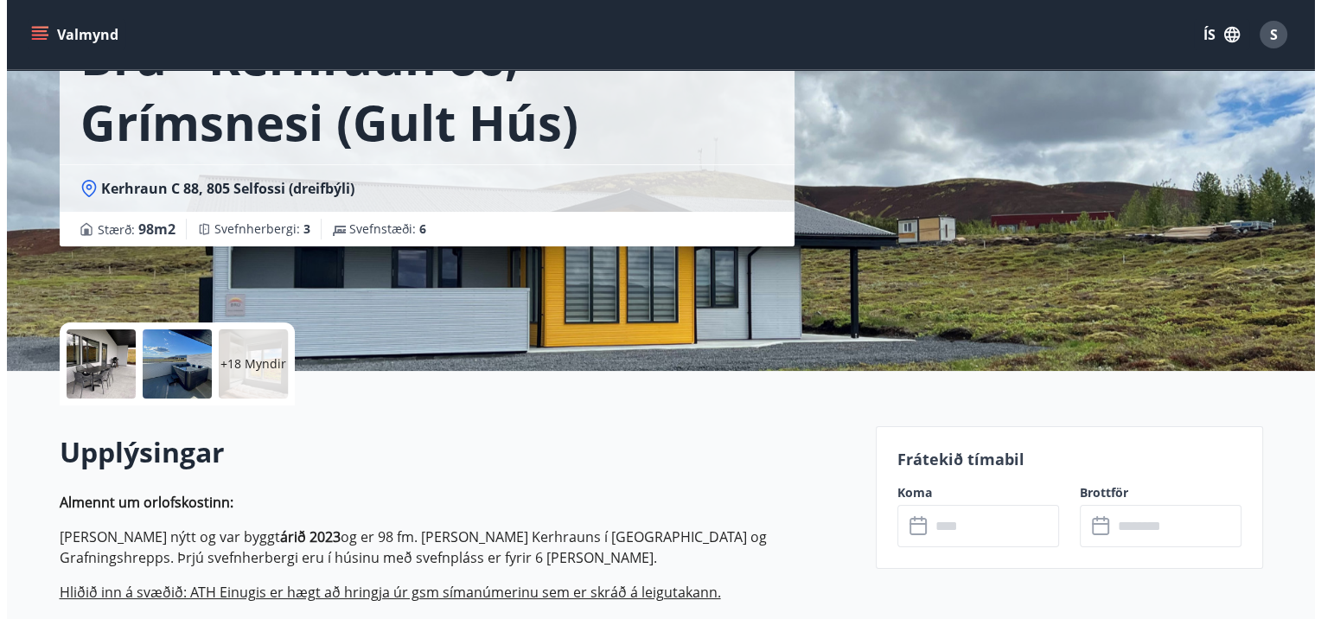
scroll to position [346, 0]
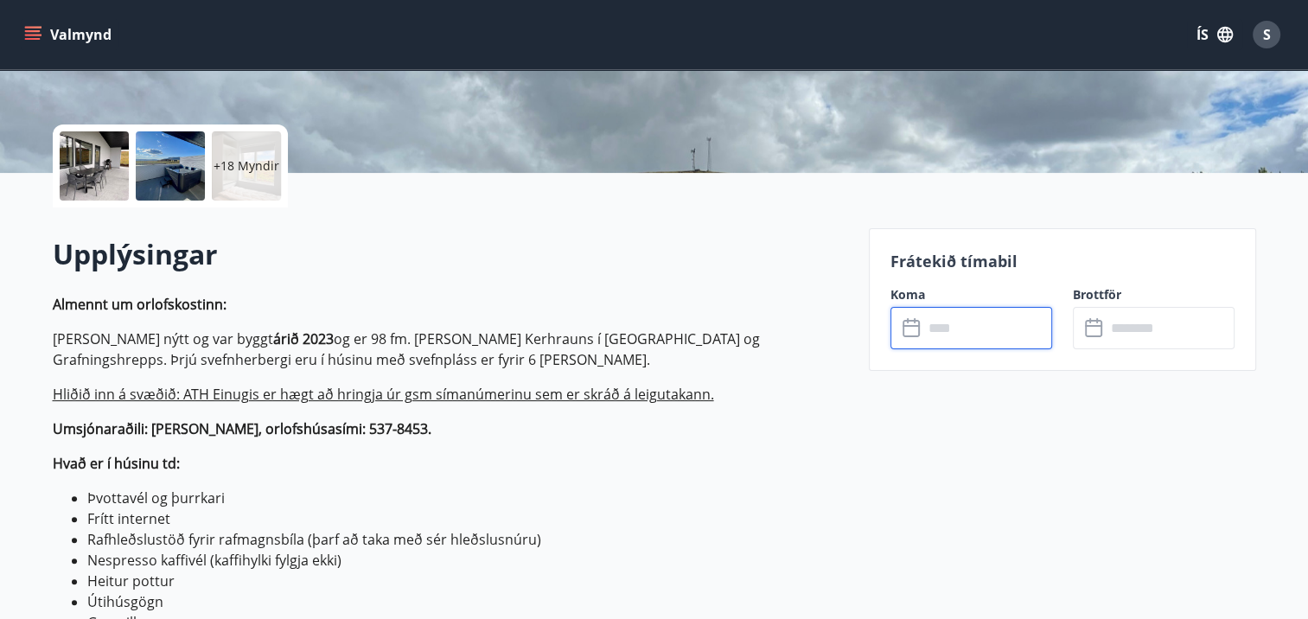
click at [952, 328] on input "text" at bounding box center [987, 328] width 129 height 42
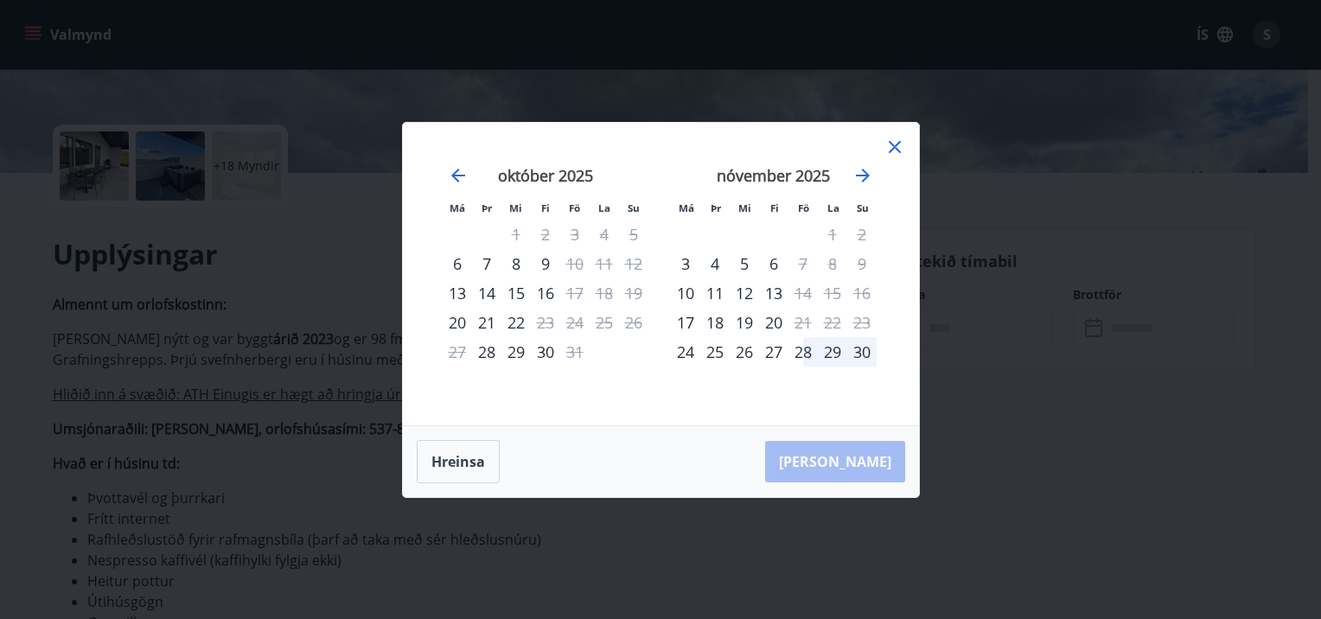
click at [889, 150] on icon at bounding box center [895, 147] width 21 height 21
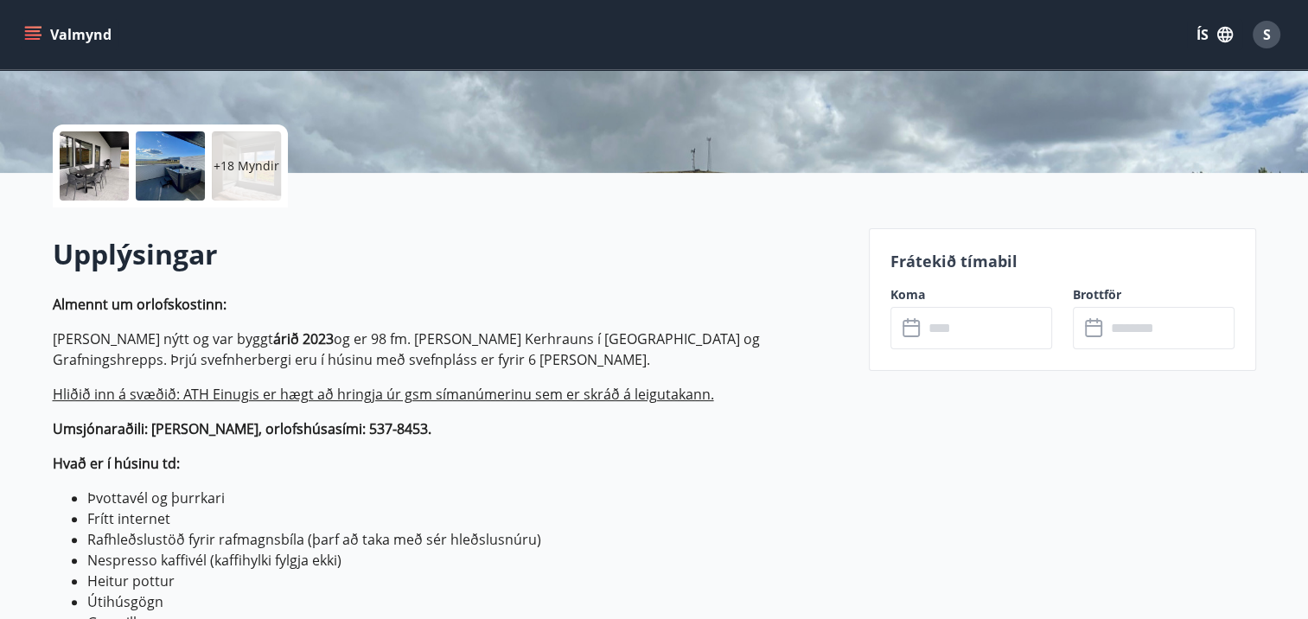
click at [91, 165] on div at bounding box center [94, 165] width 69 height 69
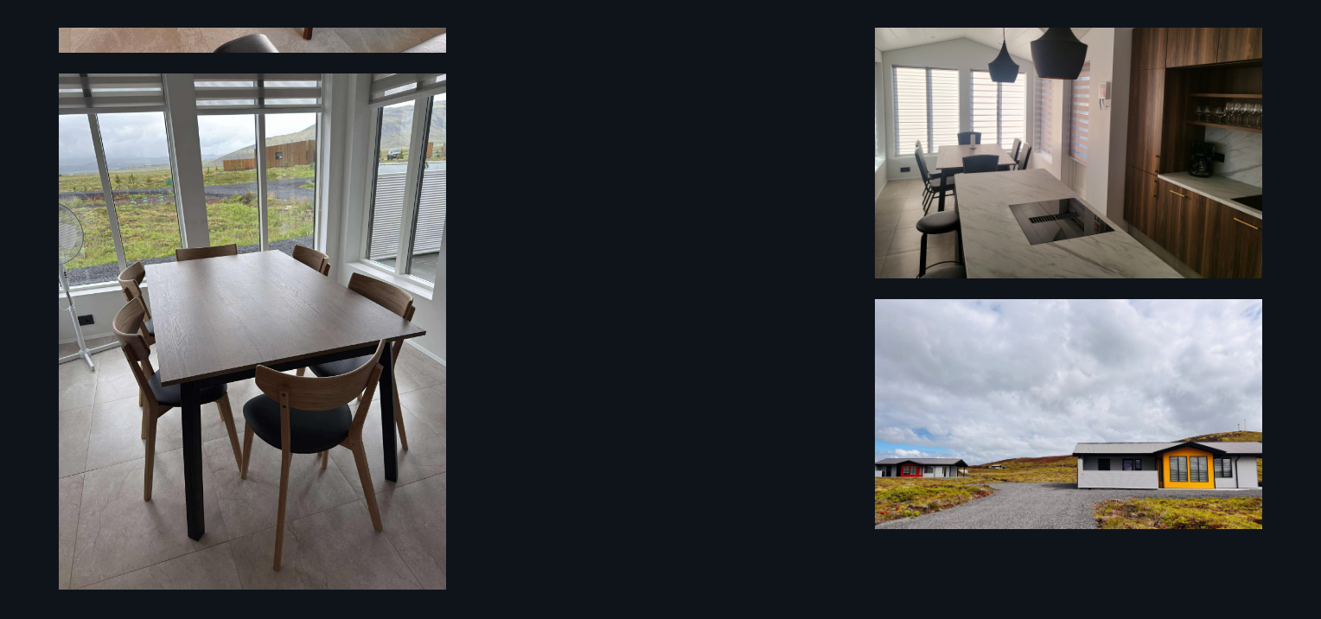
scroll to position [3334, 0]
